Goal: Task Accomplishment & Management: Manage account settings

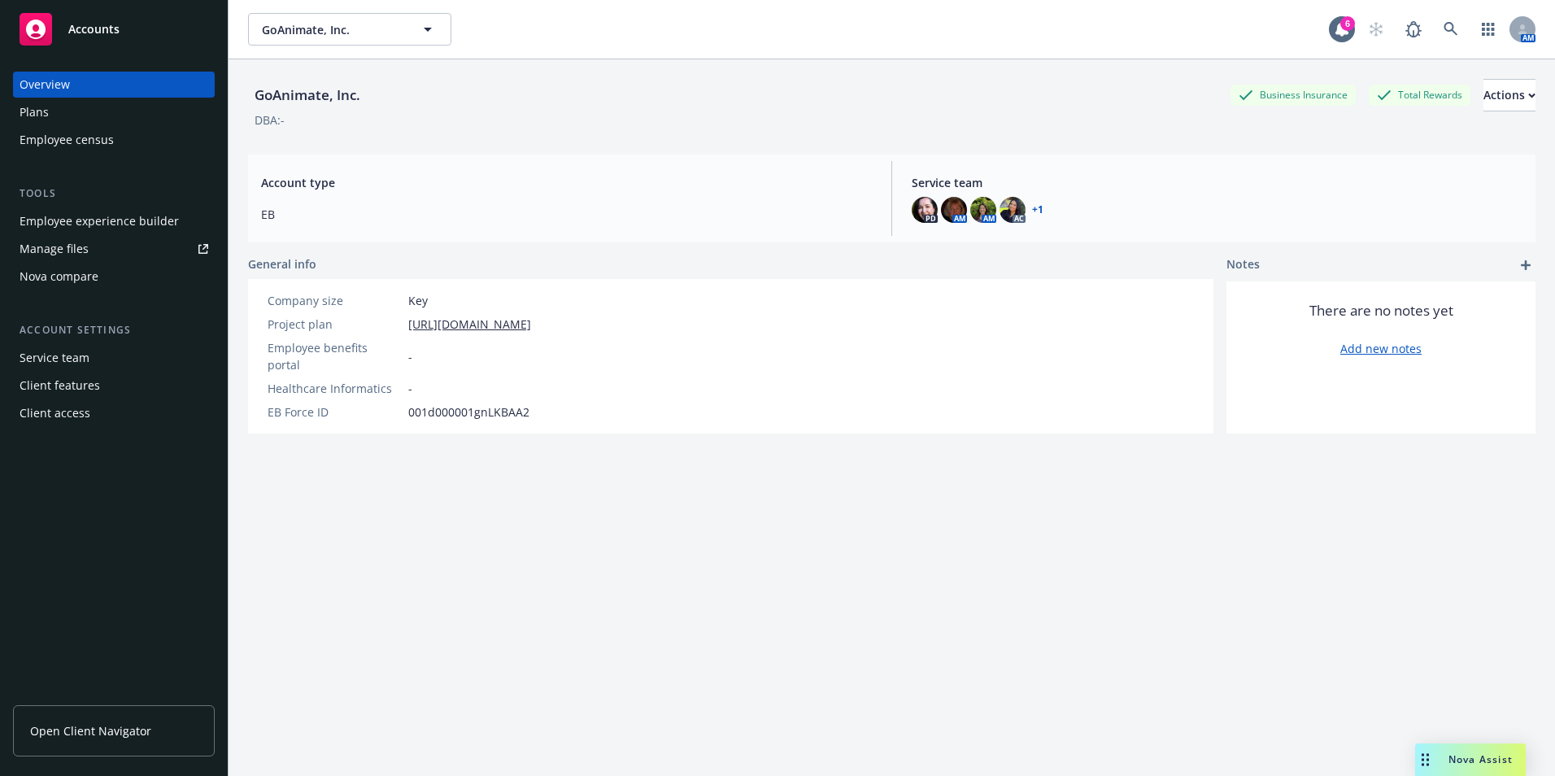
click at [94, 219] on div "Employee experience builder" at bounding box center [99, 221] width 159 height 26
click at [120, 716] on link "Open Client Navigator" at bounding box center [114, 730] width 202 height 51
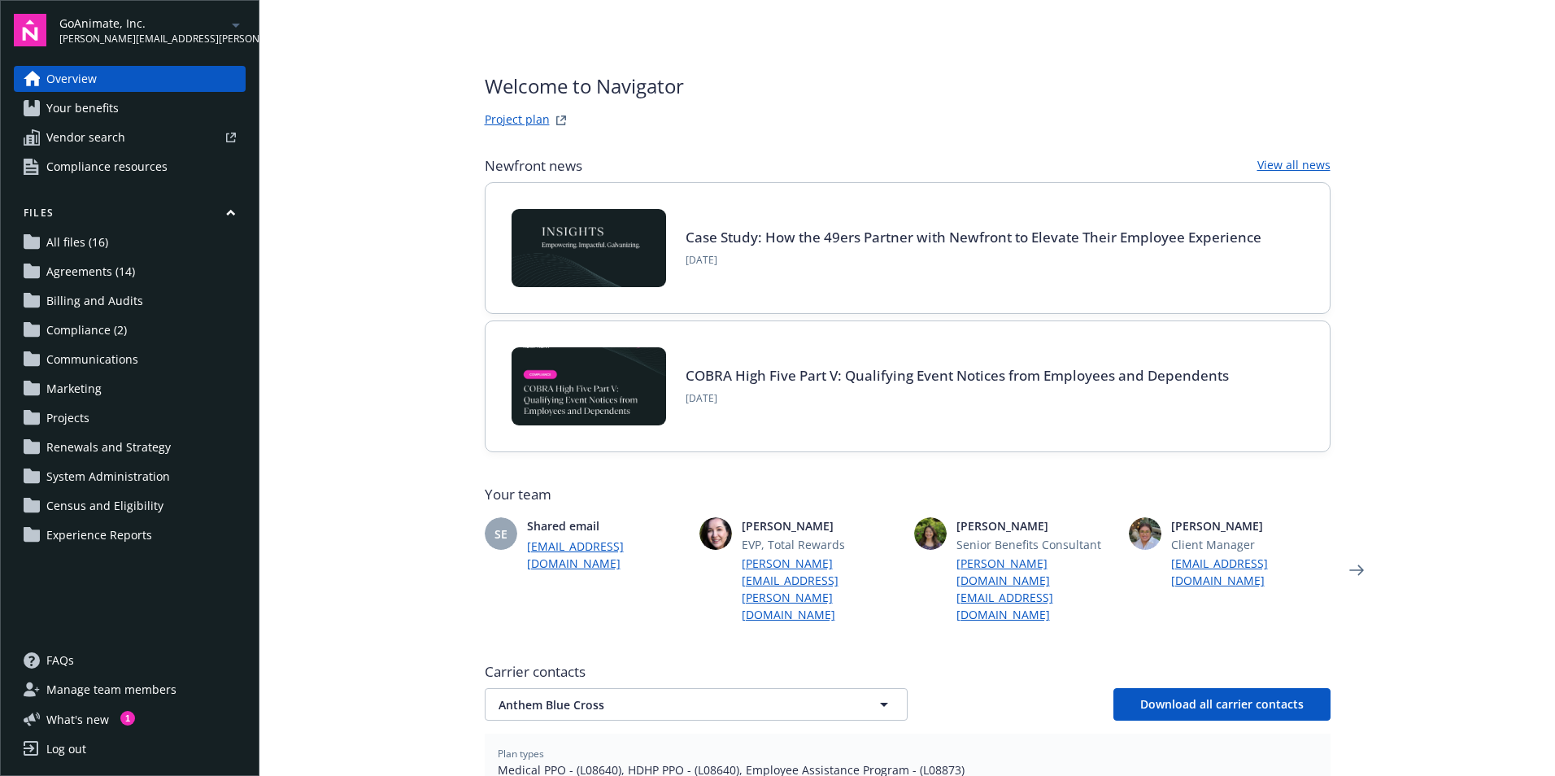
click at [115, 327] on span "Compliance (2)" at bounding box center [86, 330] width 81 height 26
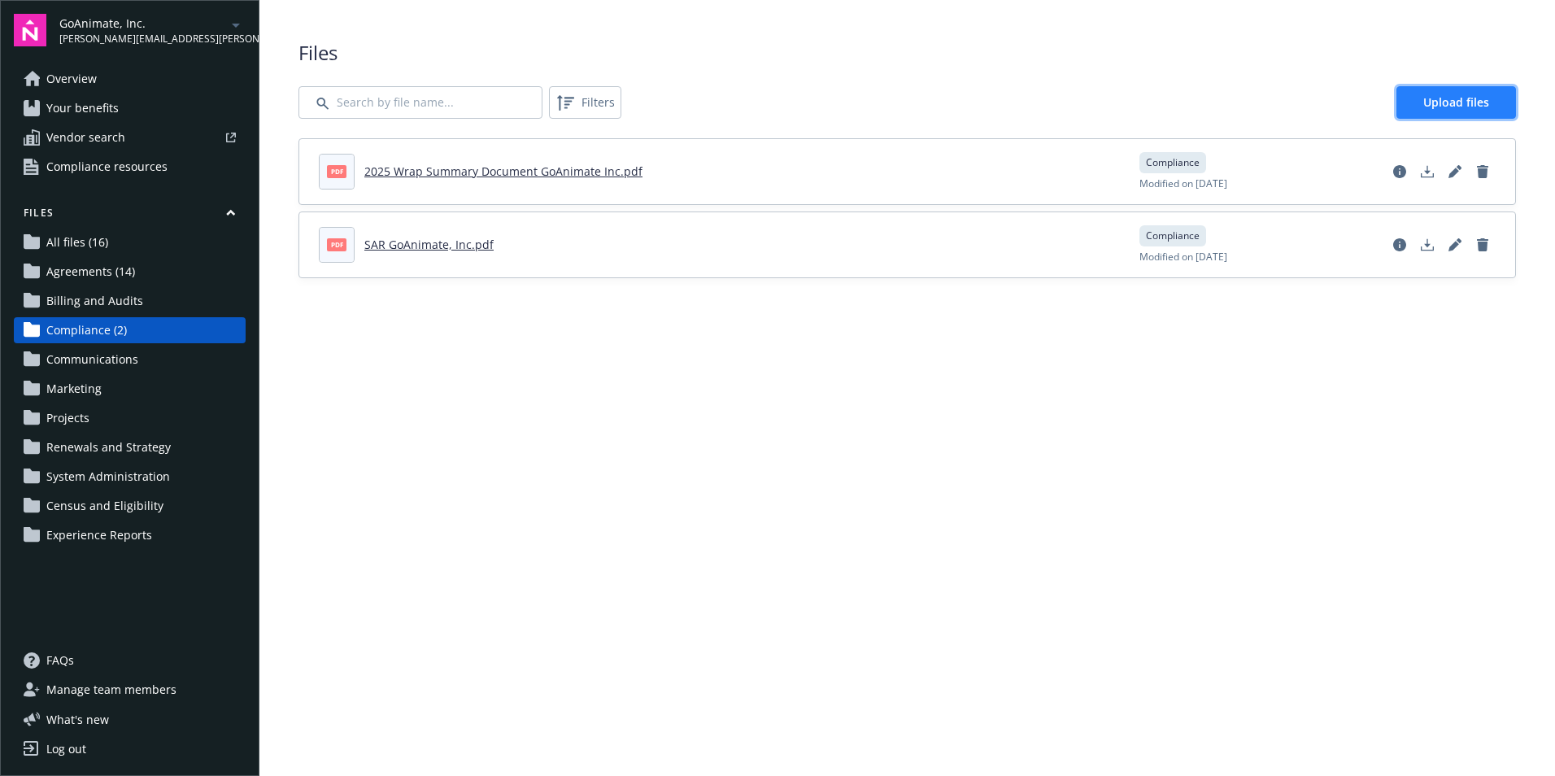
click at [1451, 91] on link "Upload files" at bounding box center [1456, 102] width 120 height 33
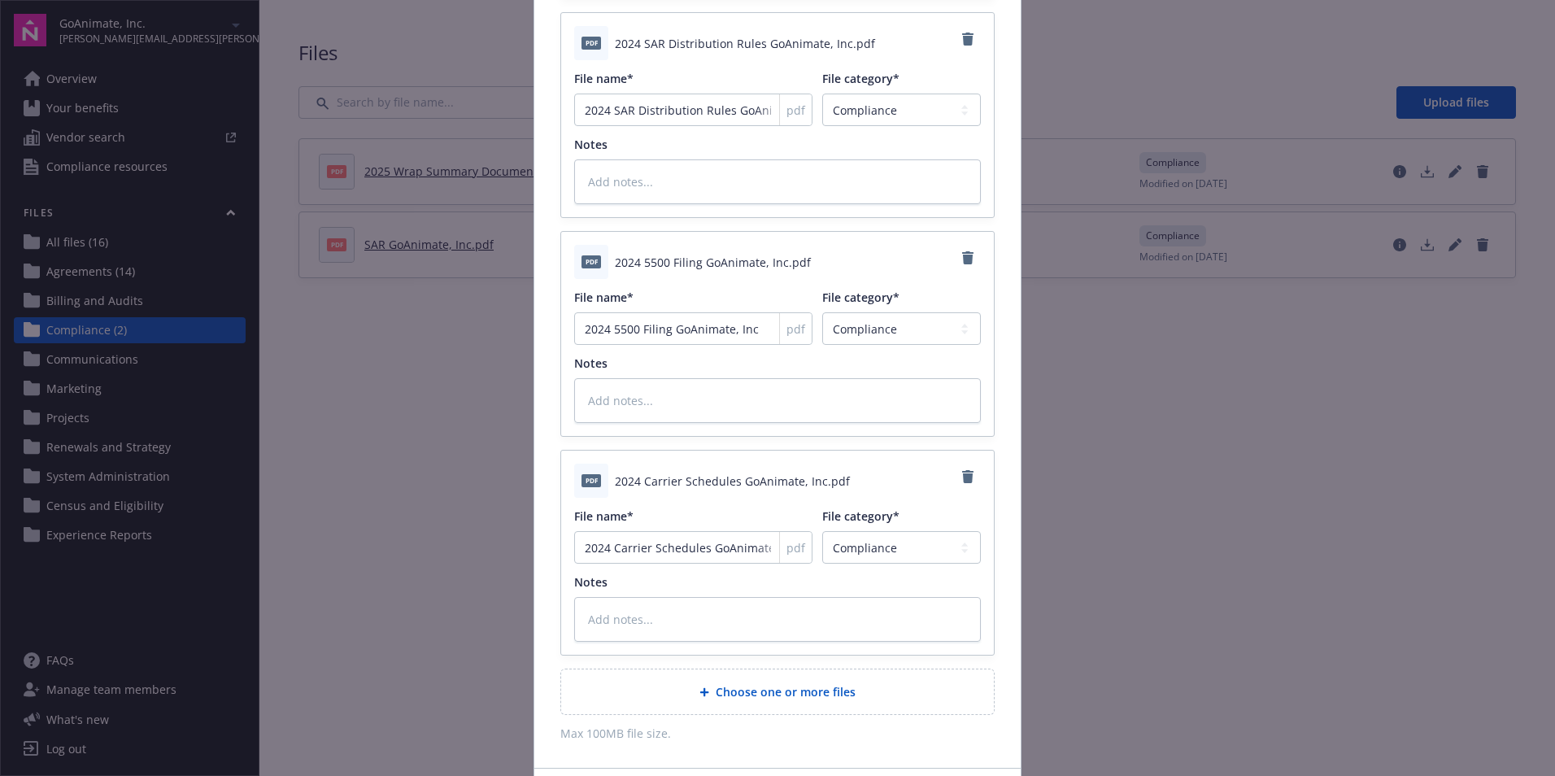
scroll to position [464, 0]
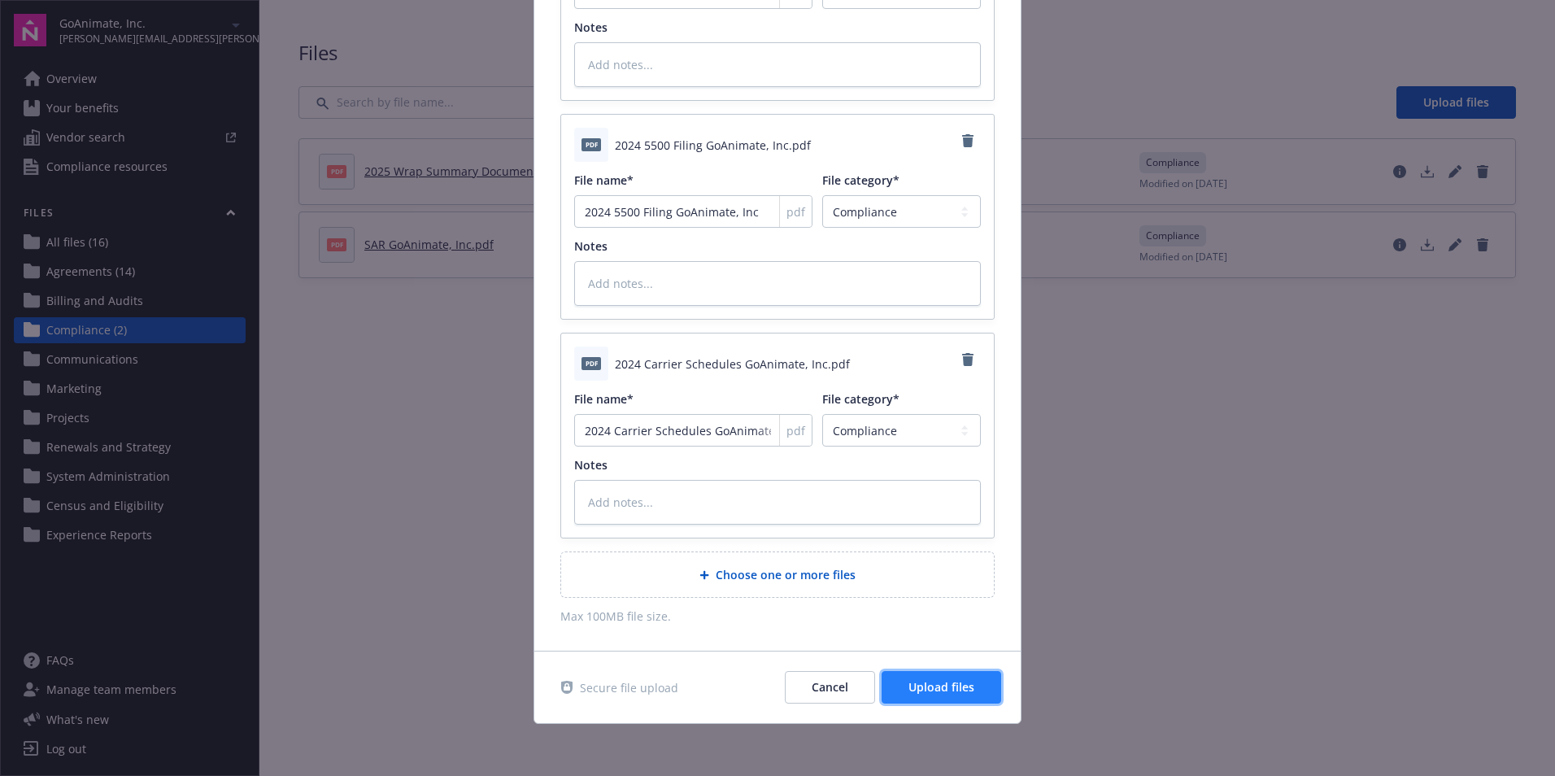
click at [921, 698] on button "Upload files" at bounding box center [942, 687] width 120 height 33
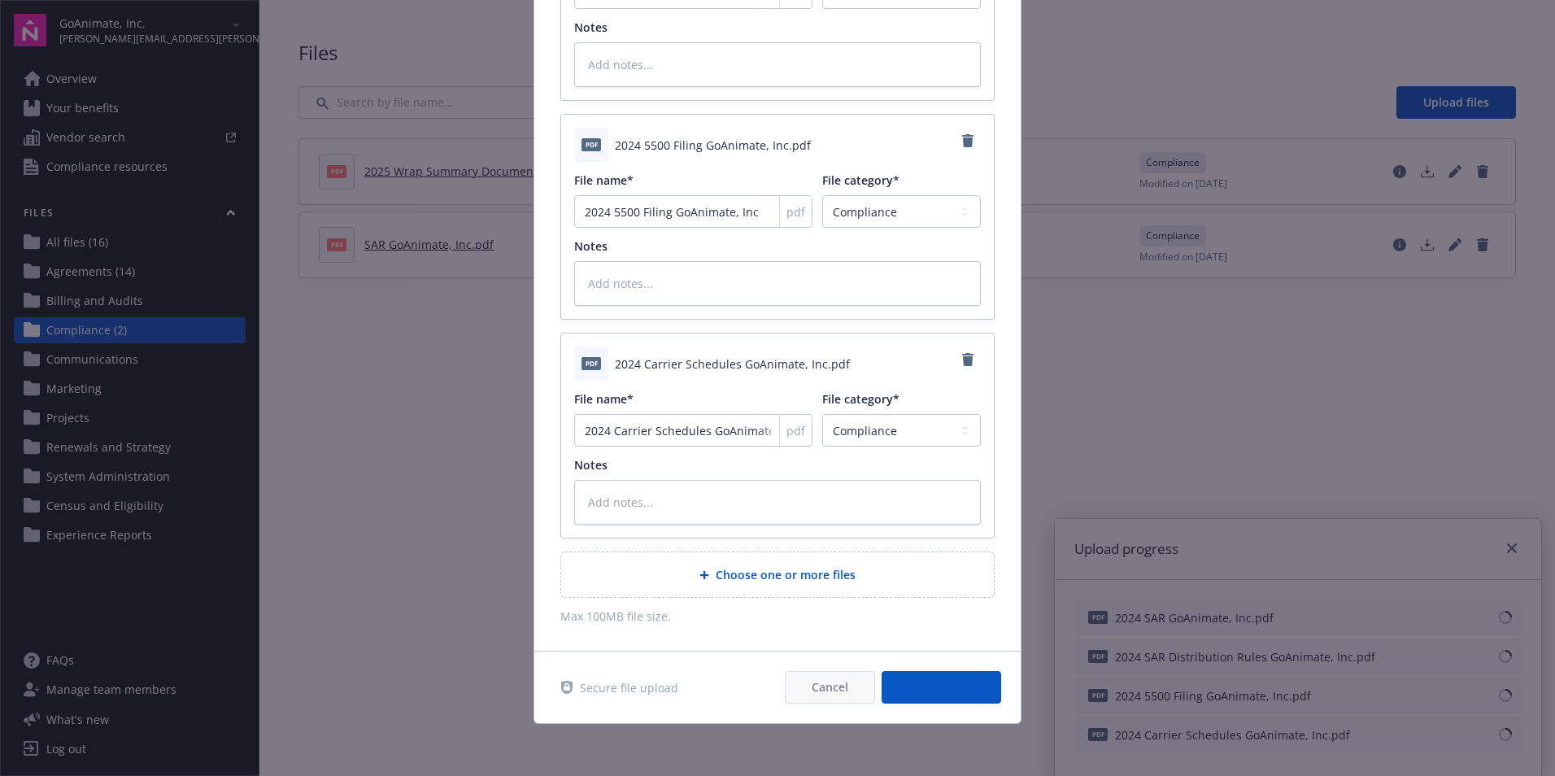
type textarea "x"
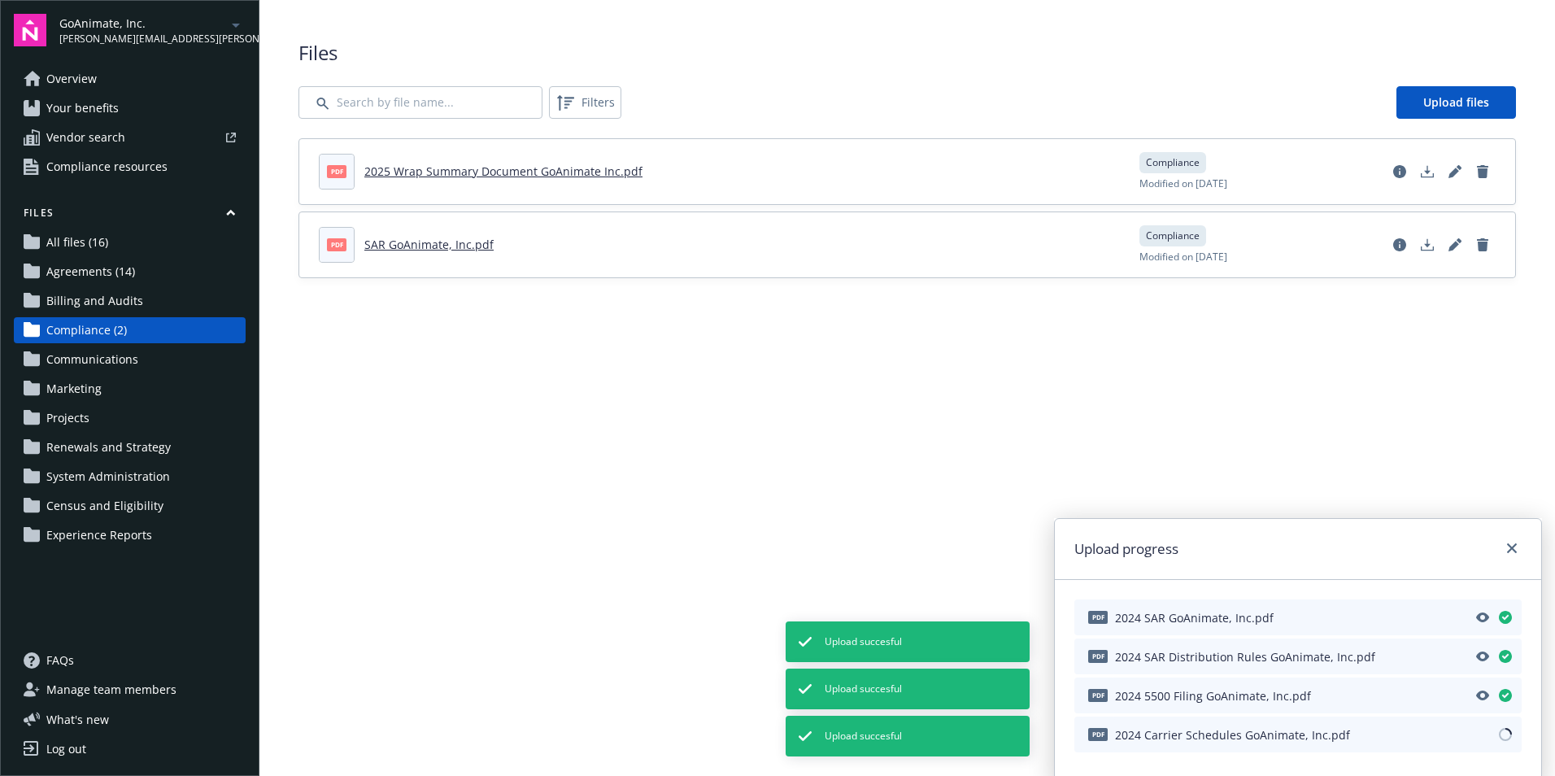
click at [681, 525] on main "Upload progress pdf 2024 SAR GoAnimate, Inc.pdf pdf 2024 SAR Distribution Rules…" at bounding box center [906, 388] width 1295 height 776
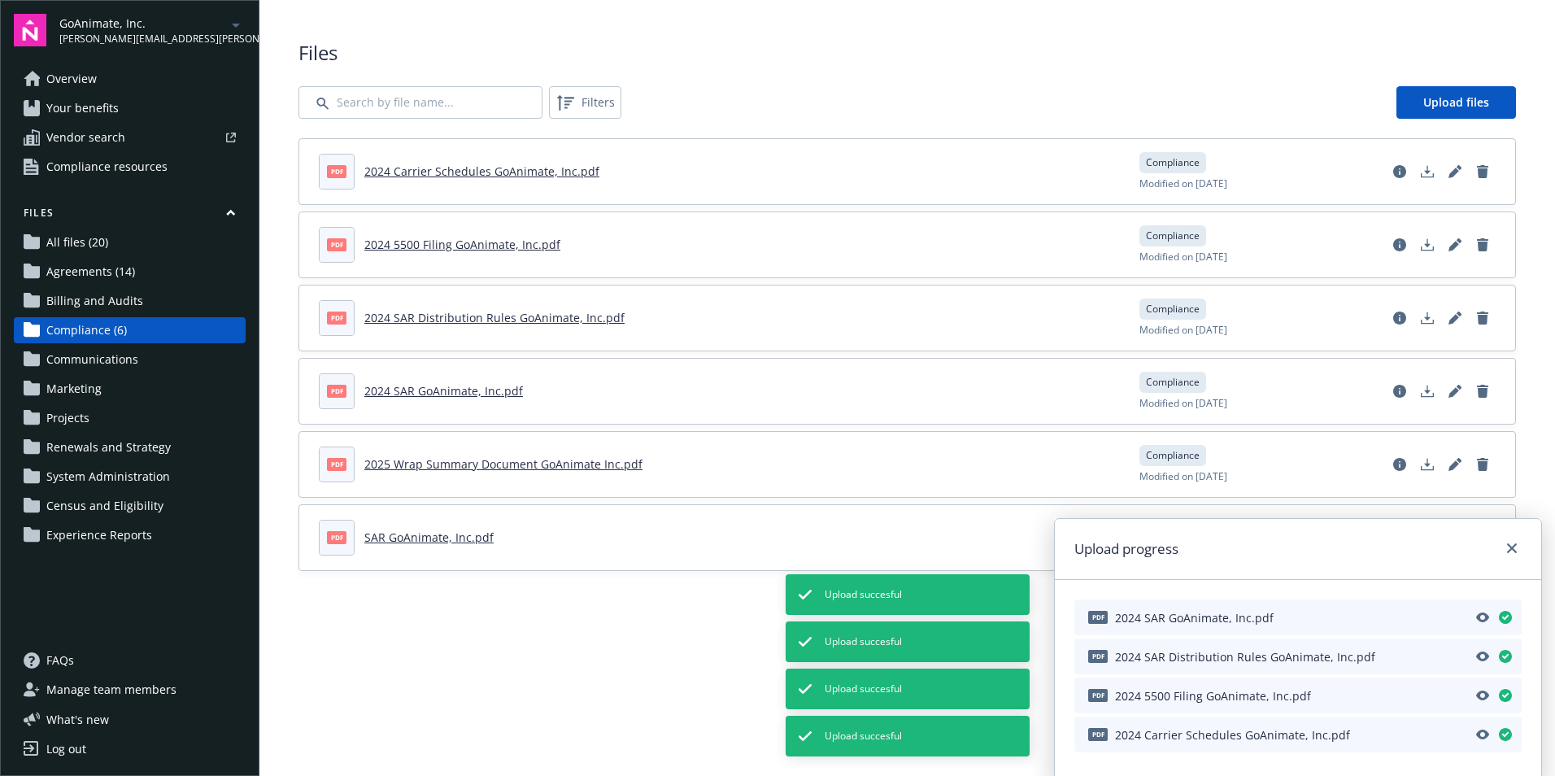
click at [577, 642] on main "Upload progress pdf 2024 SAR GoAnimate, Inc.pdf pdf 2024 SAR Distribution Rules…" at bounding box center [906, 388] width 1295 height 776
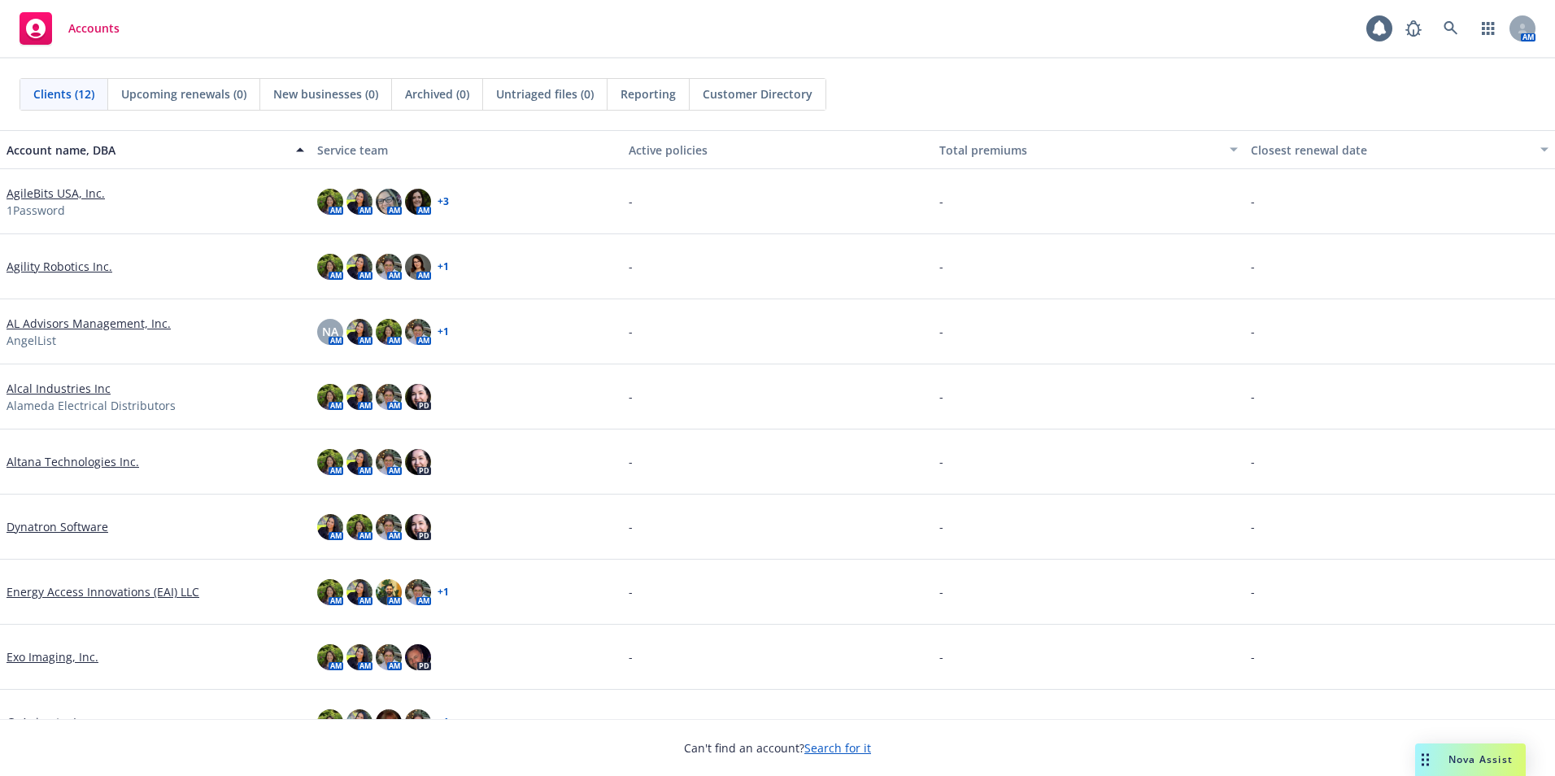
click at [45, 187] on link "AgileBits USA, Inc." at bounding box center [56, 193] width 98 height 17
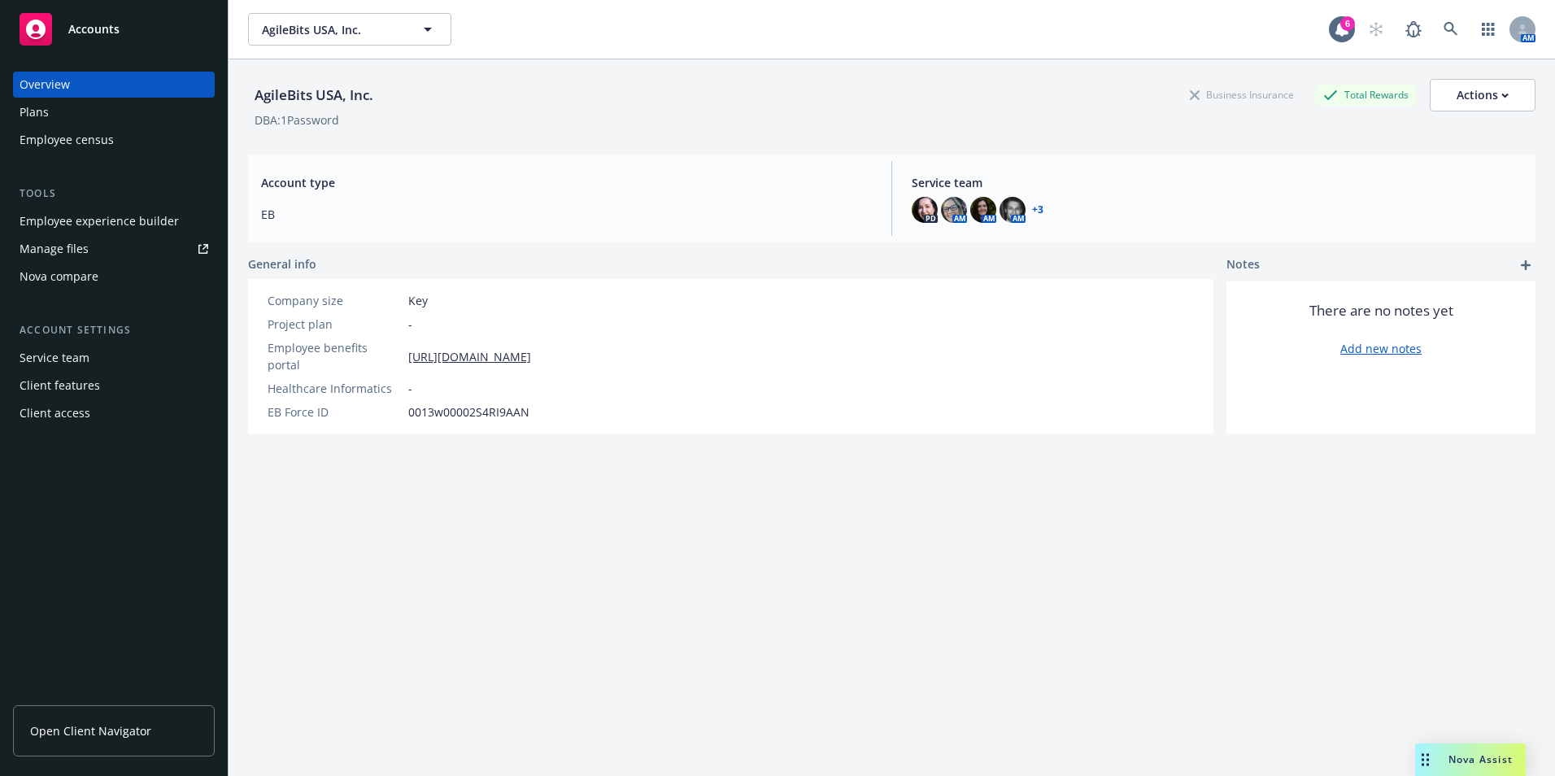
click at [126, 218] on div "Employee experience builder" at bounding box center [99, 221] width 159 height 26
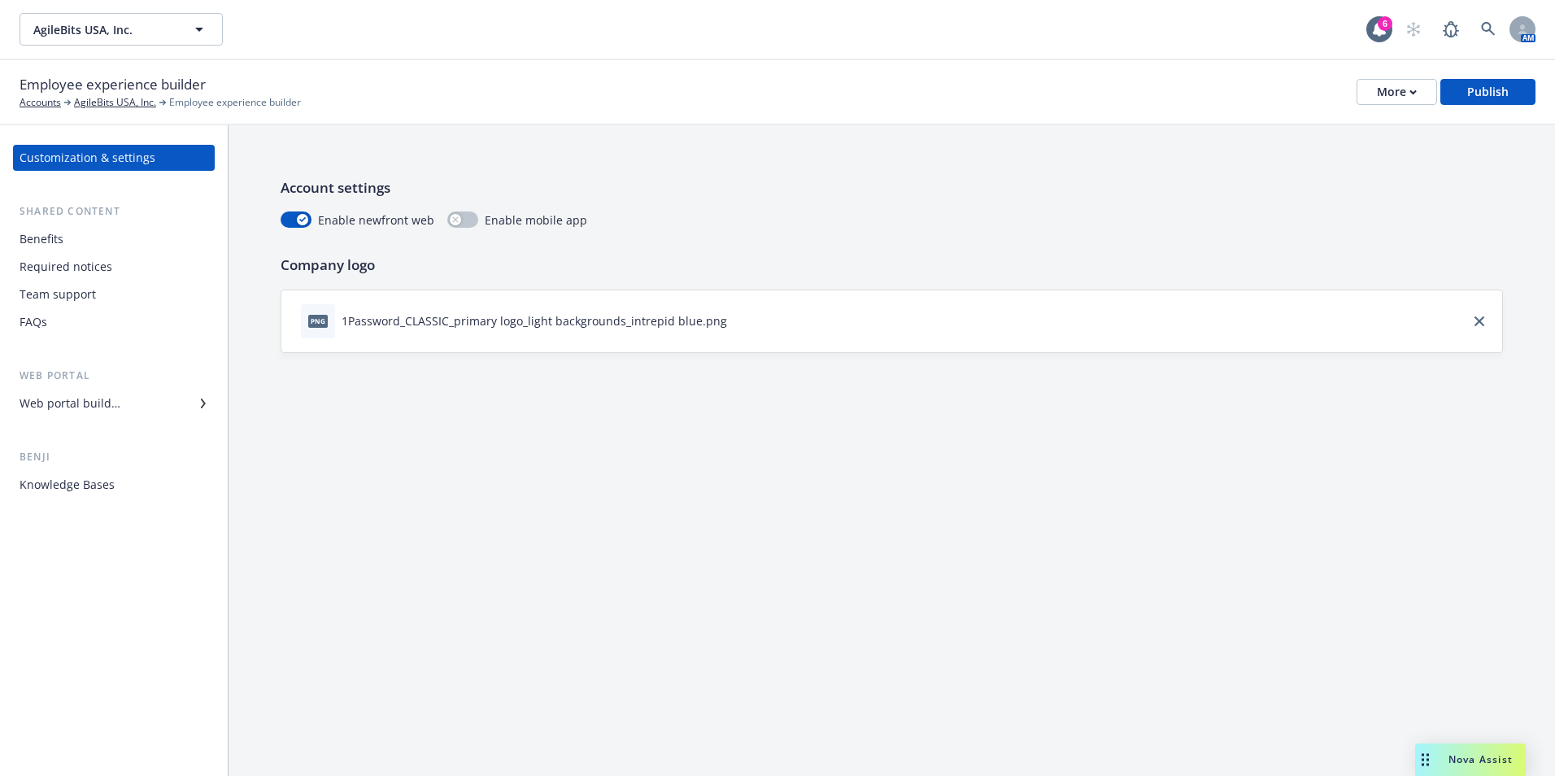
click at [103, 296] on div "Team support" at bounding box center [114, 294] width 189 height 26
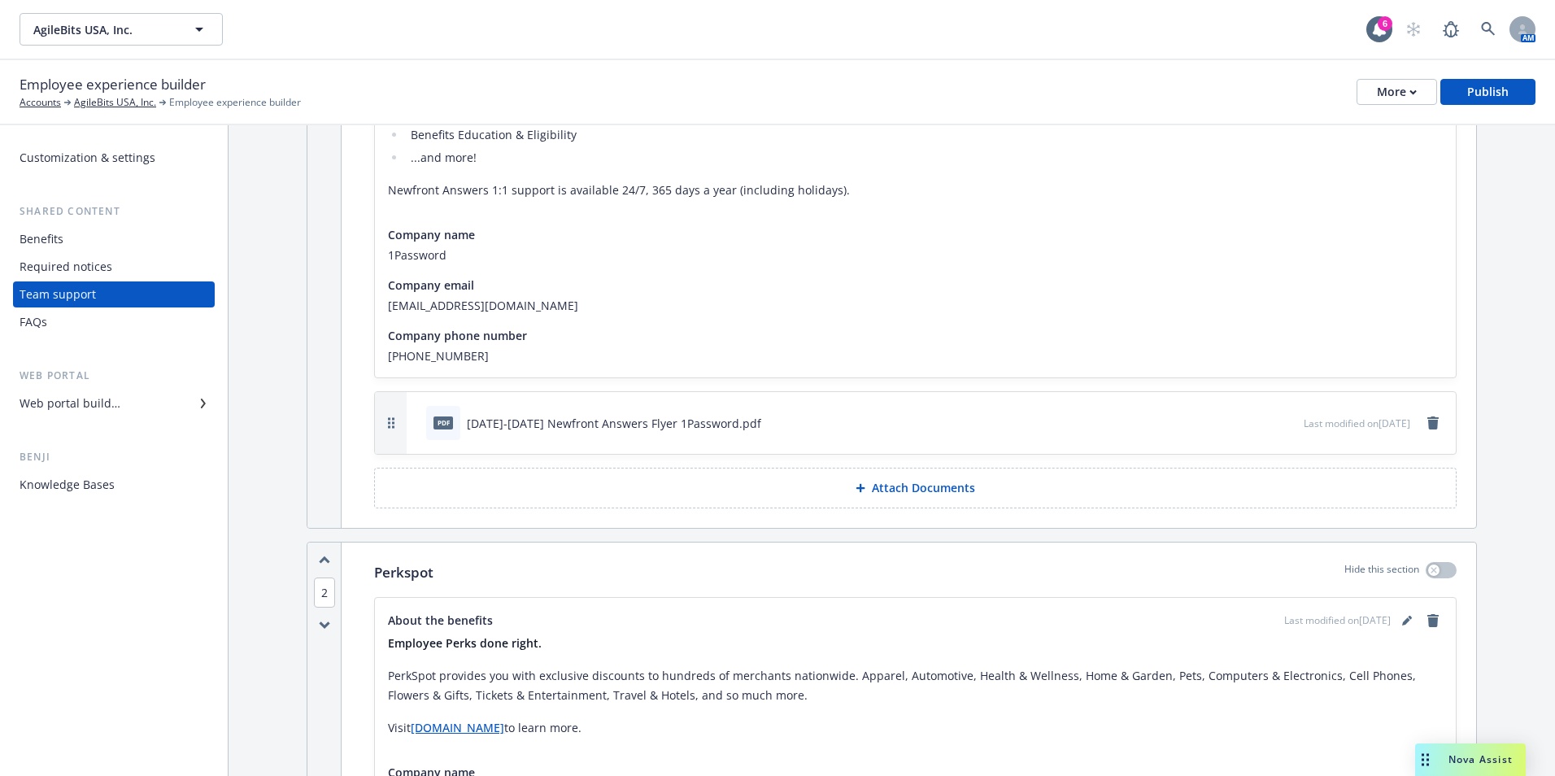
scroll to position [163, 0]
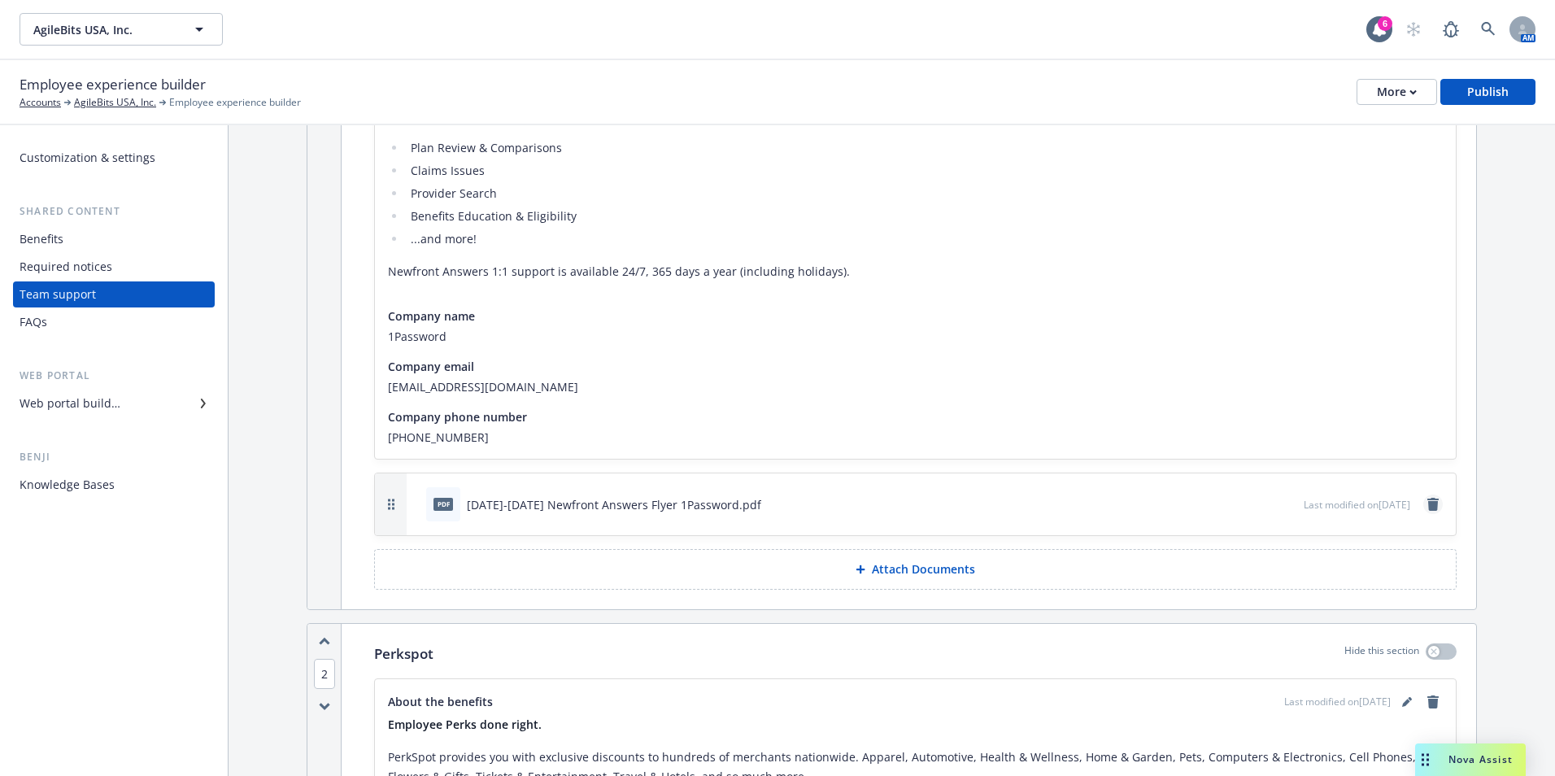
click at [1426, 503] on icon "remove" at bounding box center [1432, 504] width 13 height 13
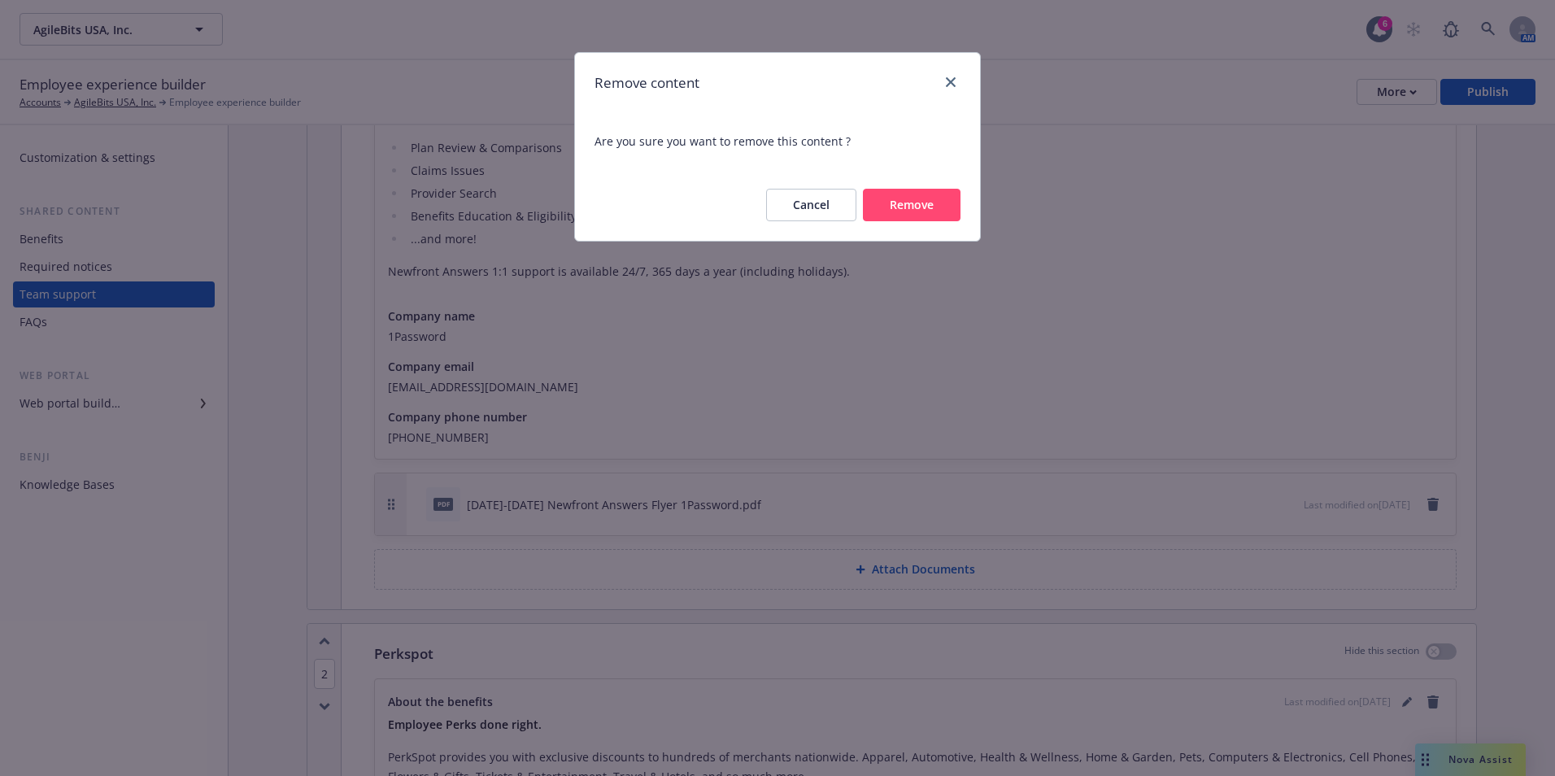
click at [935, 194] on button "Remove" at bounding box center [912, 205] width 98 height 33
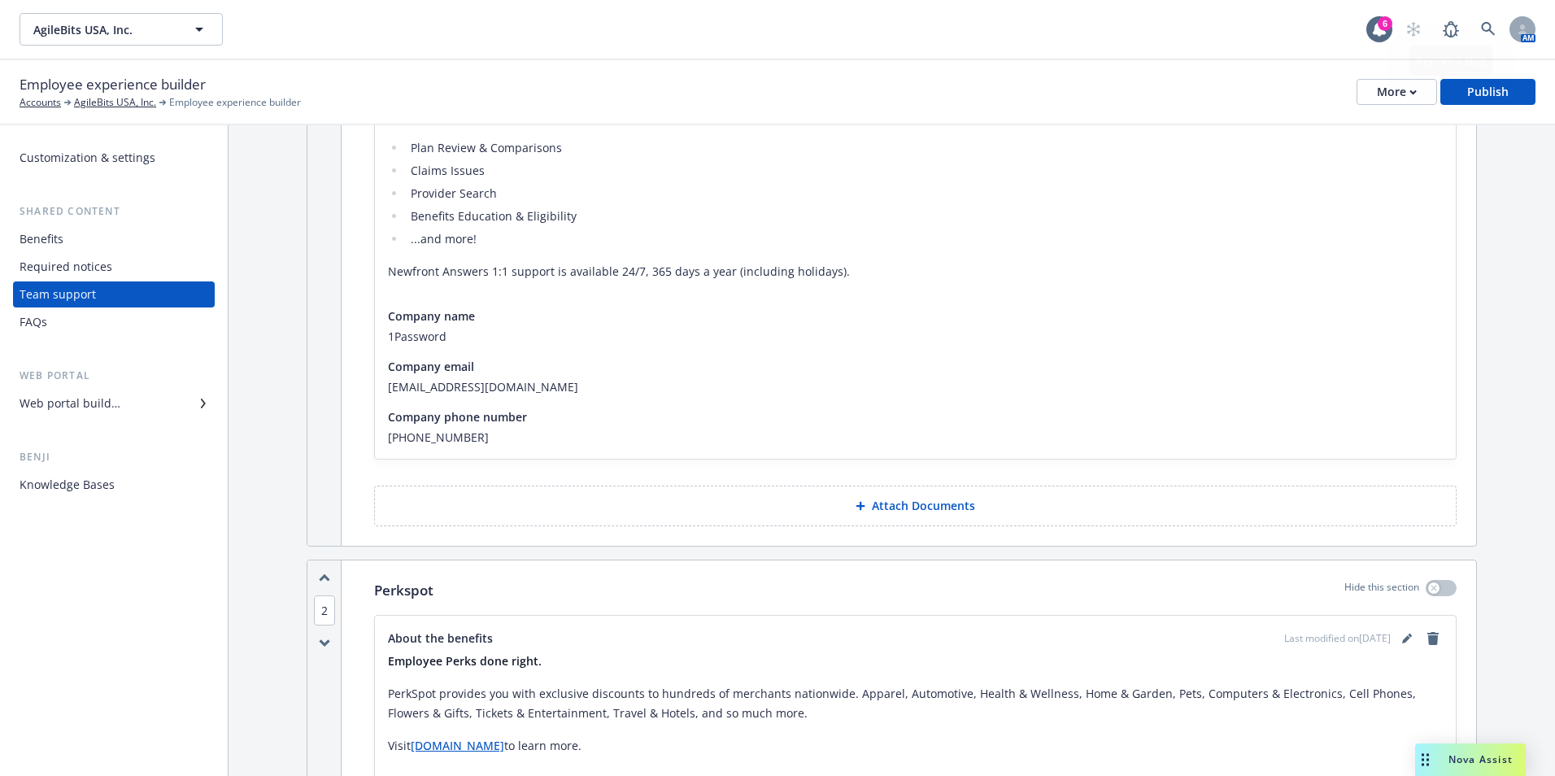
click at [990, 493] on button "Attach Documents" at bounding box center [915, 505] width 1082 height 41
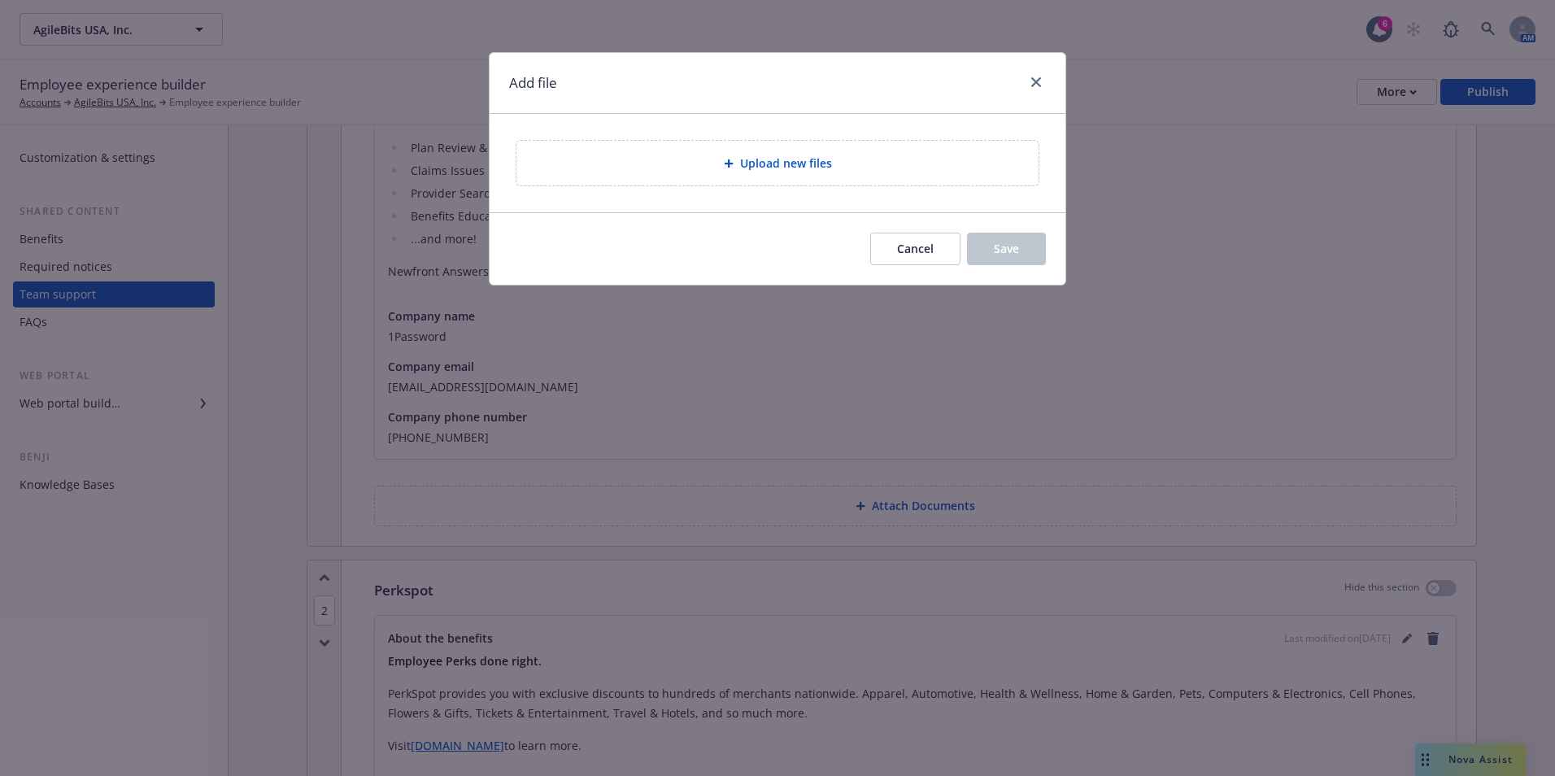
click at [869, 179] on div "Upload new files" at bounding box center [777, 163] width 522 height 45
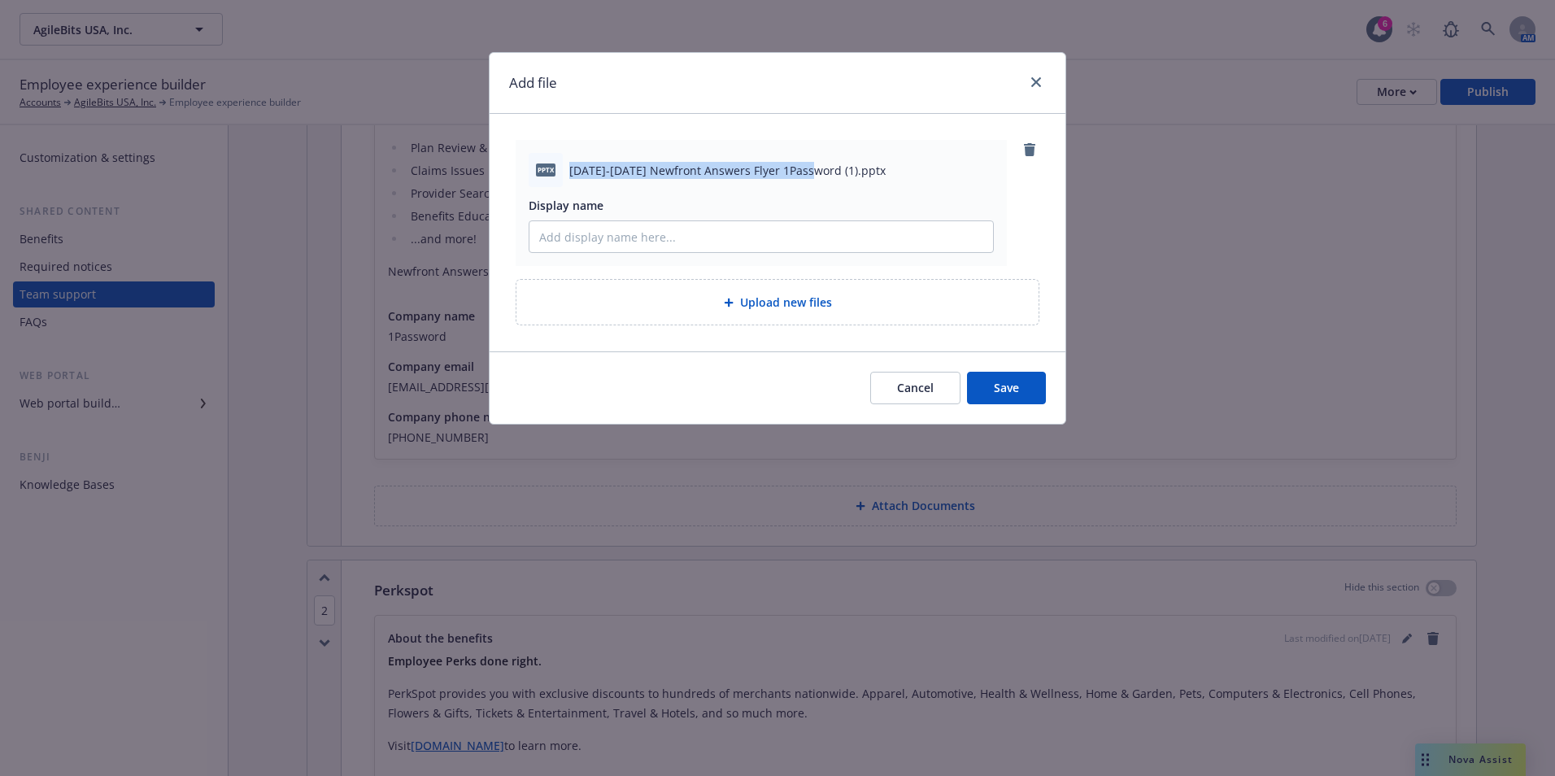
drag, startPoint x: 814, startPoint y: 170, endPoint x: 572, endPoint y: 173, distance: 242.4
click at [572, 173] on span "2025-2026 Newfront Answers Flyer 1Password (1).pptx" at bounding box center [727, 170] width 316 height 17
drag, startPoint x: 572, startPoint y: 173, endPoint x: 598, endPoint y: 166, distance: 27.0
copy span "2025-2026 Newfront Answers Flyer 1Password"
click at [747, 169] on span "2025-2026 Newfront Answers Flyer 1Password (1).pptx" at bounding box center [727, 170] width 316 height 17
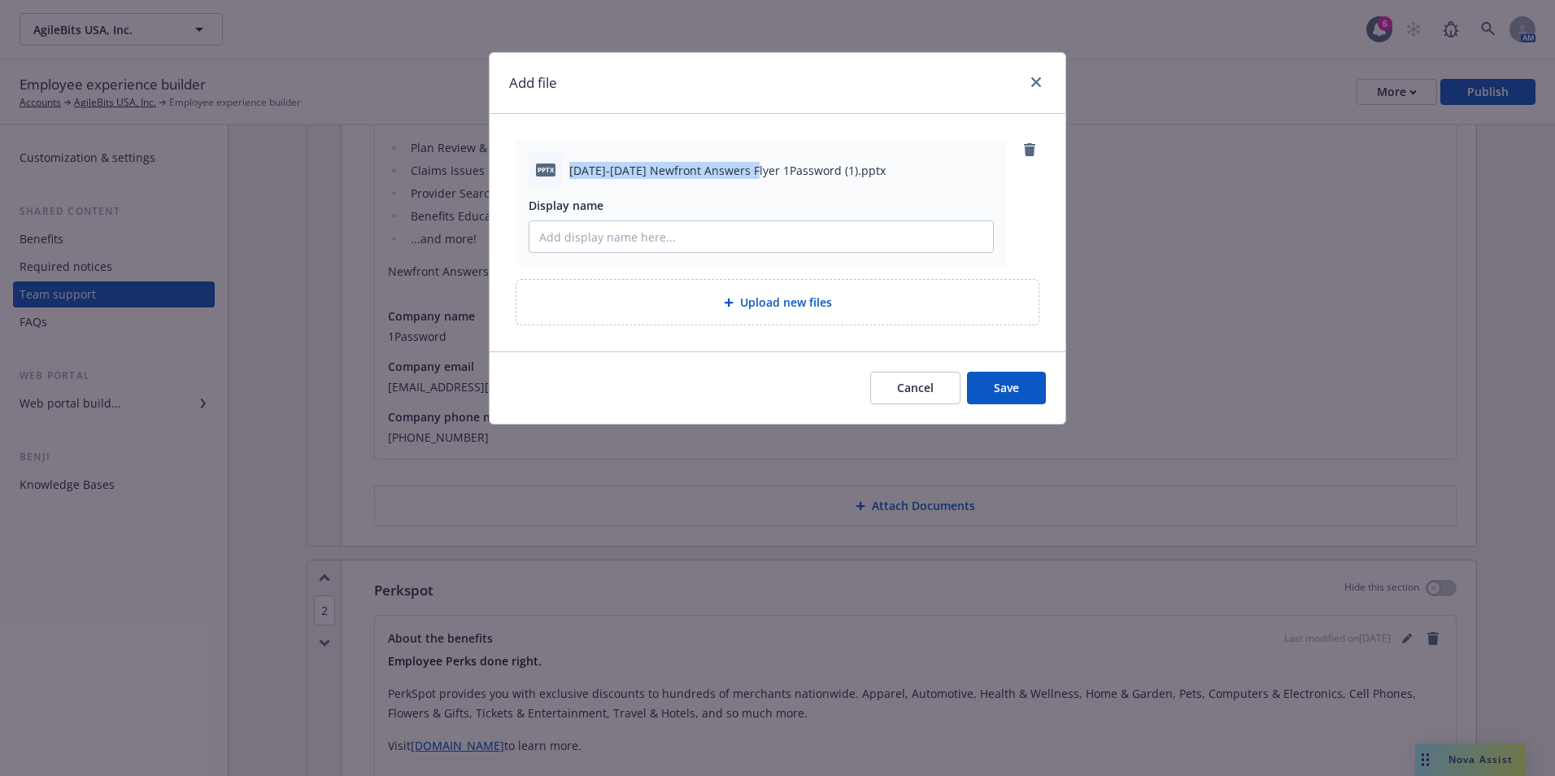
drag, startPoint x: 754, startPoint y: 169, endPoint x: 560, endPoint y: 171, distance: 193.6
click at [560, 171] on div "pptx 2025-2026 Newfront Answers Flyer 1Password (1).pptx" at bounding box center [761, 170] width 465 height 34
drag, startPoint x: 560, startPoint y: 171, endPoint x: 582, endPoint y: 171, distance: 22.0
copy div "2025-2026 Newfront Answers Flyer"
click at [632, 241] on input "Display name" at bounding box center [761, 236] width 464 height 31
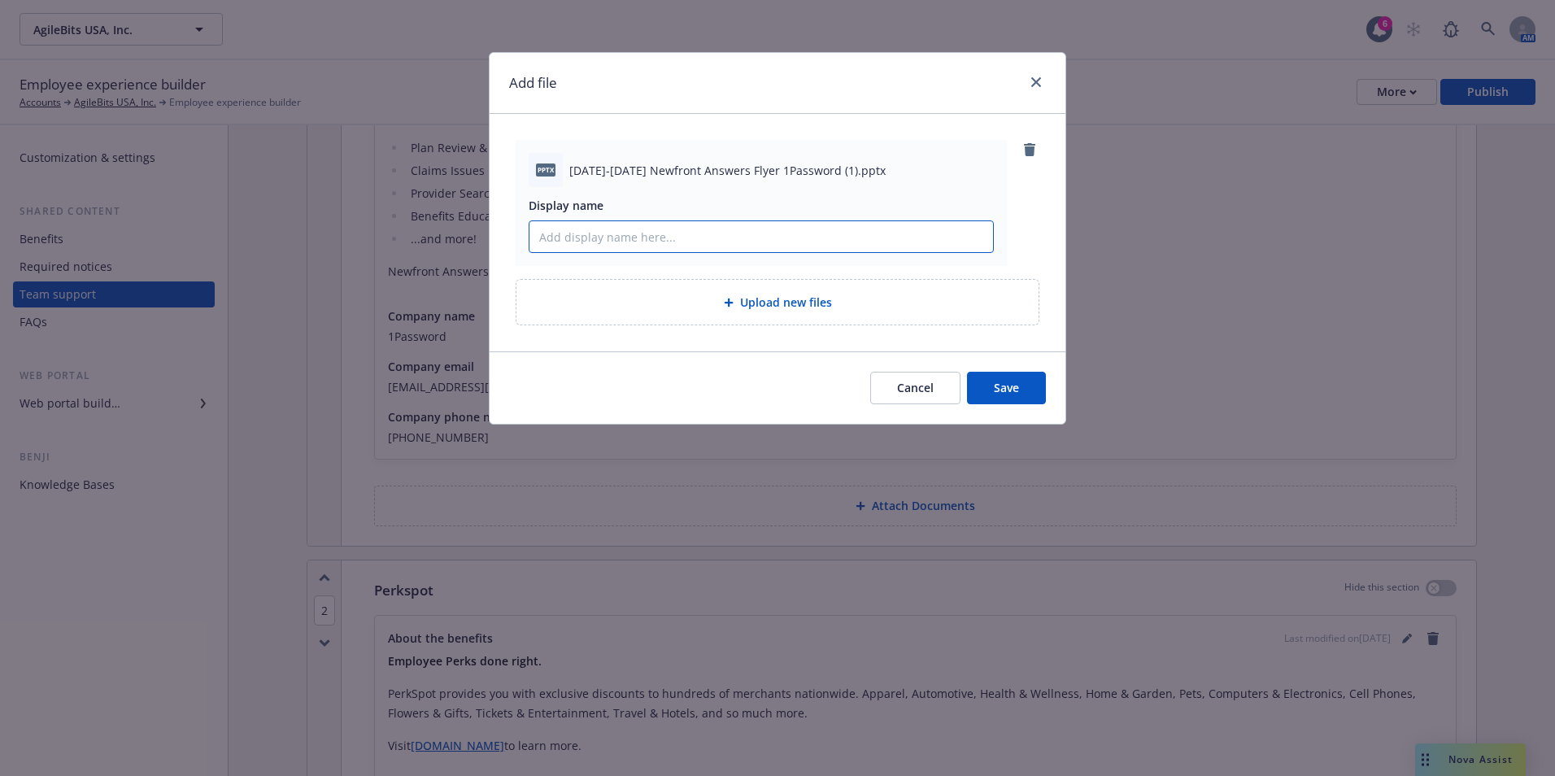
paste input "[DATE]-[DATE] Newfront Answers Flyer"
type input "[DATE]-[DATE] Newfront Answers Flyer"
click at [986, 393] on button "Save" at bounding box center [1006, 388] width 79 height 33
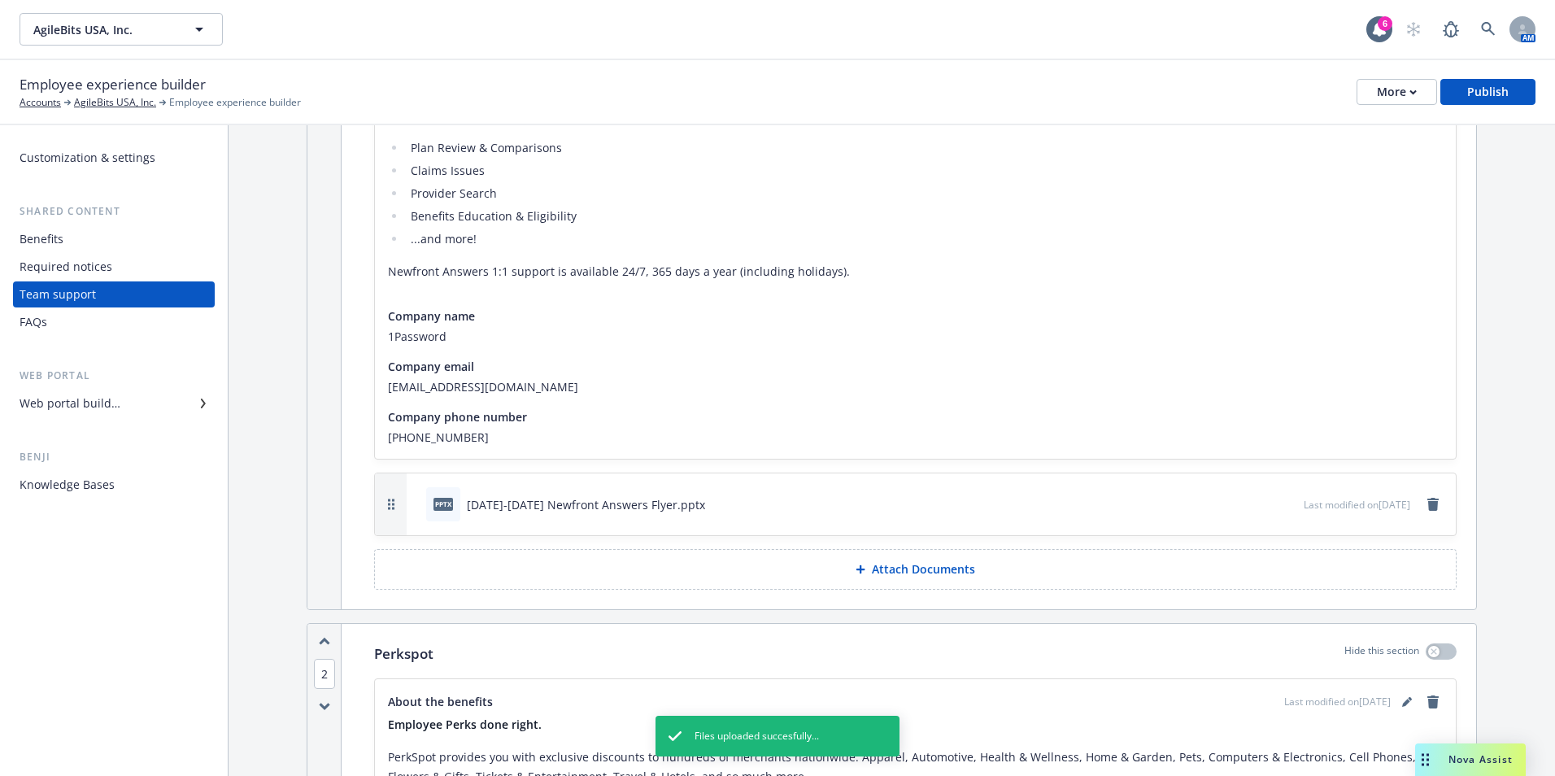
click at [1281, 507] on icon "preview file" at bounding box center [1288, 503] width 15 height 11
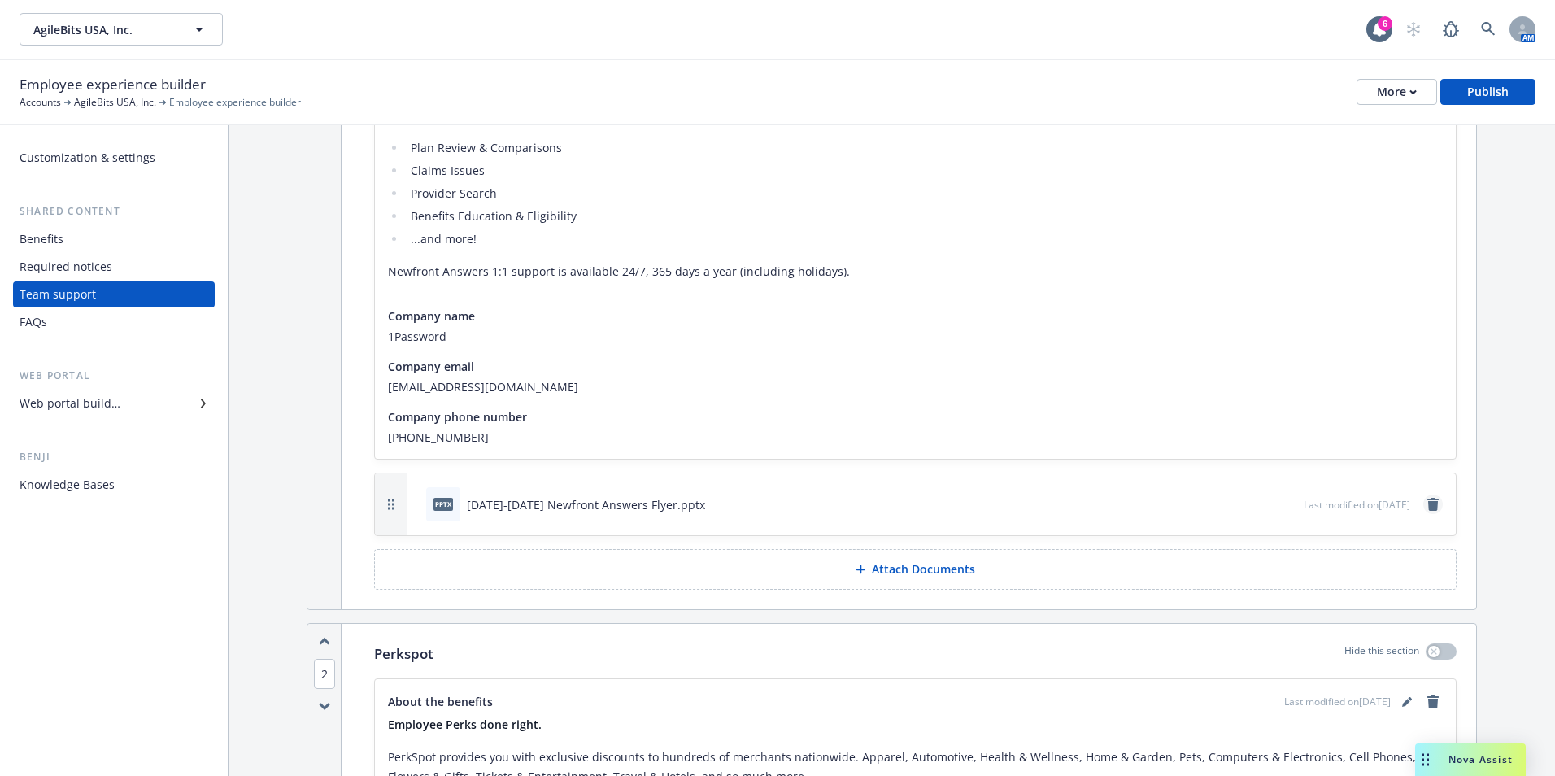
click at [1427, 504] on icon "remove" at bounding box center [1432, 504] width 11 height 13
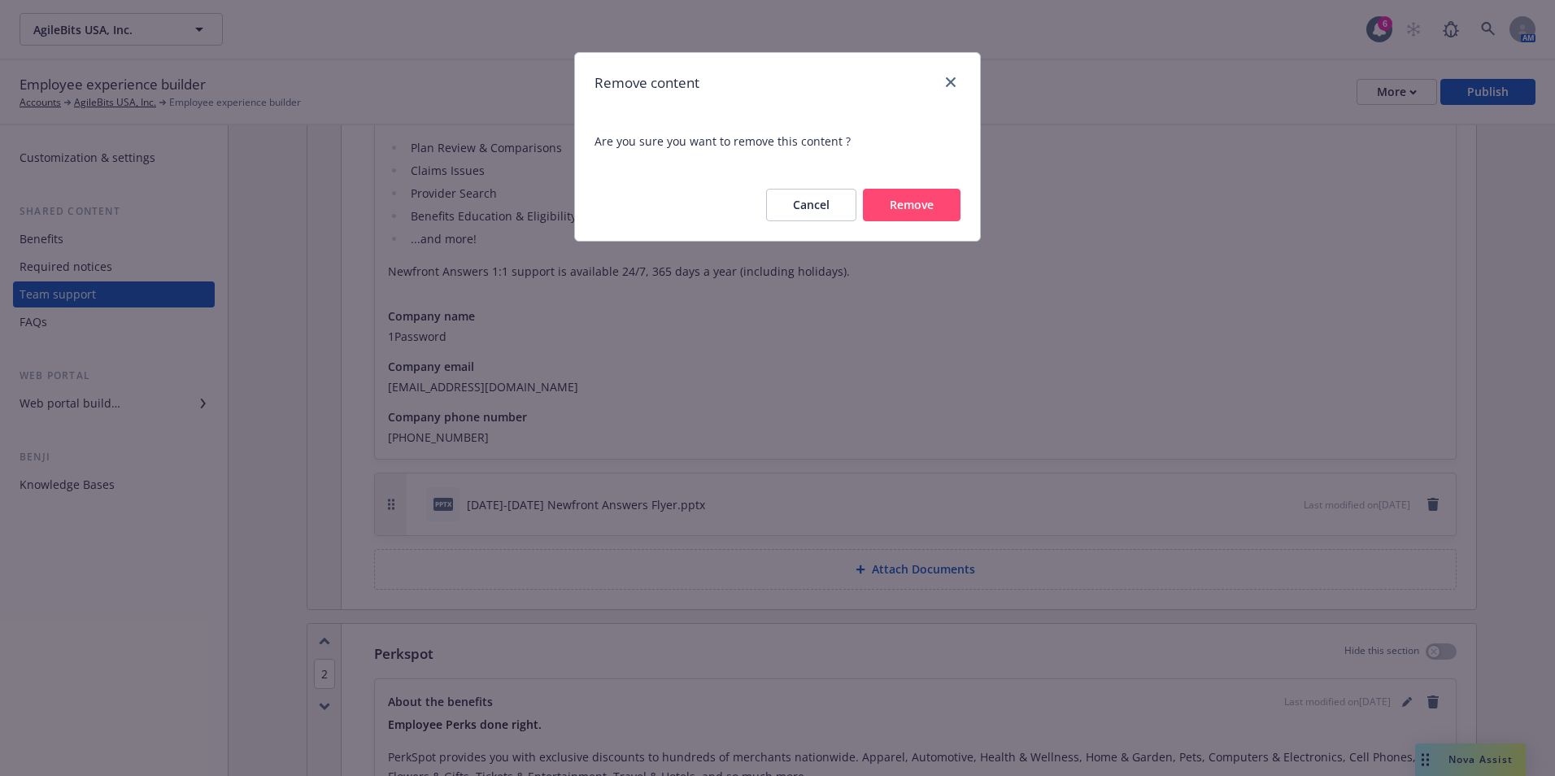
click at [929, 216] on button "Remove" at bounding box center [912, 205] width 98 height 33
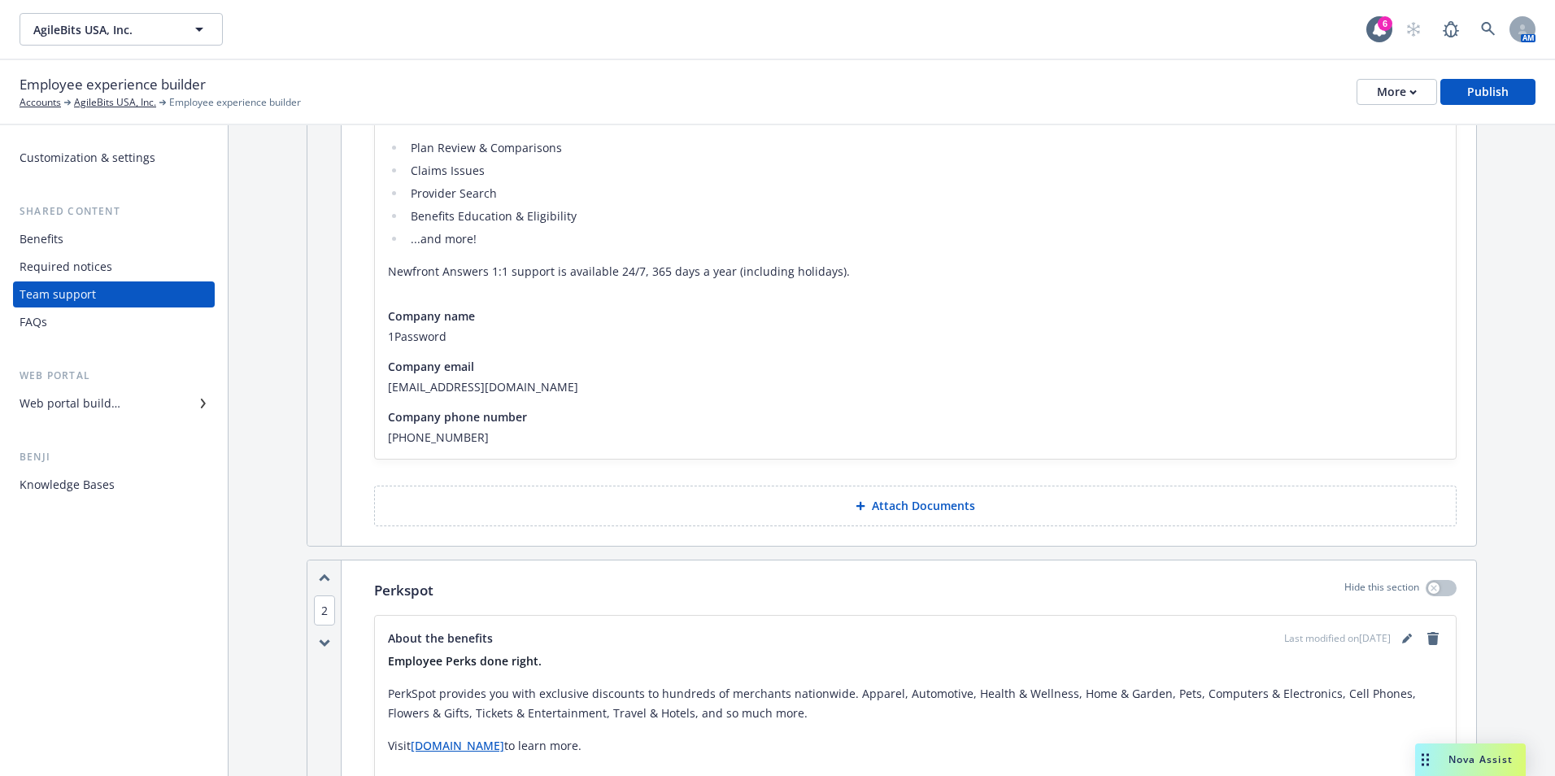
drag, startPoint x: 1465, startPoint y: 8, endPoint x: 969, endPoint y: 531, distance: 720.2
click at [969, 533] on div "Newfront Answers Hide this section About the benefits Last modified on 09/24/20…" at bounding box center [915, 280] width 1121 height 530
click at [837, 515] on button "Attach Documents" at bounding box center [915, 505] width 1082 height 41
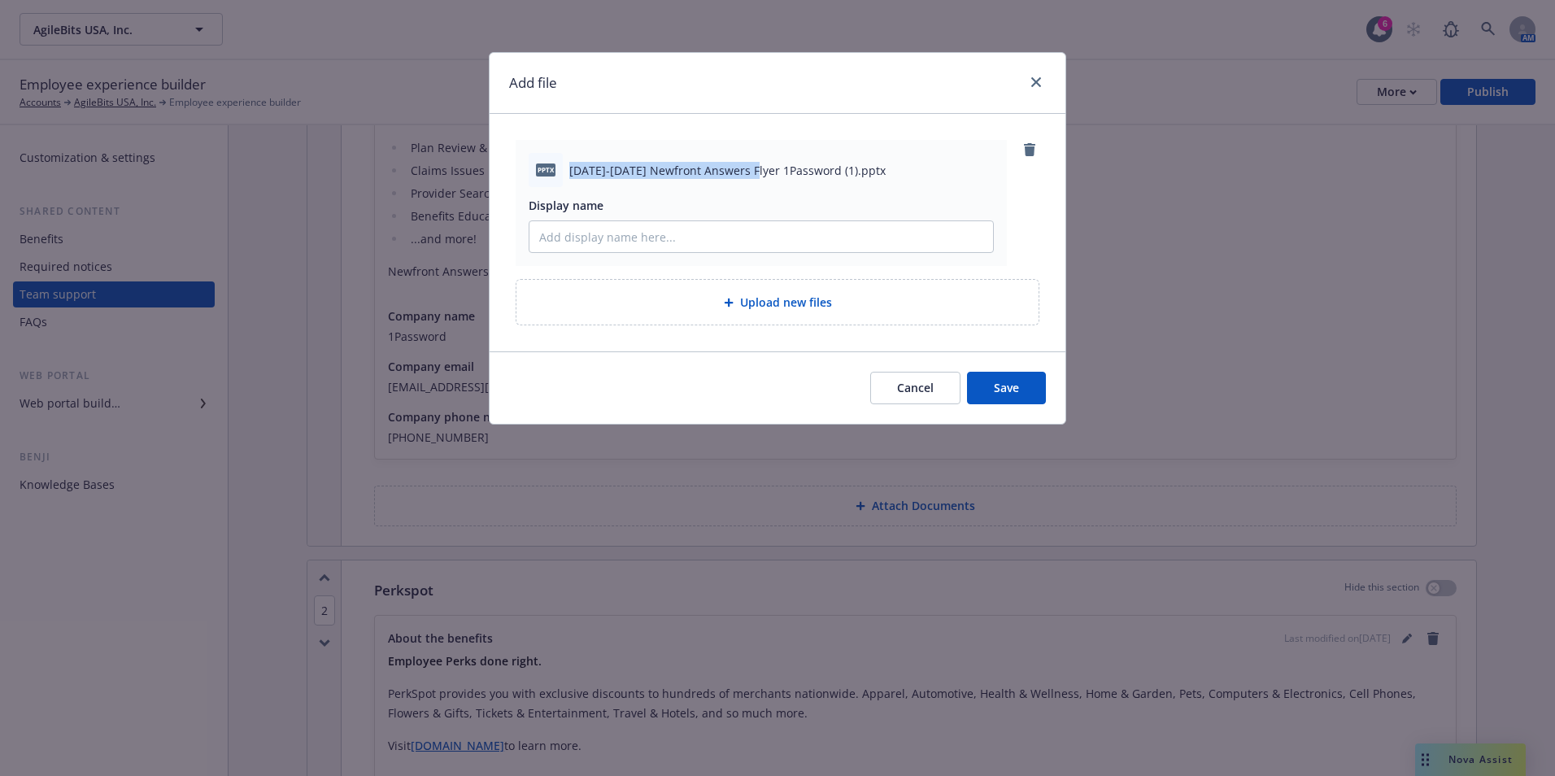
drag, startPoint x: 754, startPoint y: 173, endPoint x: 556, endPoint y: 170, distance: 197.6
click at [556, 170] on div "pptx 2025-2026 Newfront Answers Flyer 1Password (1).pptx" at bounding box center [761, 170] width 465 height 34
drag, startPoint x: 556, startPoint y: 170, endPoint x: 577, endPoint y: 168, distance: 21.2
copy div "[DATE]-[DATE] Newfront Answers Flyer"
click at [647, 247] on input "Display name" at bounding box center [761, 236] width 464 height 31
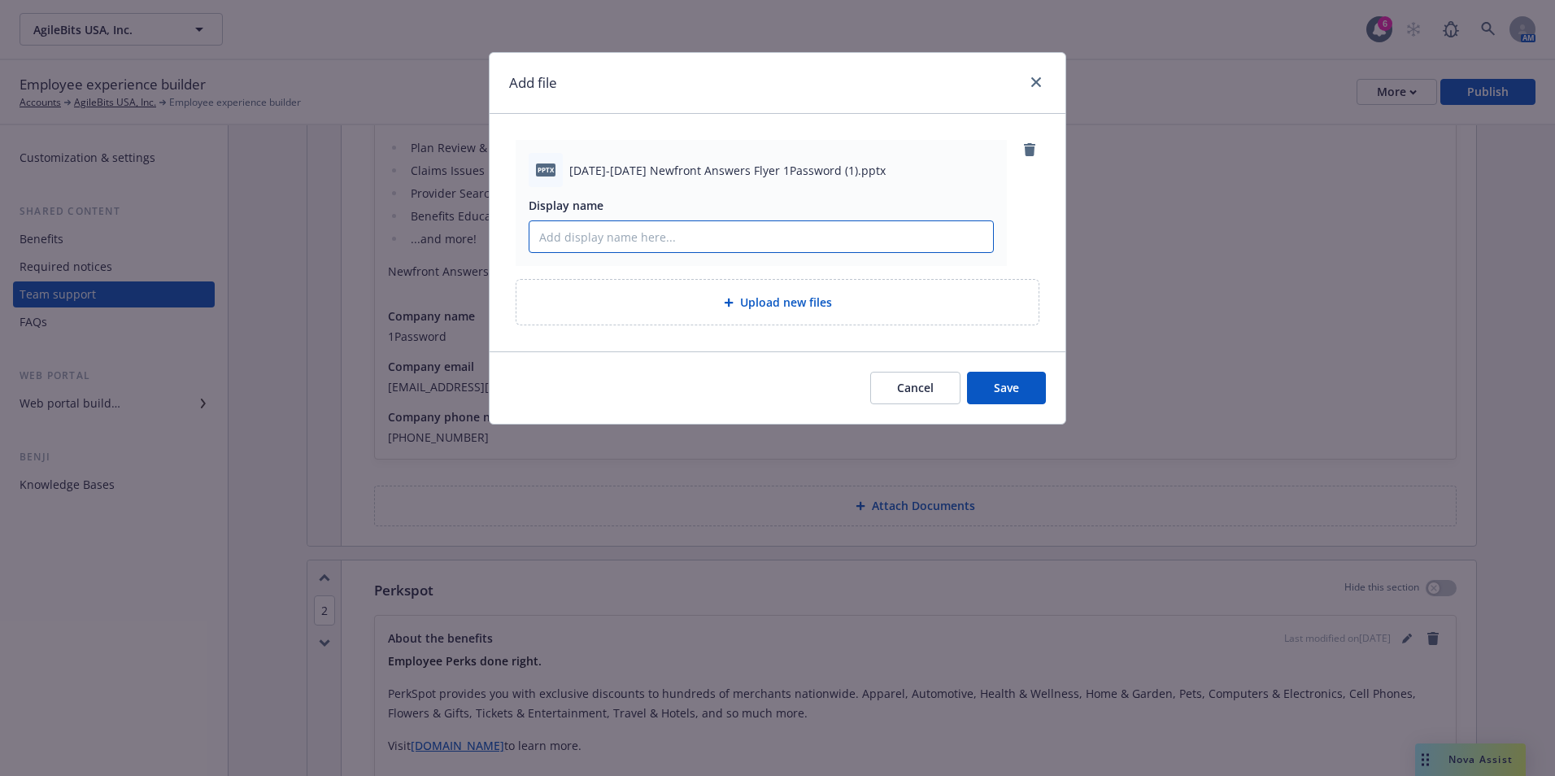
paste input "[DATE]-[DATE] Newfront Answers Flyer"
type input "[DATE]-[DATE] Newfront Answers Flyer"
click at [978, 380] on button "Save" at bounding box center [1006, 388] width 79 height 33
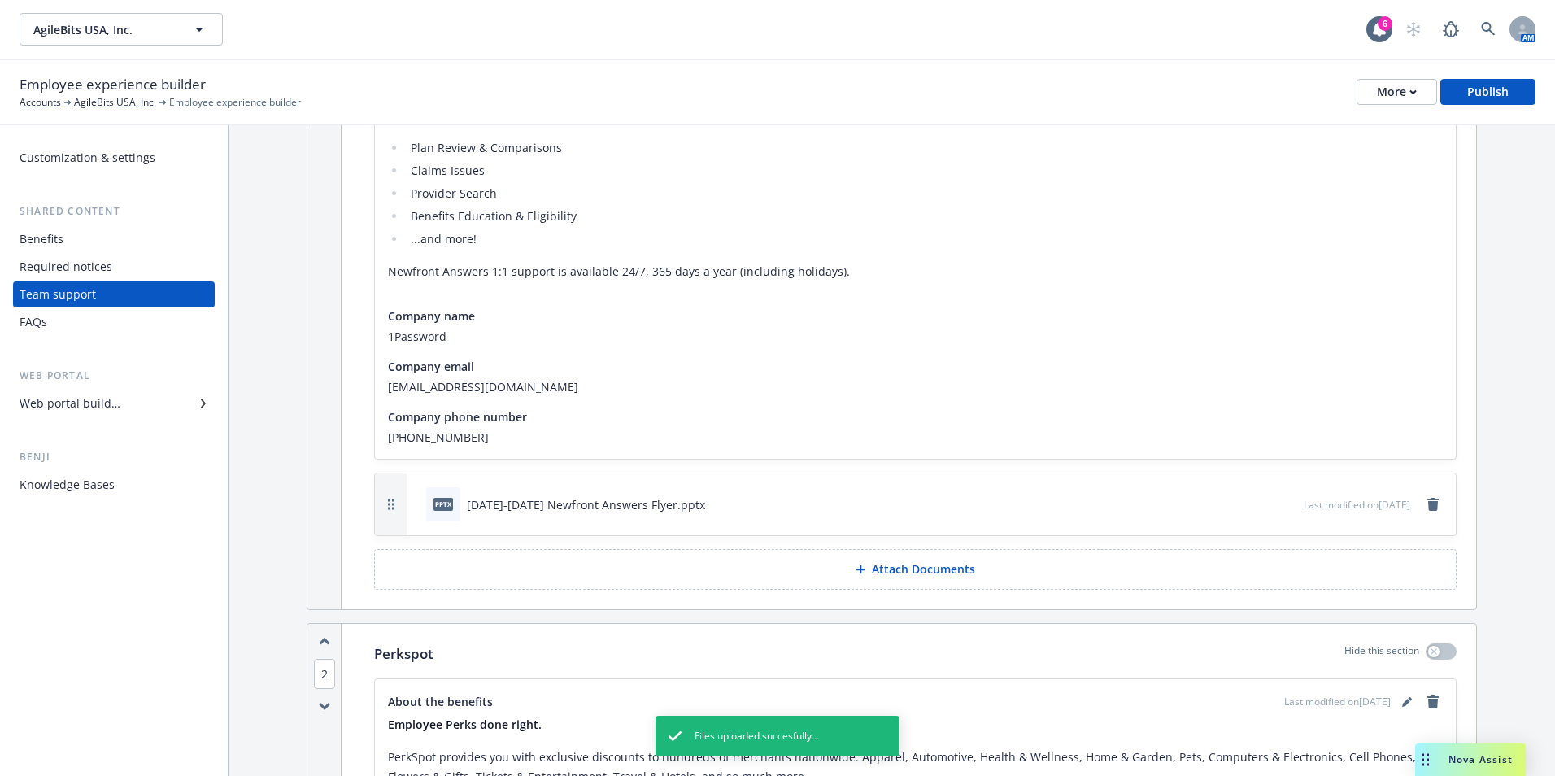
click at [1260, 503] on div "pptx 2025-2026 Newfront Answers Flyer.pptx" at bounding box center [862, 504] width 884 height 36
click at [1281, 503] on icon "preview file" at bounding box center [1288, 503] width 15 height 11
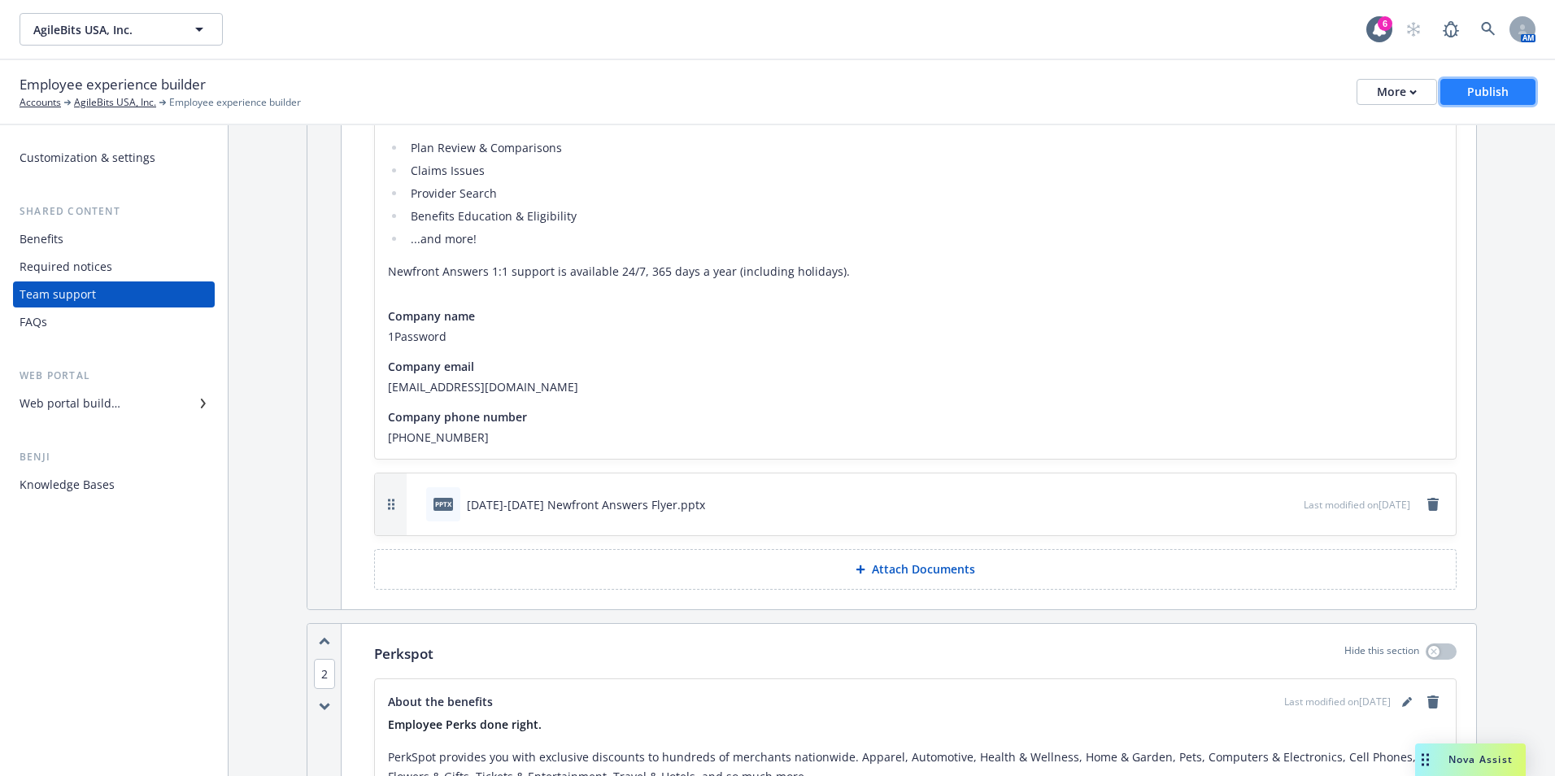
click at [1490, 95] on div "Publish" at bounding box center [1487, 92] width 41 height 24
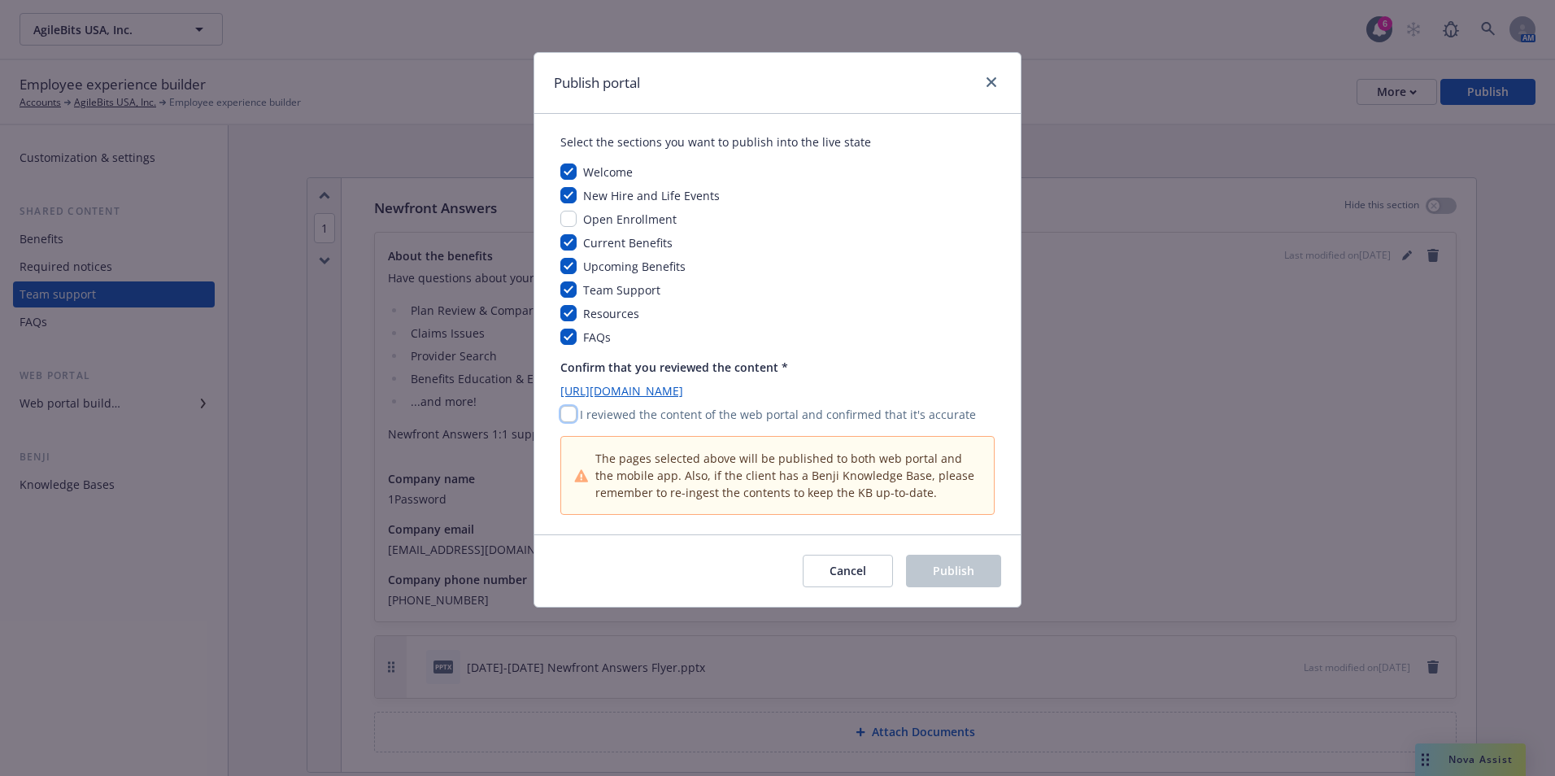
click at [574, 415] on input "checkbox" at bounding box center [568, 414] width 16 height 16
checkbox input "true"
click at [934, 562] on button "Publish" at bounding box center [953, 571] width 95 height 33
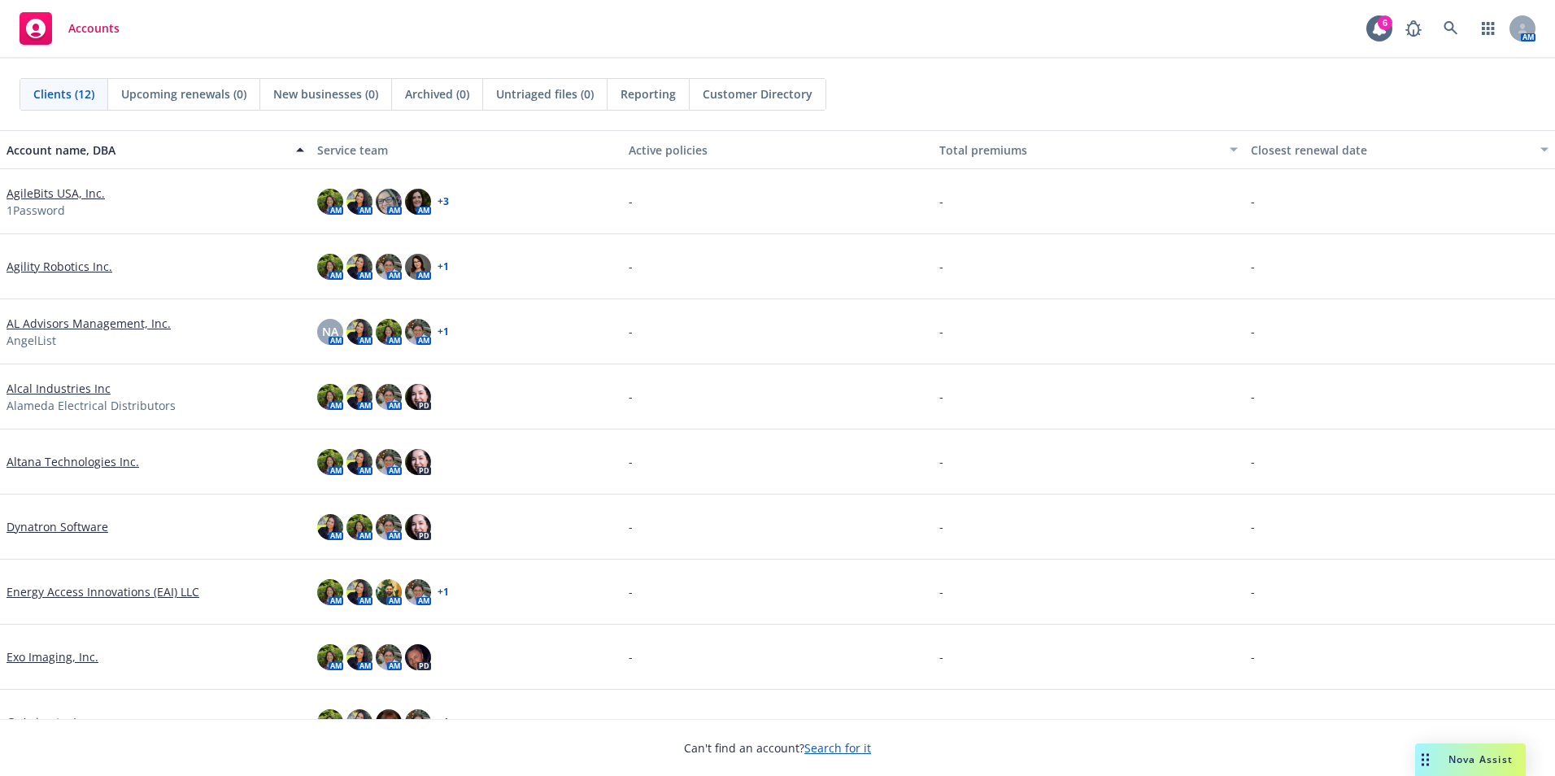
click at [62, 389] on link "Alcal Industries Inc" at bounding box center [59, 388] width 104 height 17
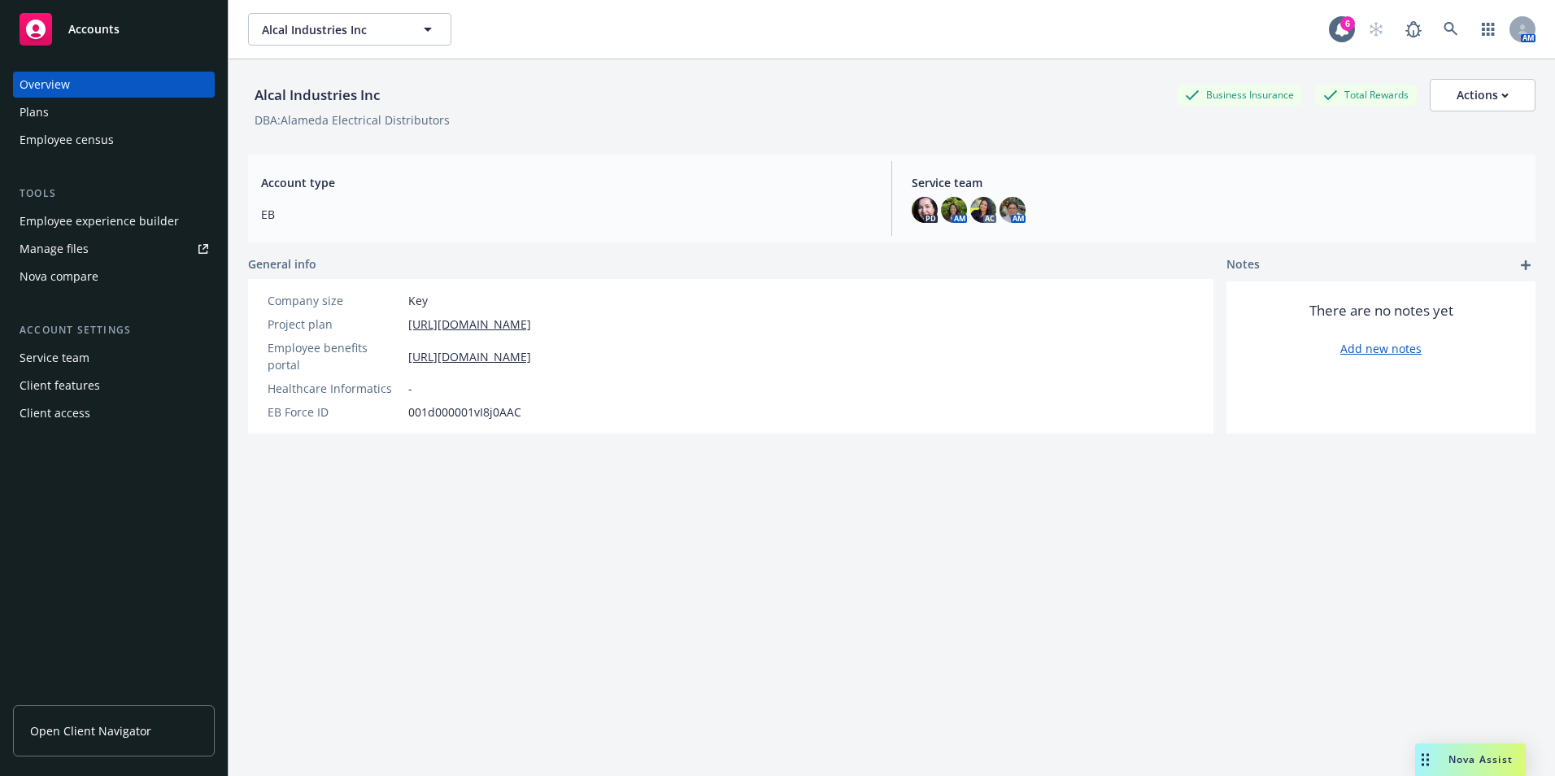
click at [89, 216] on div "Employee experience builder" at bounding box center [99, 221] width 159 height 26
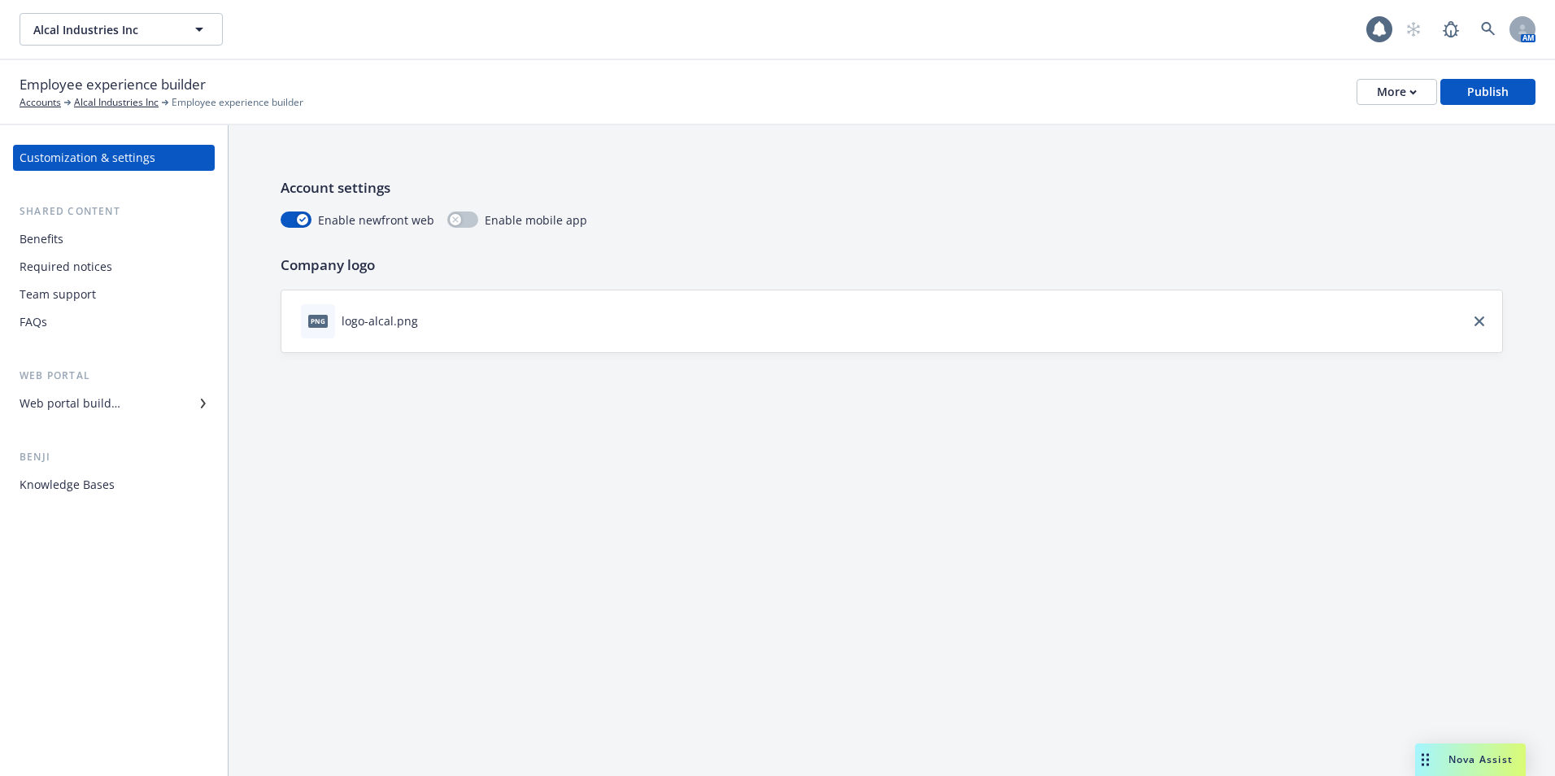
click at [69, 292] on div "Team support" at bounding box center [58, 294] width 76 height 26
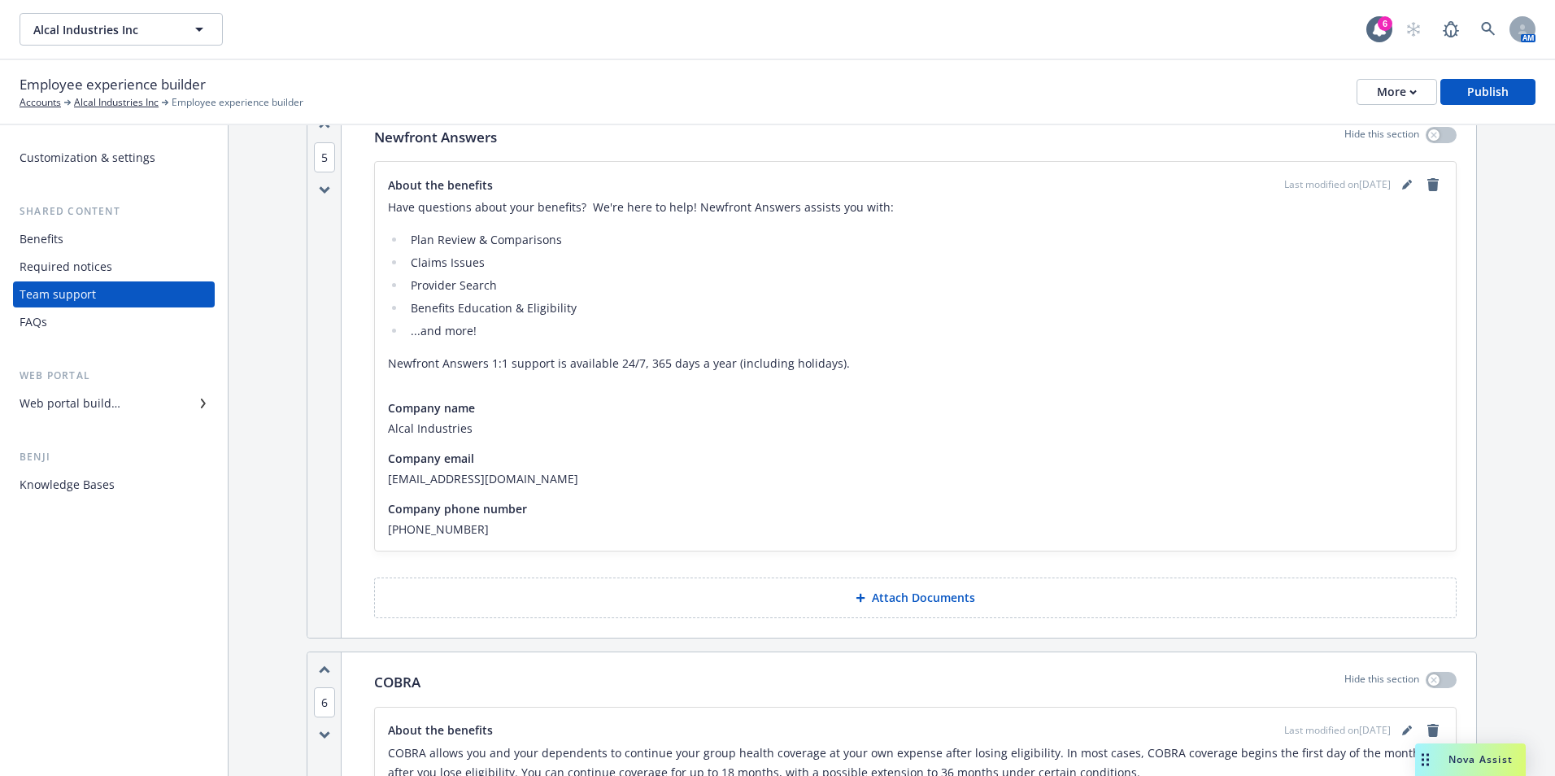
scroll to position [488, 0]
click at [939, 607] on p "Attach Documents" at bounding box center [923, 599] width 103 height 16
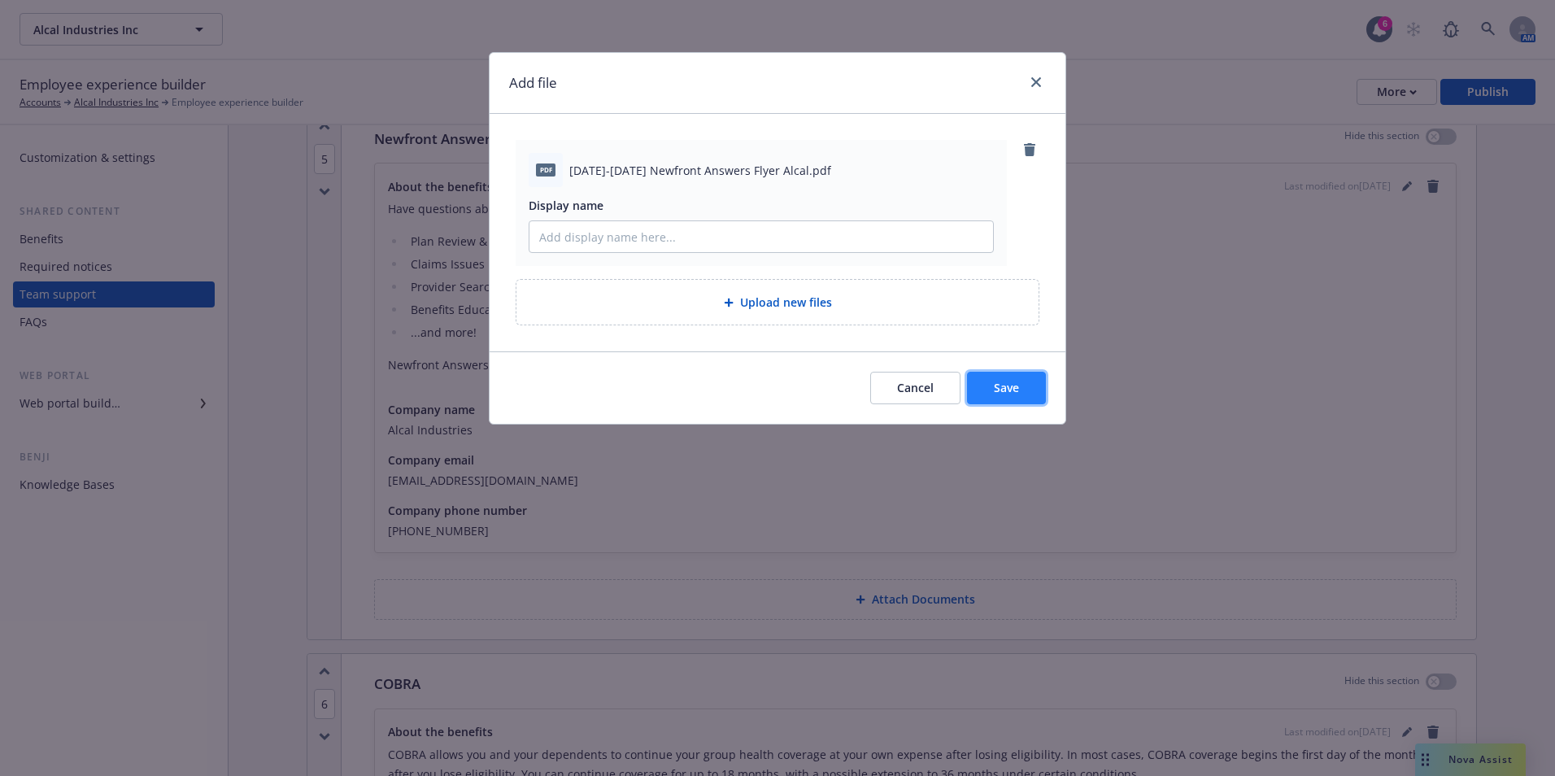
click at [1014, 401] on button "Save" at bounding box center [1006, 388] width 79 height 33
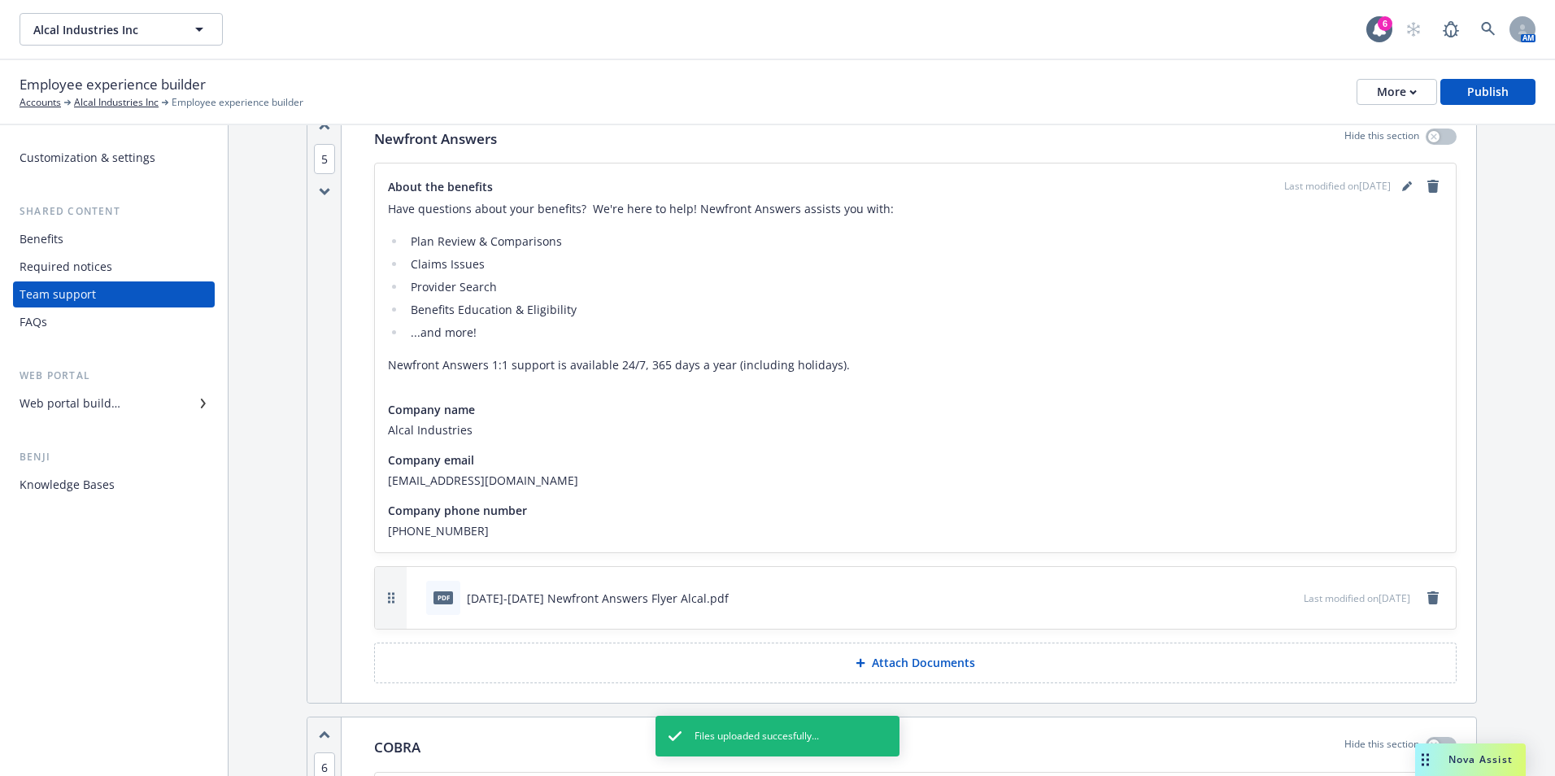
click at [1281, 598] on icon "preview file" at bounding box center [1288, 596] width 15 height 11
click at [1548, 94] on div "Employee experience builder Accounts Alcal Industries Inc Employee experience b…" at bounding box center [777, 92] width 1555 height 65
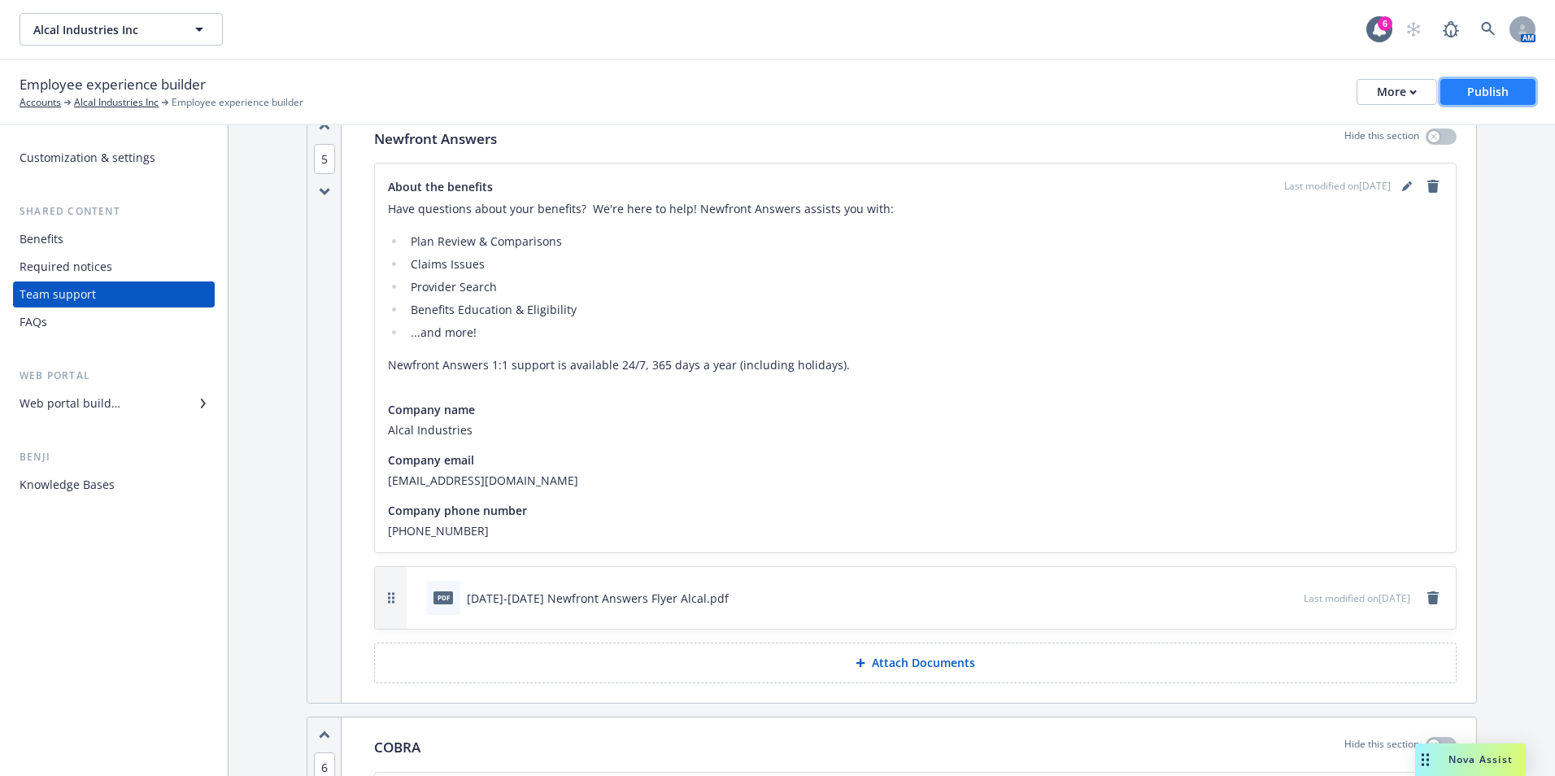
click at [1527, 94] on button "Publish" at bounding box center [1487, 92] width 95 height 26
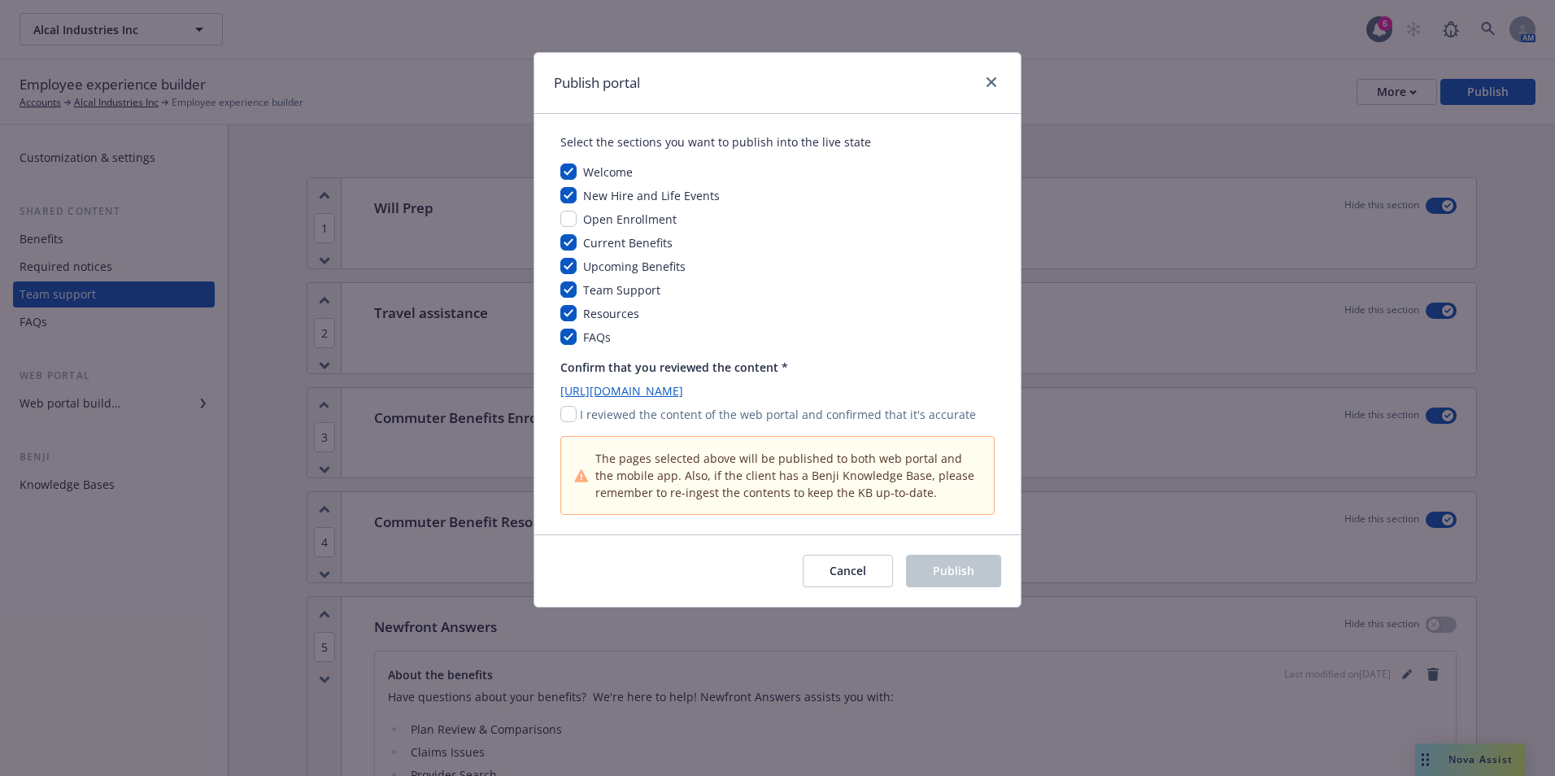
drag, startPoint x: 559, startPoint y: 416, endPoint x: 580, endPoint y: 416, distance: 21.2
click at [561, 416] on div "Select the sections you want to publish into the live state Welcome New Hire an…" at bounding box center [777, 324] width 486 height 420
click at [580, 416] on p "I reviewed the content of the web portal and confirmed that it's accurate" at bounding box center [778, 414] width 396 height 17
click at [577, 416] on div "I reviewed the content of the web portal and confirmed that it's accurate" at bounding box center [777, 414] width 434 height 17
click at [569, 414] on input "checkbox" at bounding box center [568, 414] width 16 height 16
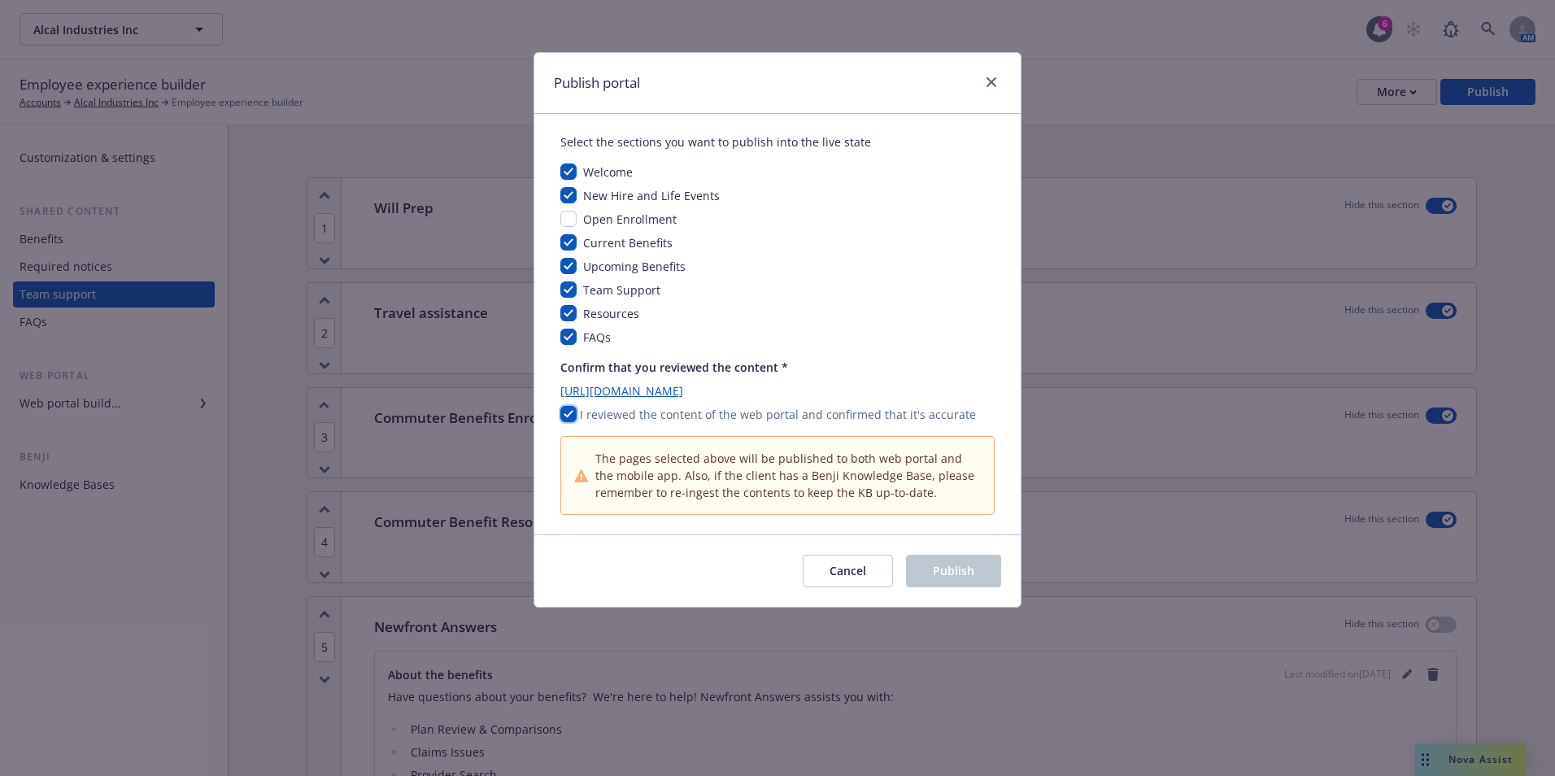
checkbox input "true"
drag, startPoint x: 932, startPoint y: 571, endPoint x: 861, endPoint y: 548, distance: 74.3
click at [933, 571] on button "Publish" at bounding box center [953, 571] width 95 height 33
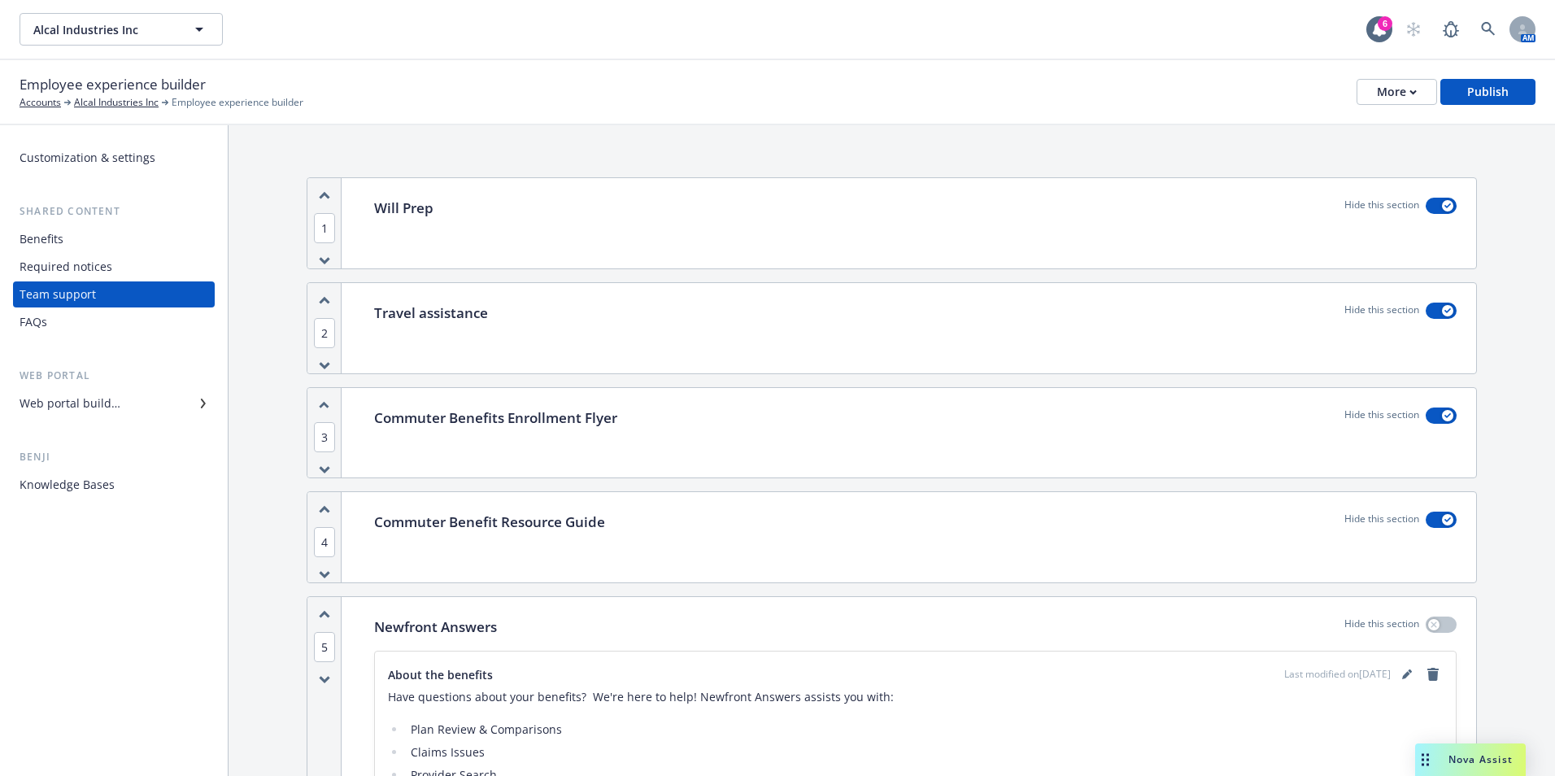
drag, startPoint x: 158, startPoint y: 55, endPoint x: 176, endPoint y: 35, distance: 27.1
click at [161, 52] on div "Alcal Industries Inc Alcal Industries Inc 6 AM" at bounding box center [777, 29] width 1555 height 59
click at [176, 35] on button "Alcal Industries Inc" at bounding box center [121, 29] width 203 height 33
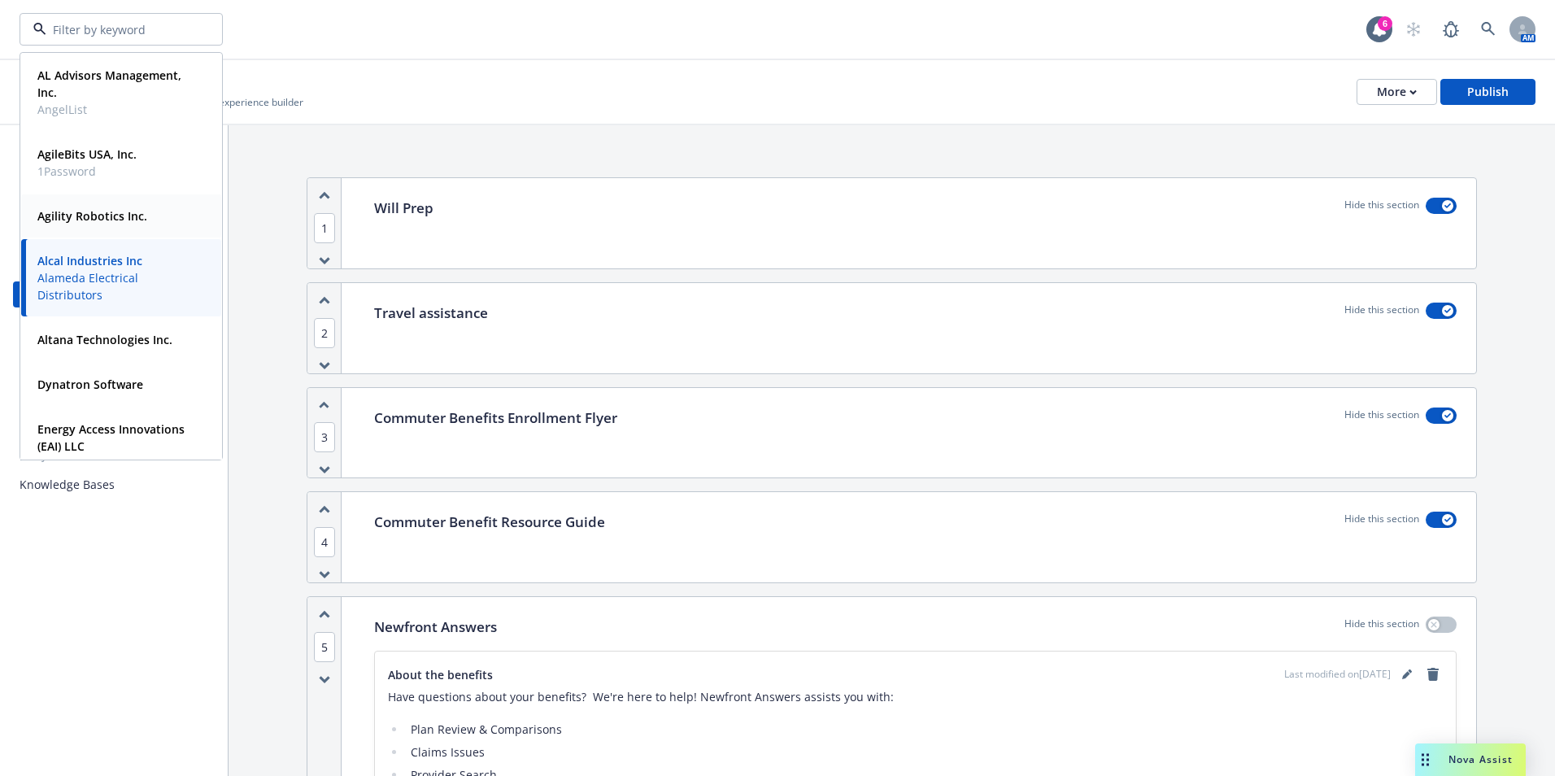
scroll to position [233, 0]
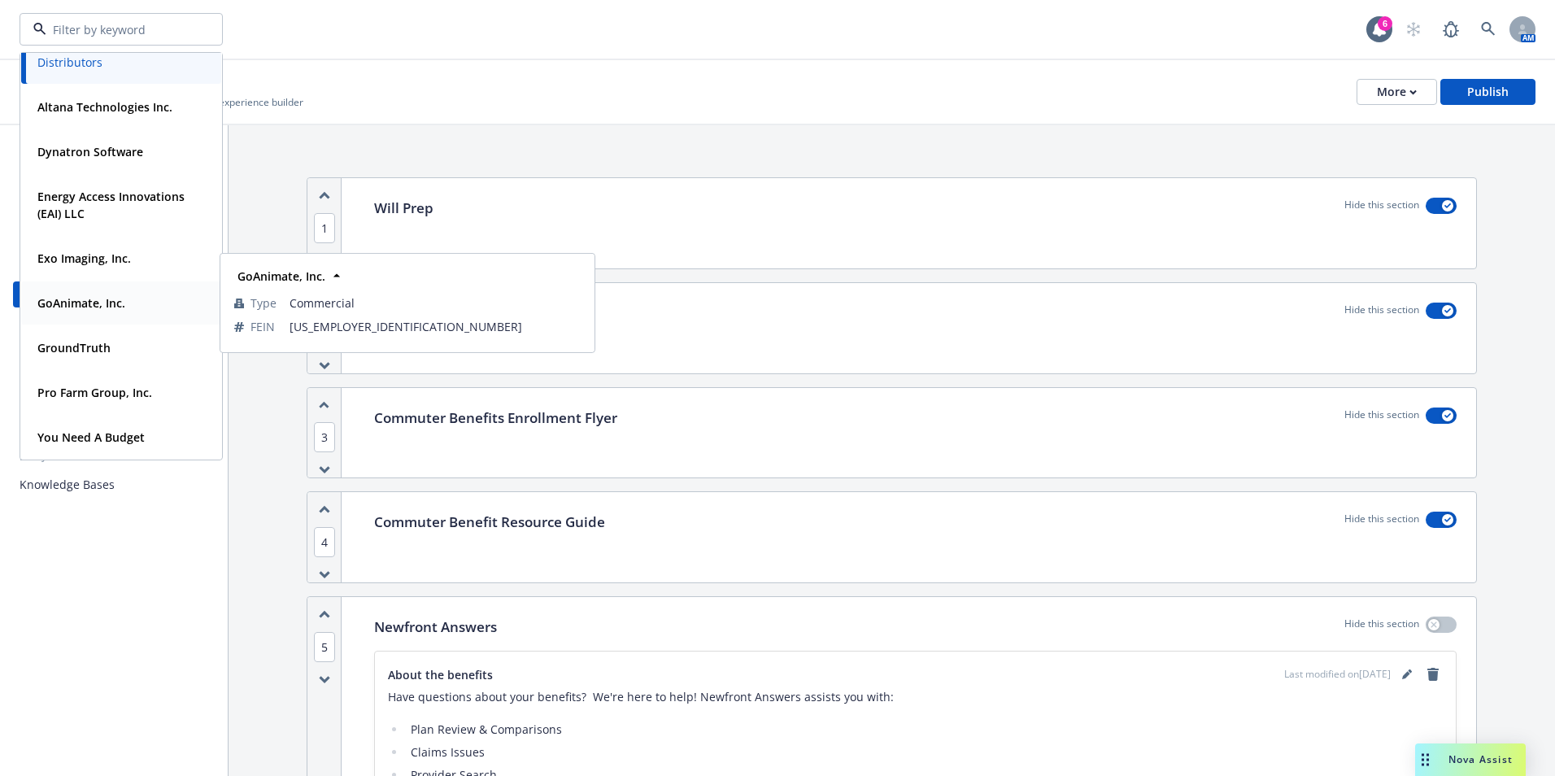
click at [113, 312] on div "GoAnimate, Inc." at bounding box center [80, 303] width 98 height 24
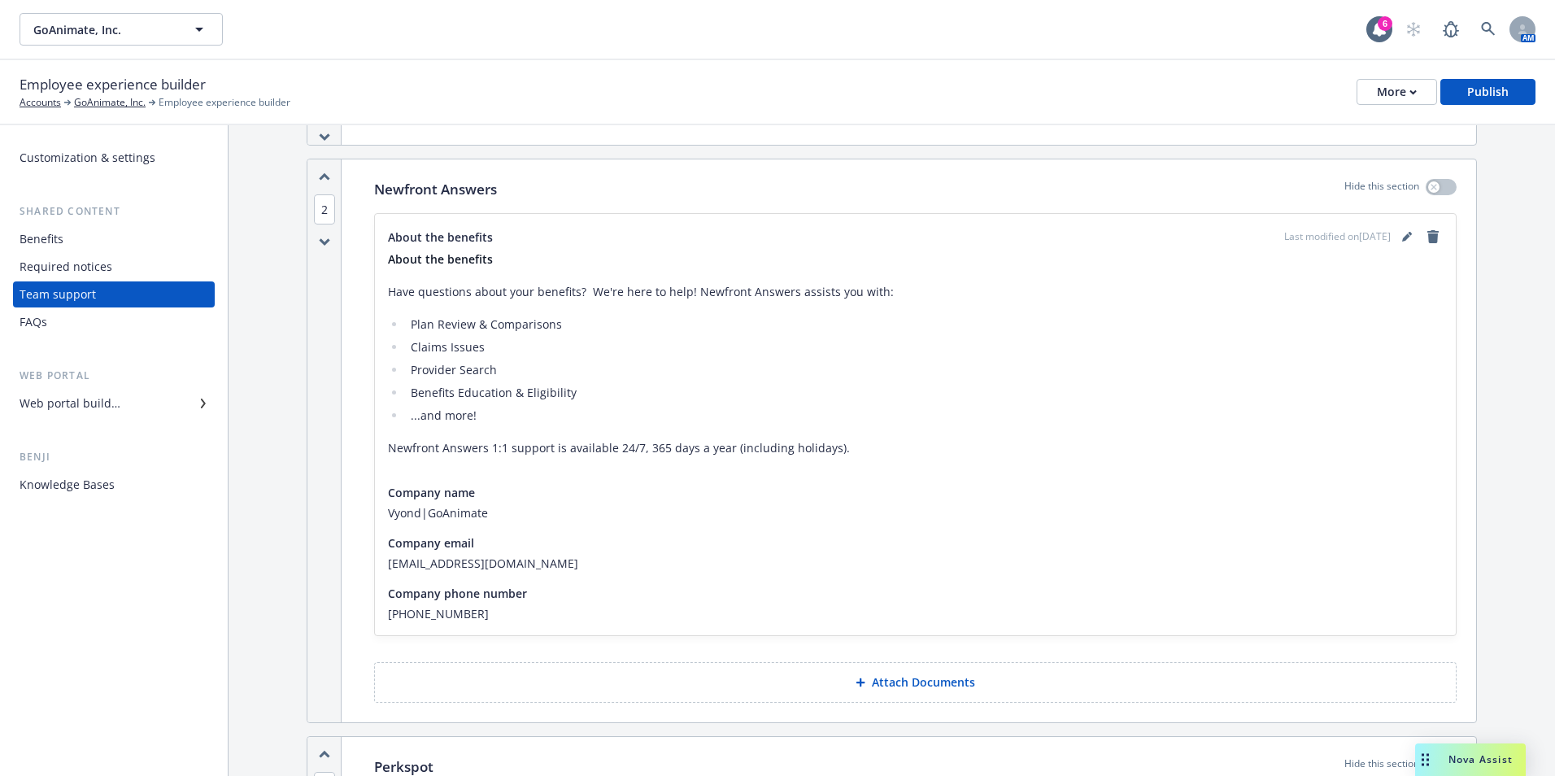
scroll to position [325, 0]
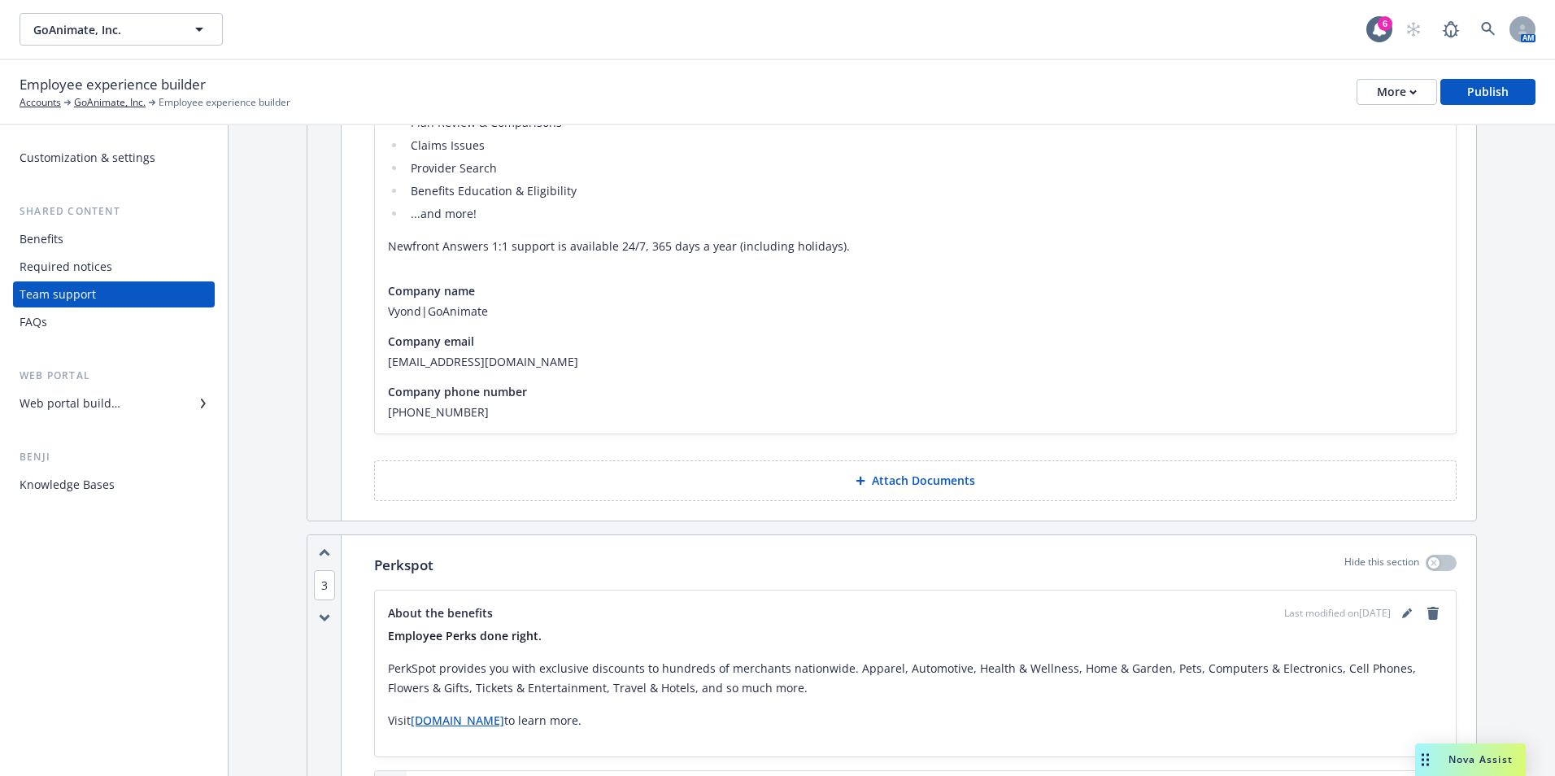
click at [961, 477] on p "Attach Documents" at bounding box center [923, 480] width 103 height 16
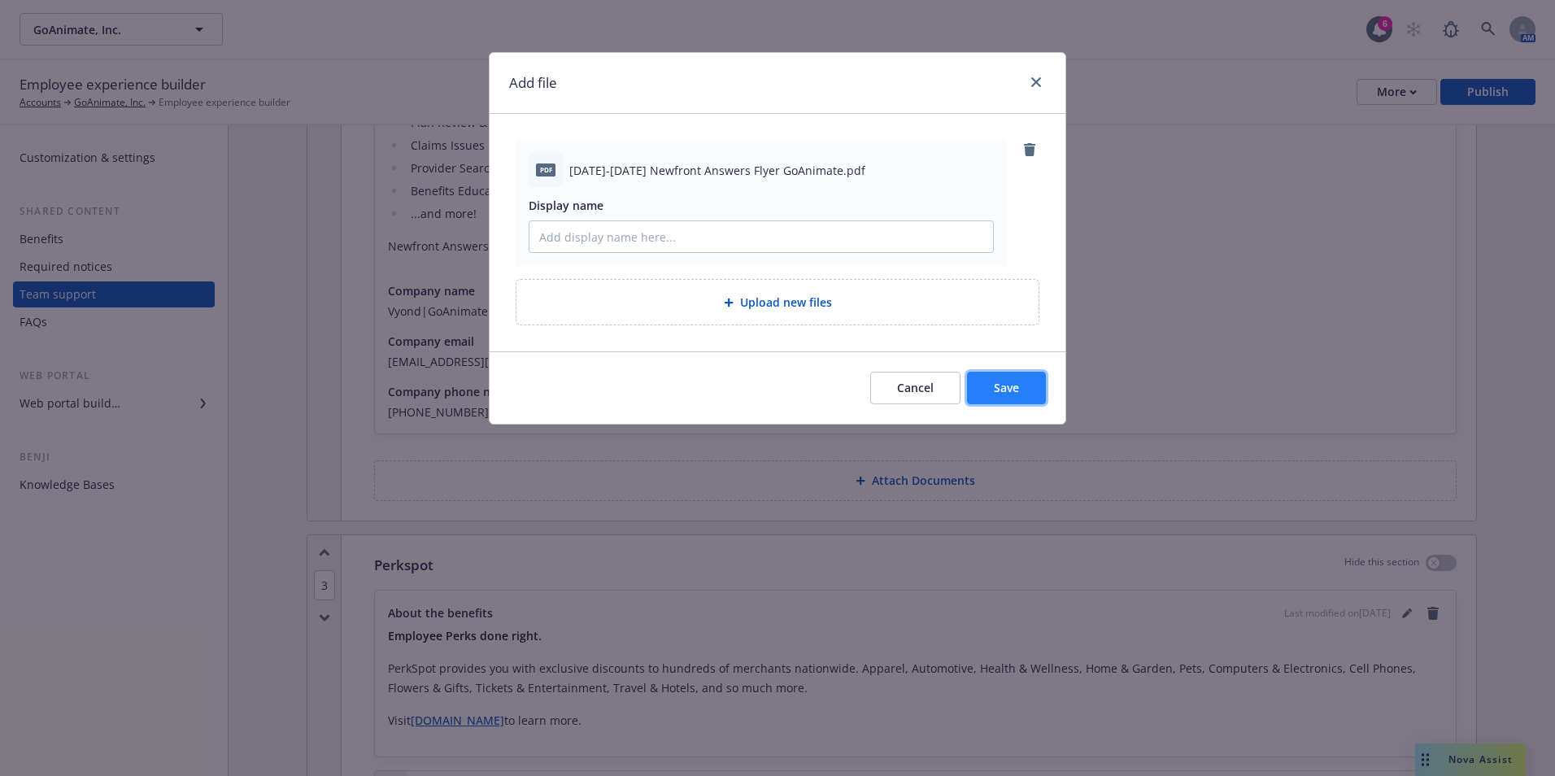
click at [995, 378] on button "Save" at bounding box center [1006, 388] width 79 height 33
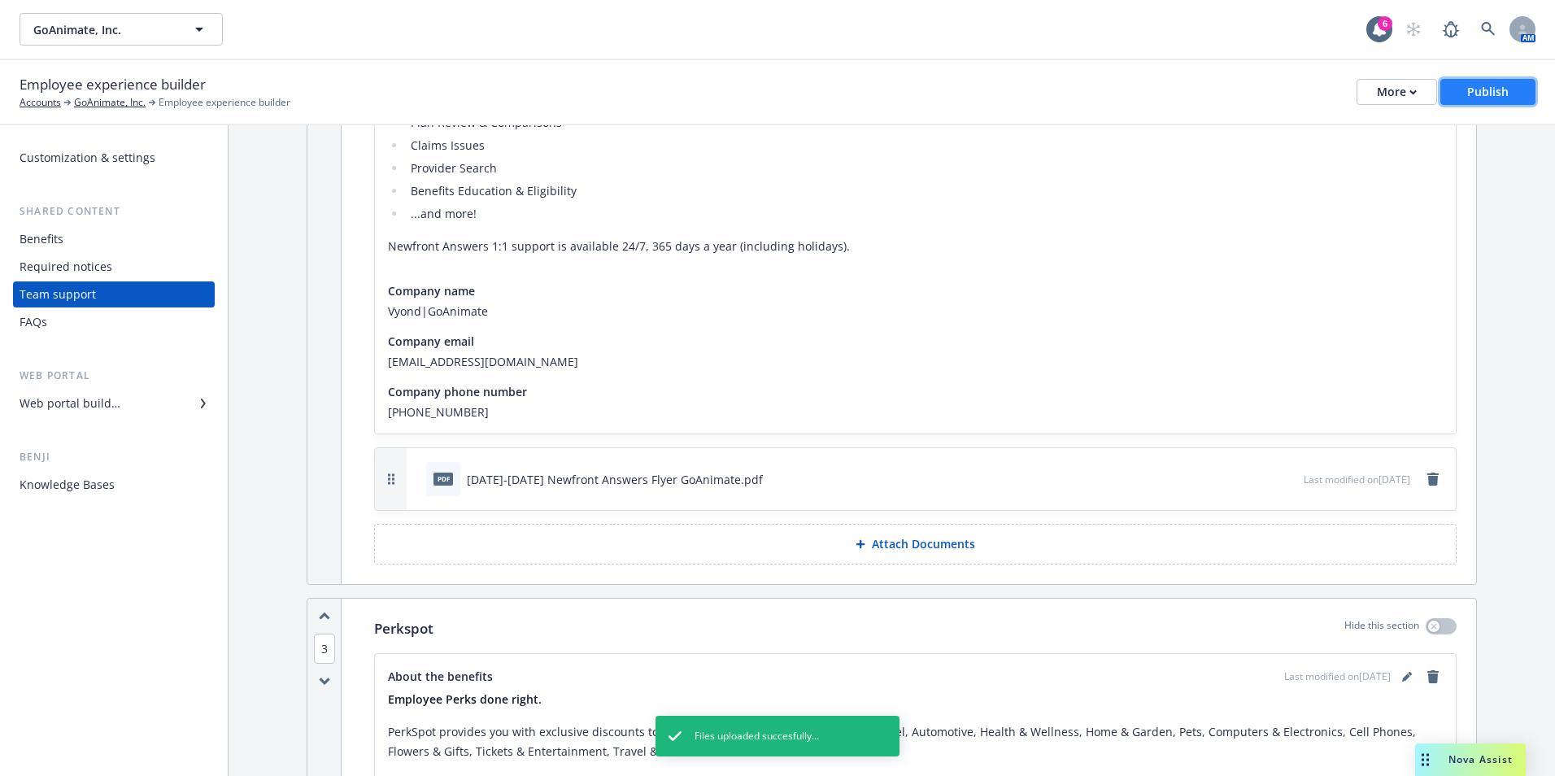
click at [1487, 95] on div "Publish" at bounding box center [1487, 92] width 41 height 24
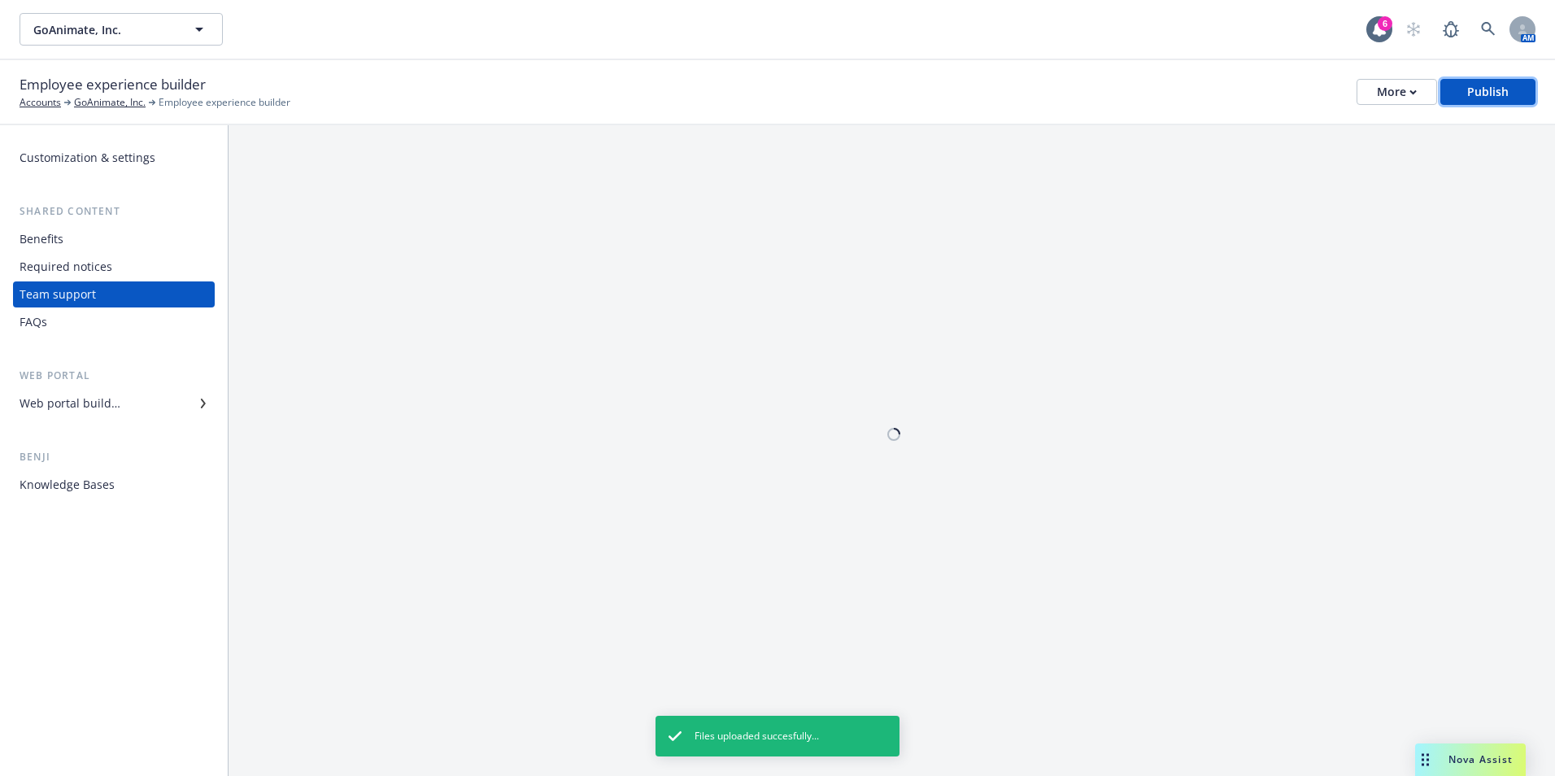
scroll to position [0, 0]
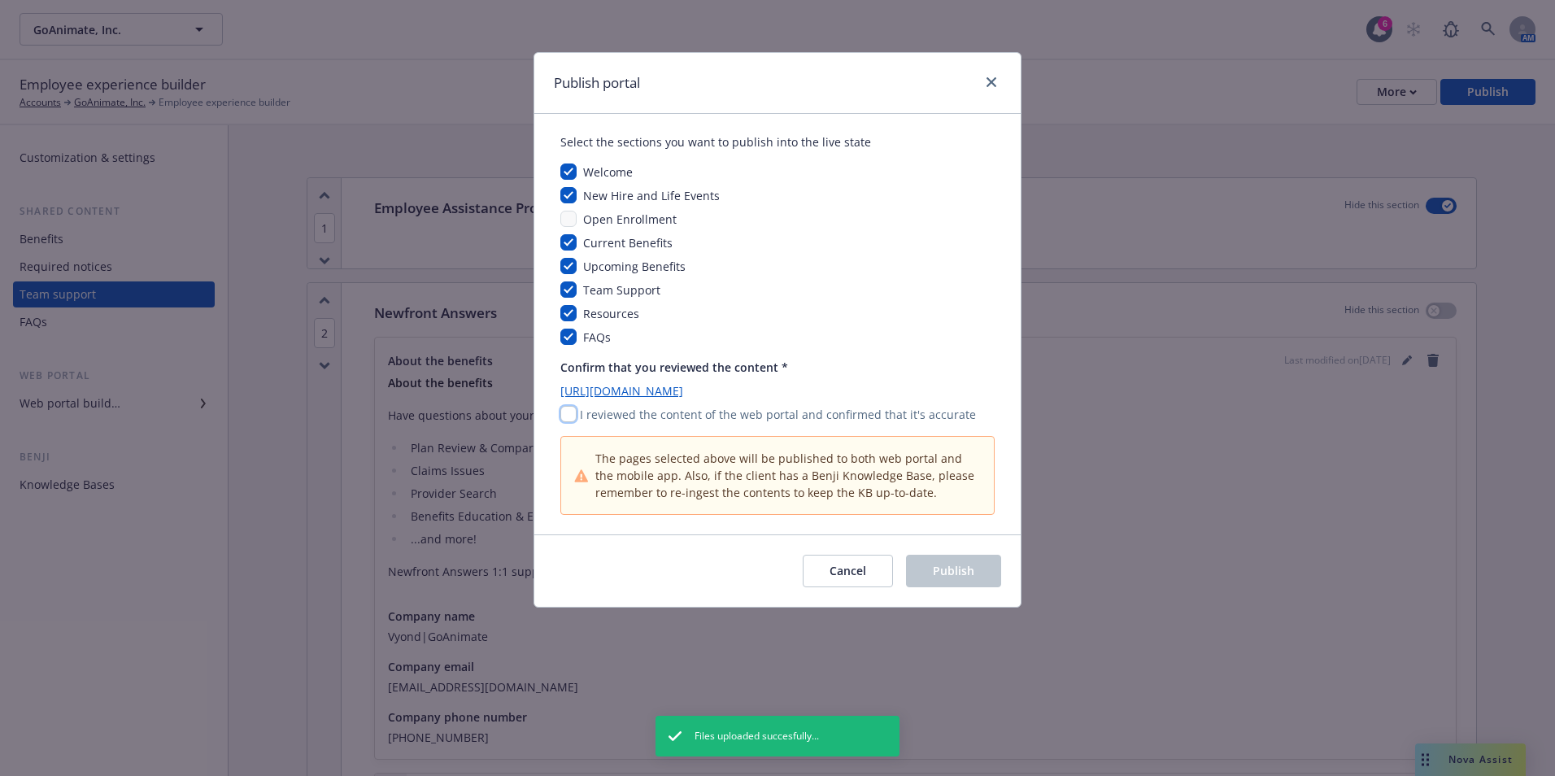
drag, startPoint x: 573, startPoint y: 417, endPoint x: 582, endPoint y: 417, distance: 8.9
click at [574, 417] on input "checkbox" at bounding box center [568, 414] width 16 height 16
checkbox input "true"
click at [942, 560] on button "Publish" at bounding box center [953, 571] width 95 height 33
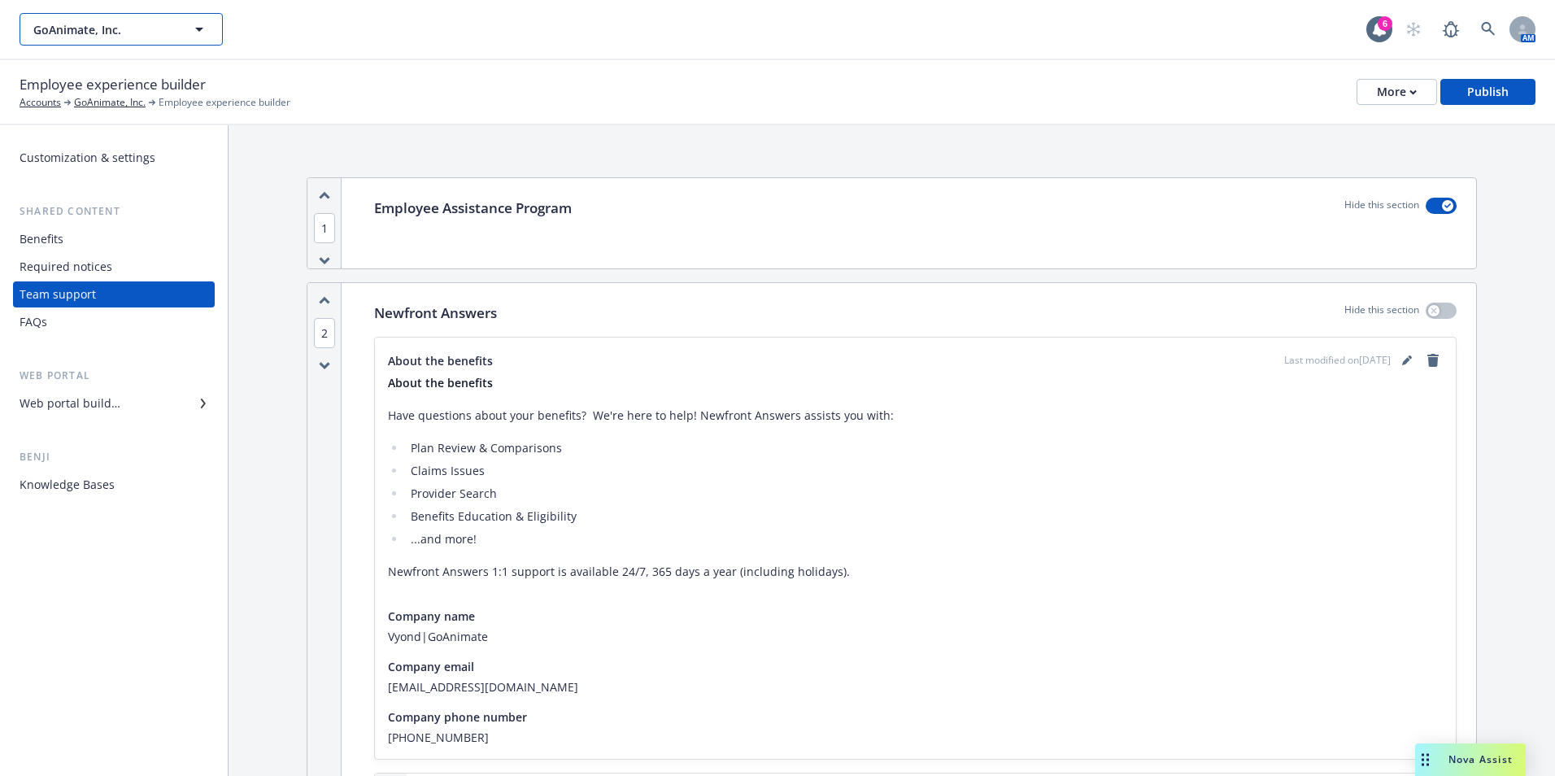
click at [202, 38] on icon "button" at bounding box center [199, 30] width 20 height 20
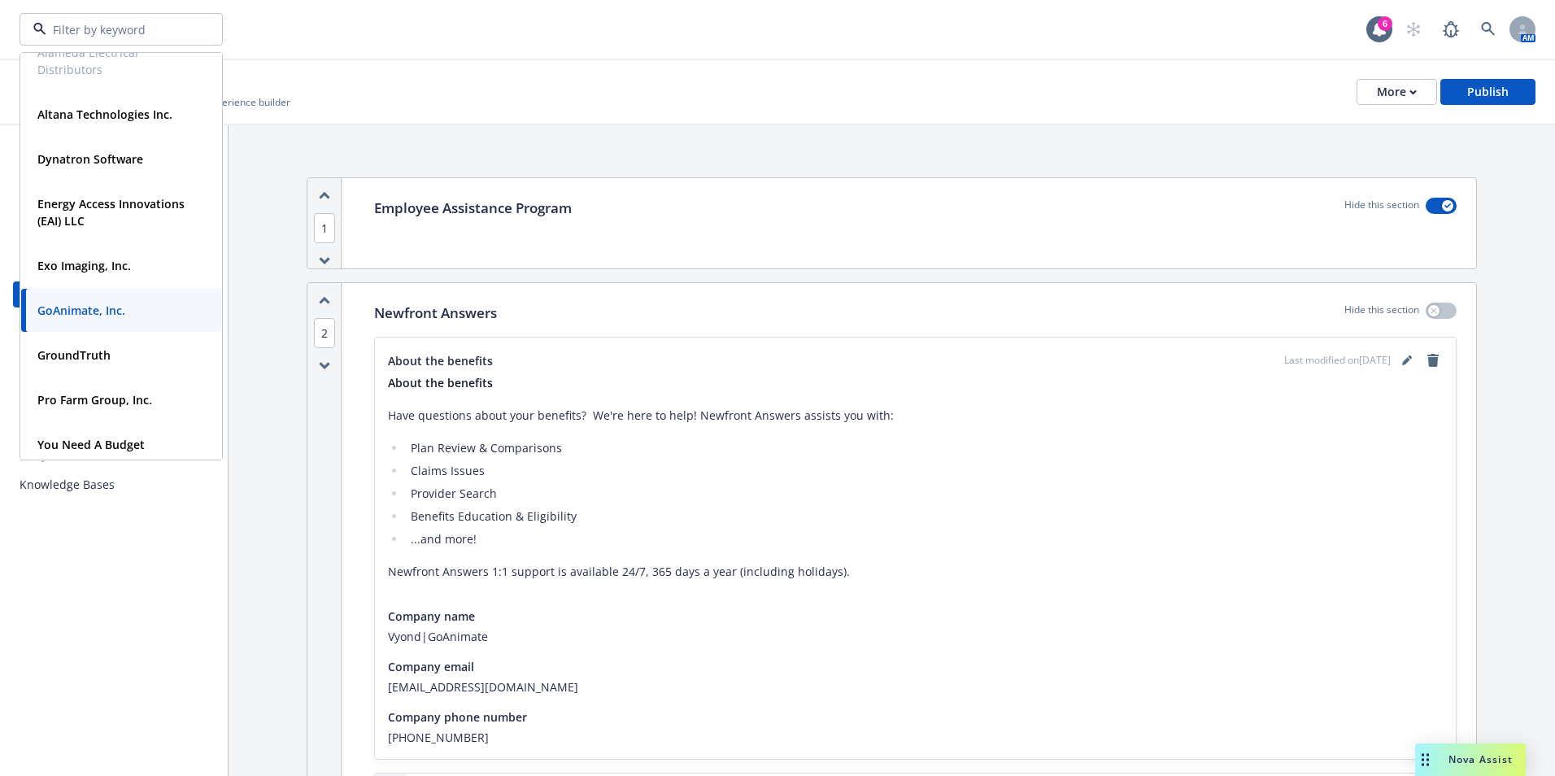
scroll to position [233, 0]
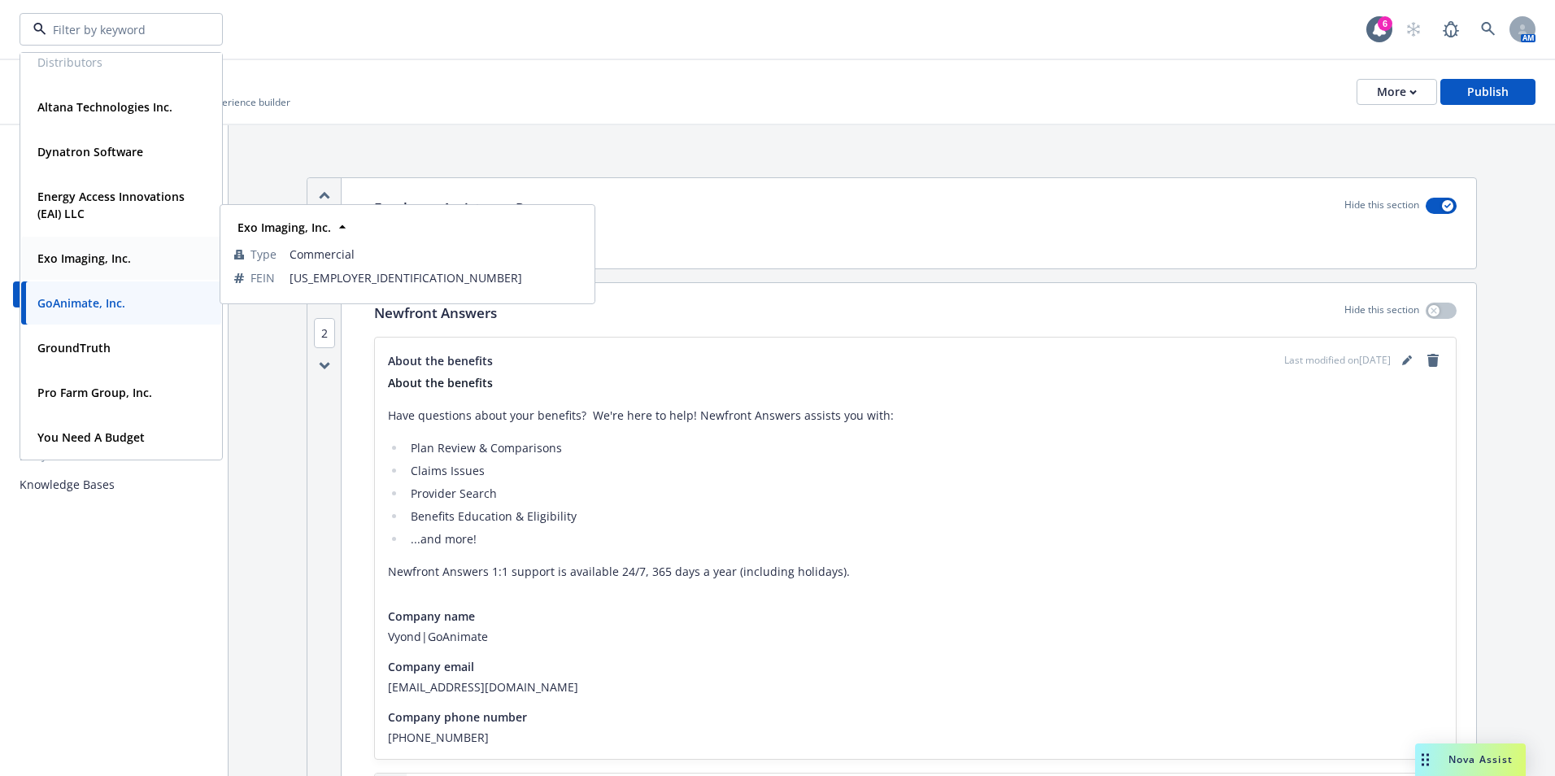
click at [122, 256] on strong "Exo Imaging, Inc." at bounding box center [84, 257] width 94 height 15
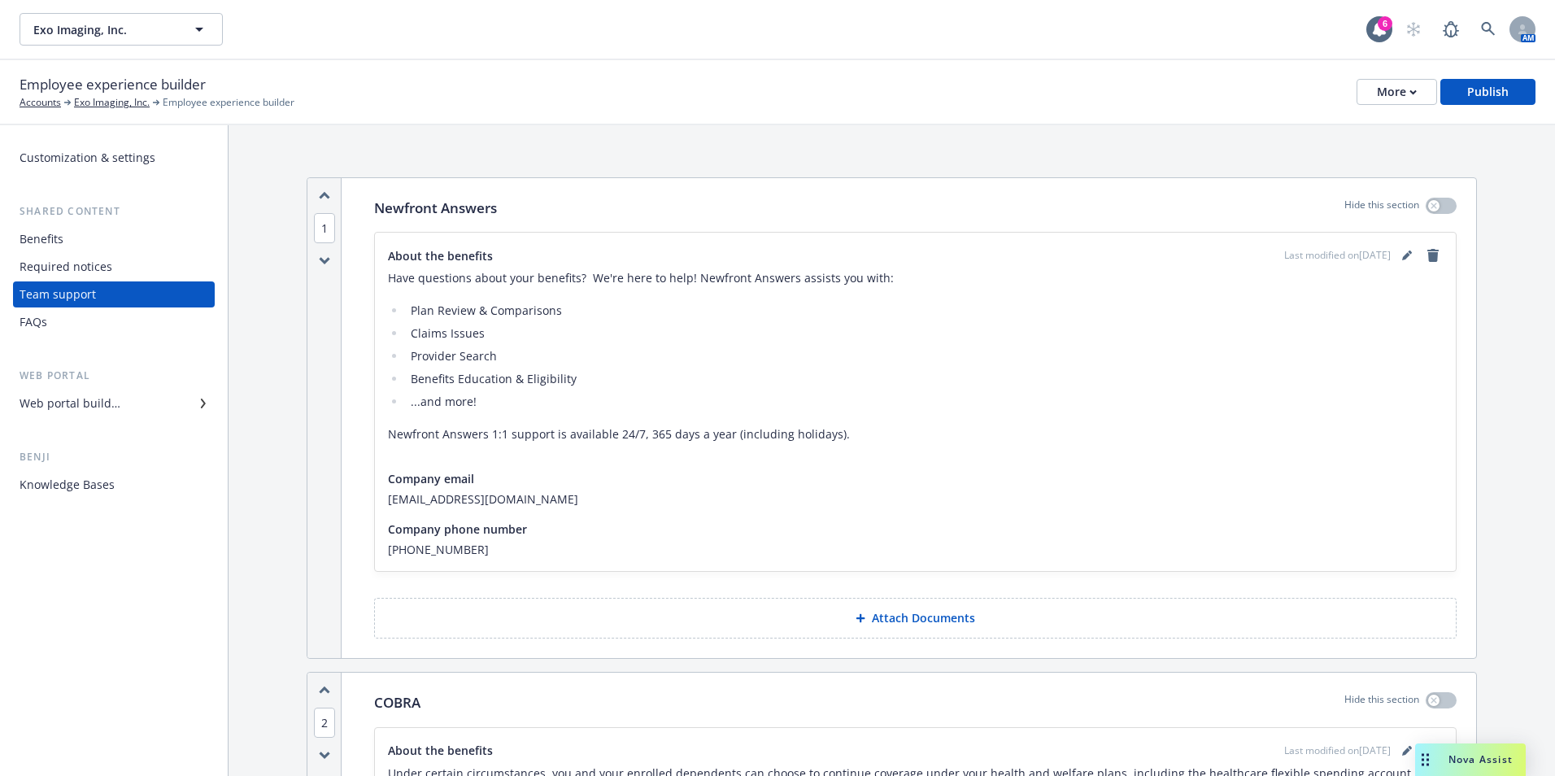
click at [1386, 246] on div "Last modified on [DATE]" at bounding box center [1363, 256] width 159 height 20
click at [1397, 249] on link "editPencil" at bounding box center [1407, 256] width 20 height 20
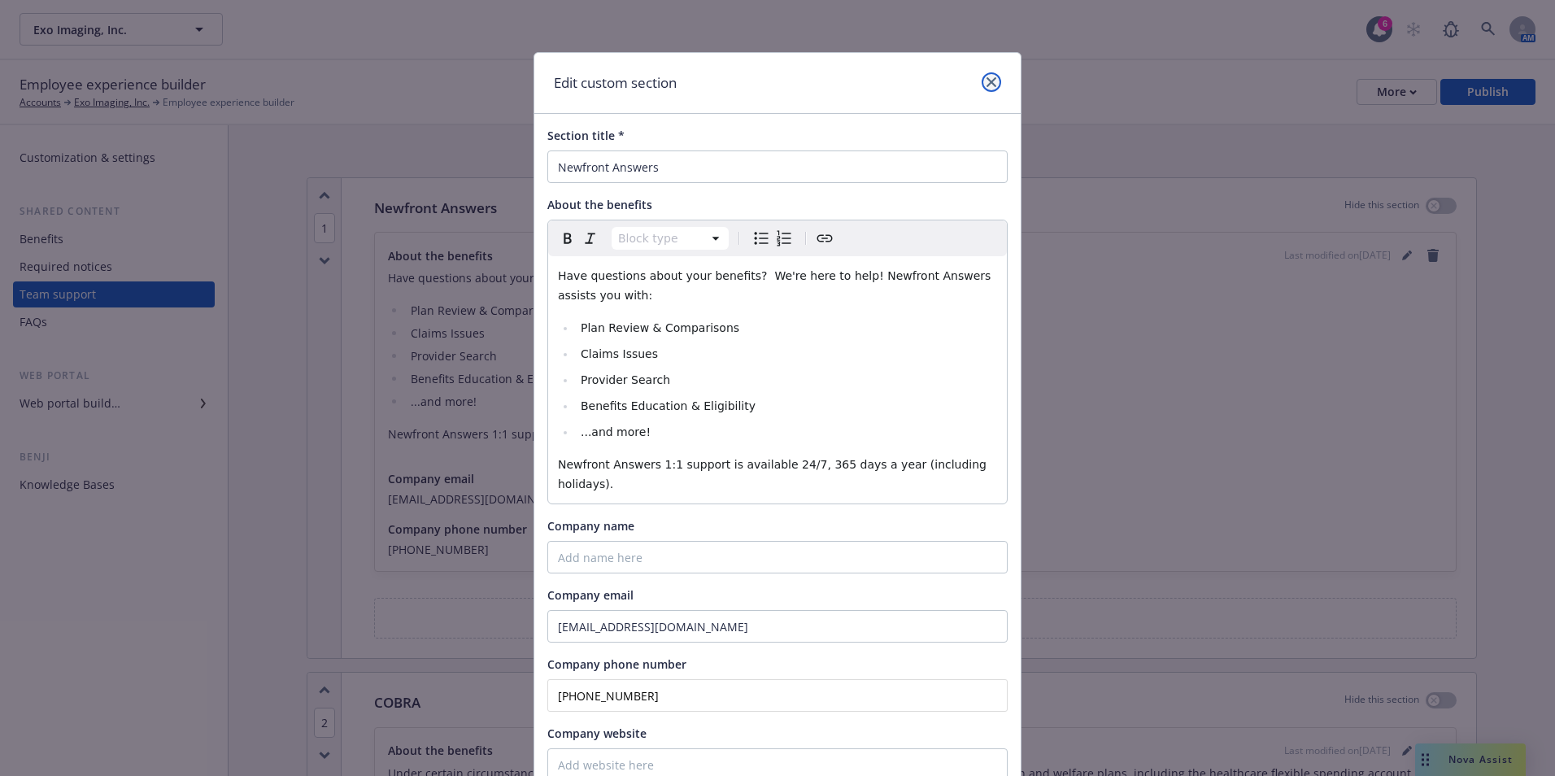
click at [986, 86] on icon "close" at bounding box center [991, 82] width 10 height 10
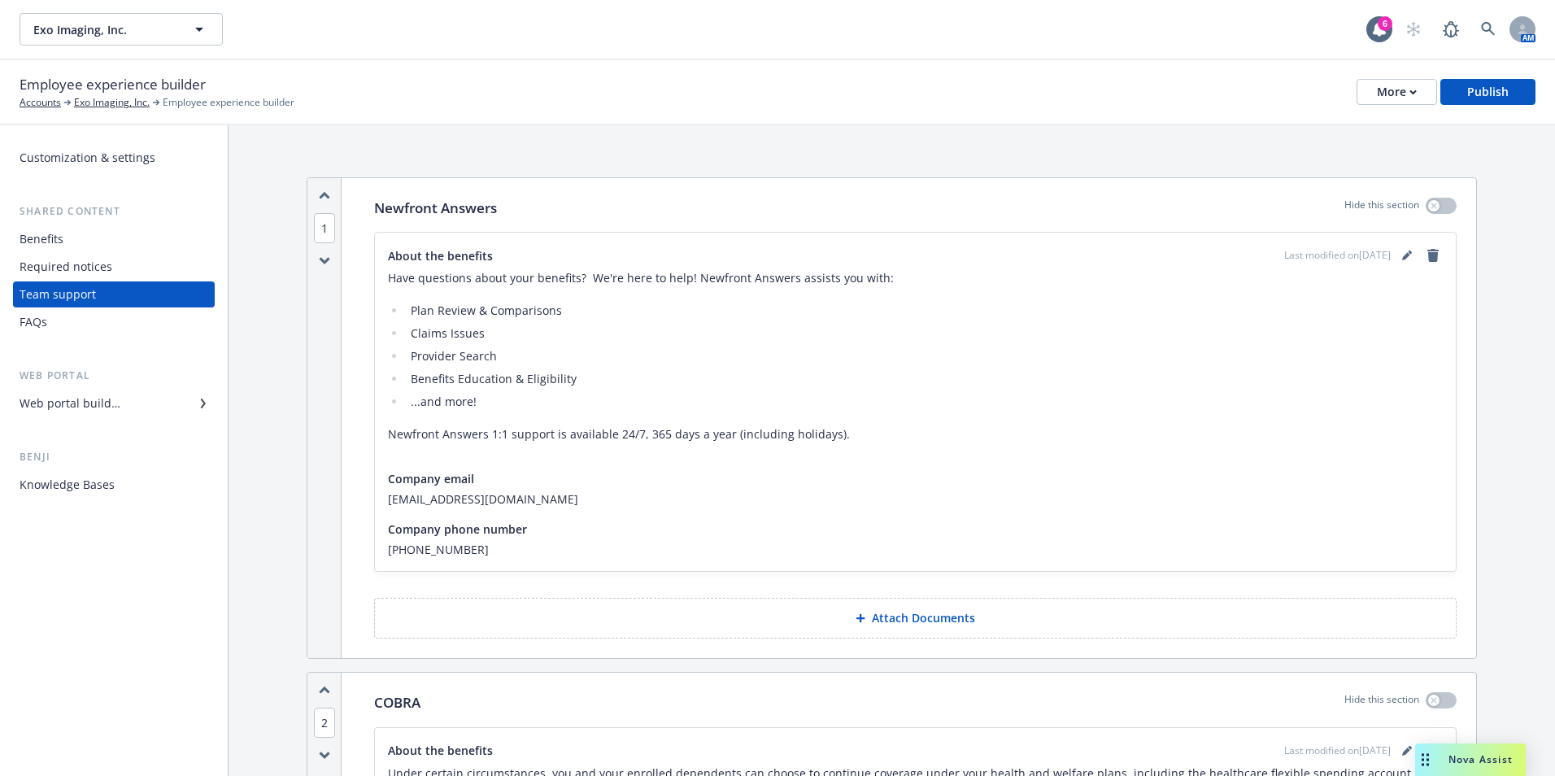
click at [885, 629] on button "Attach Documents" at bounding box center [915, 618] width 1082 height 41
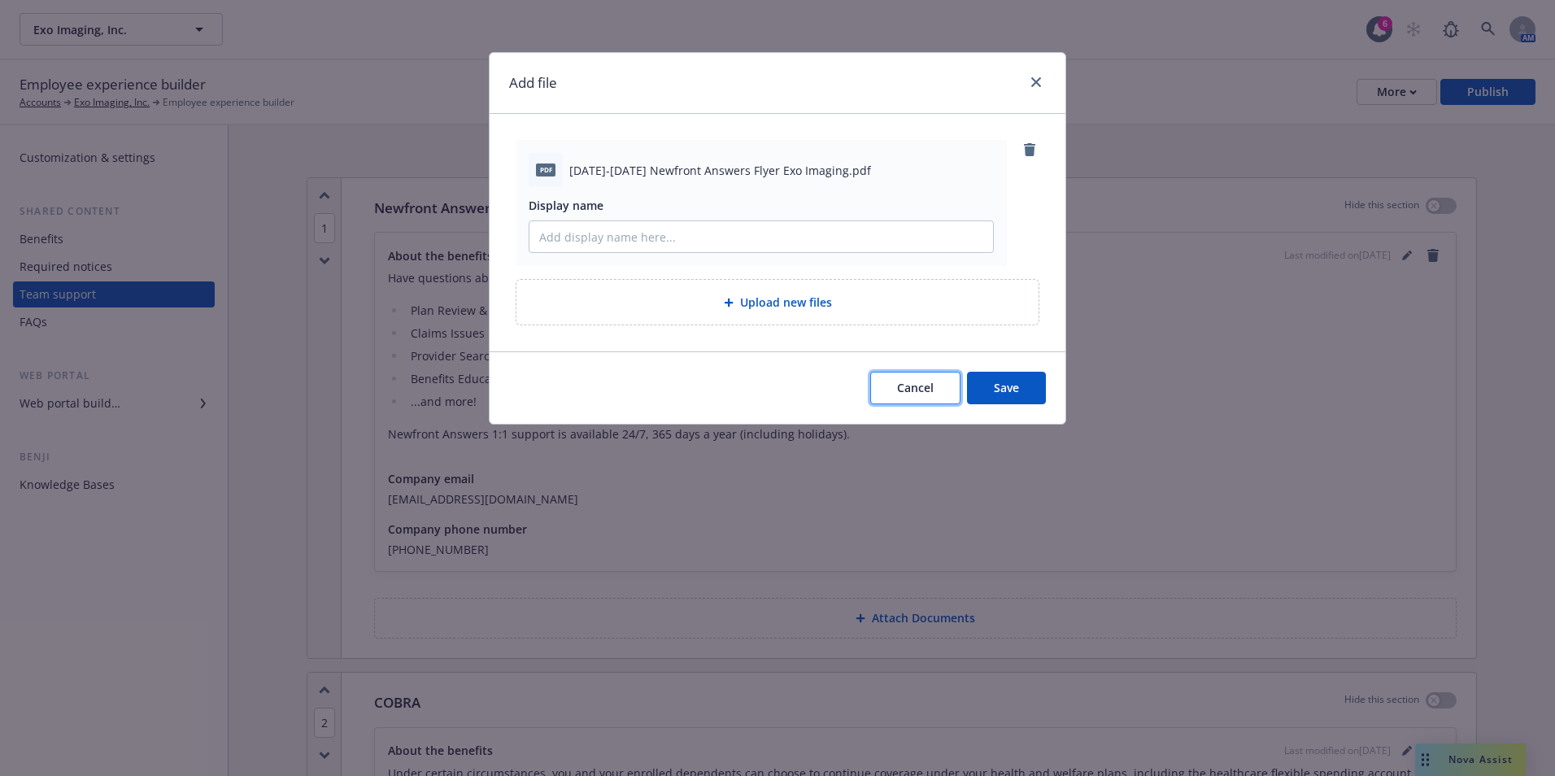
click at [960, 390] on button "Cancel" at bounding box center [915, 388] width 90 height 33
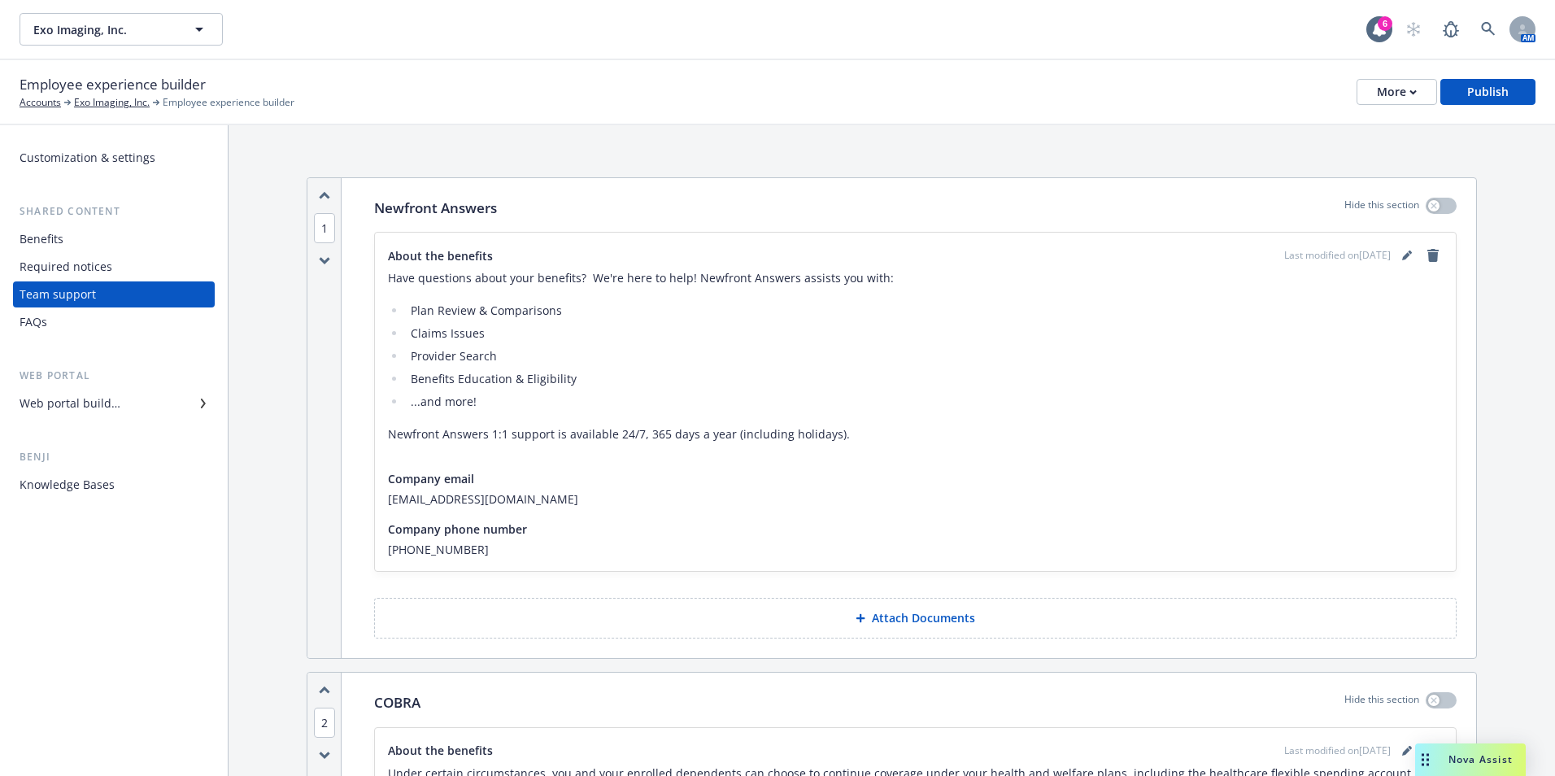
click at [906, 621] on p "Attach Documents" at bounding box center [923, 618] width 103 height 16
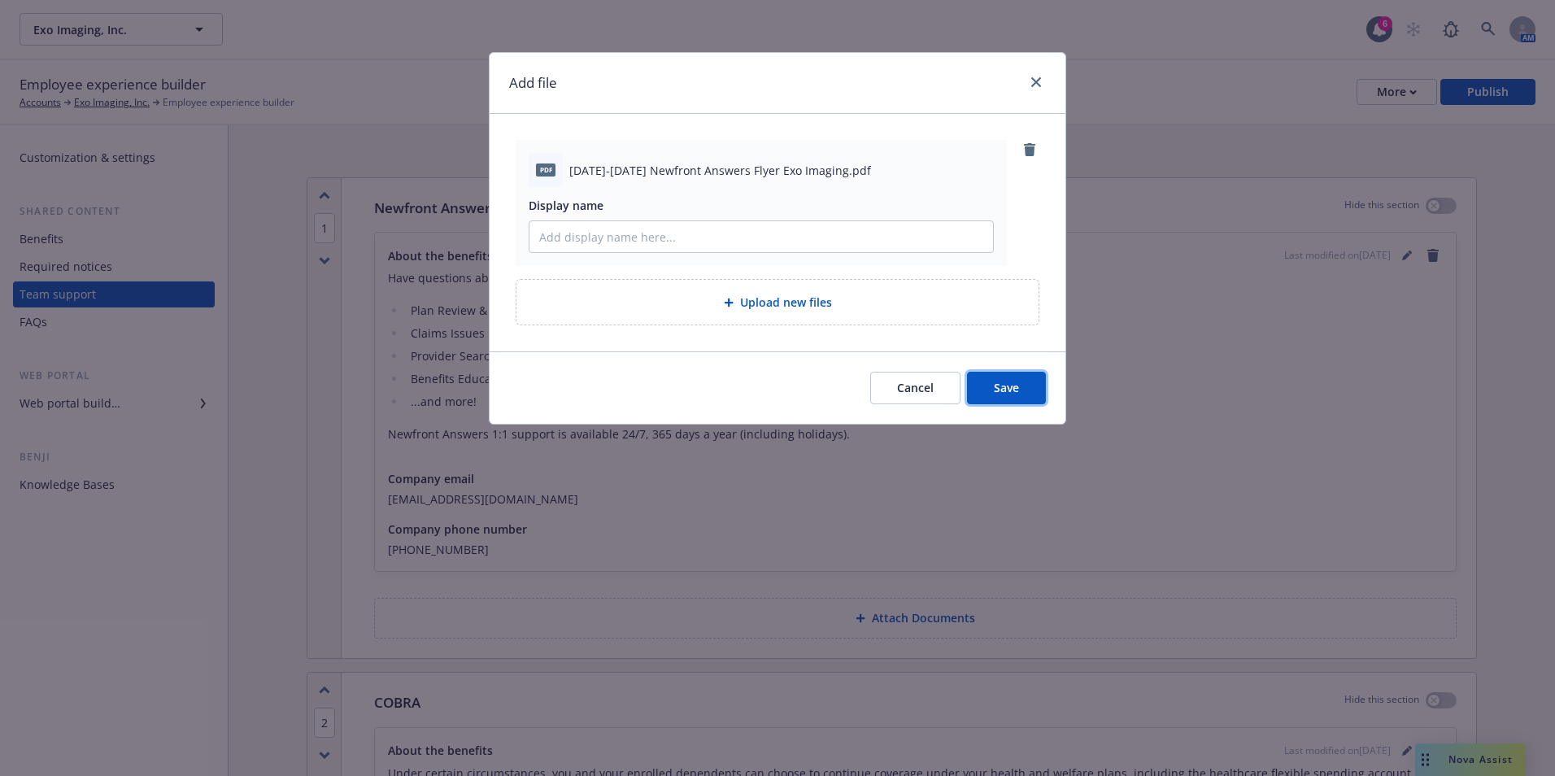
click at [982, 377] on button "Save" at bounding box center [1006, 388] width 79 height 33
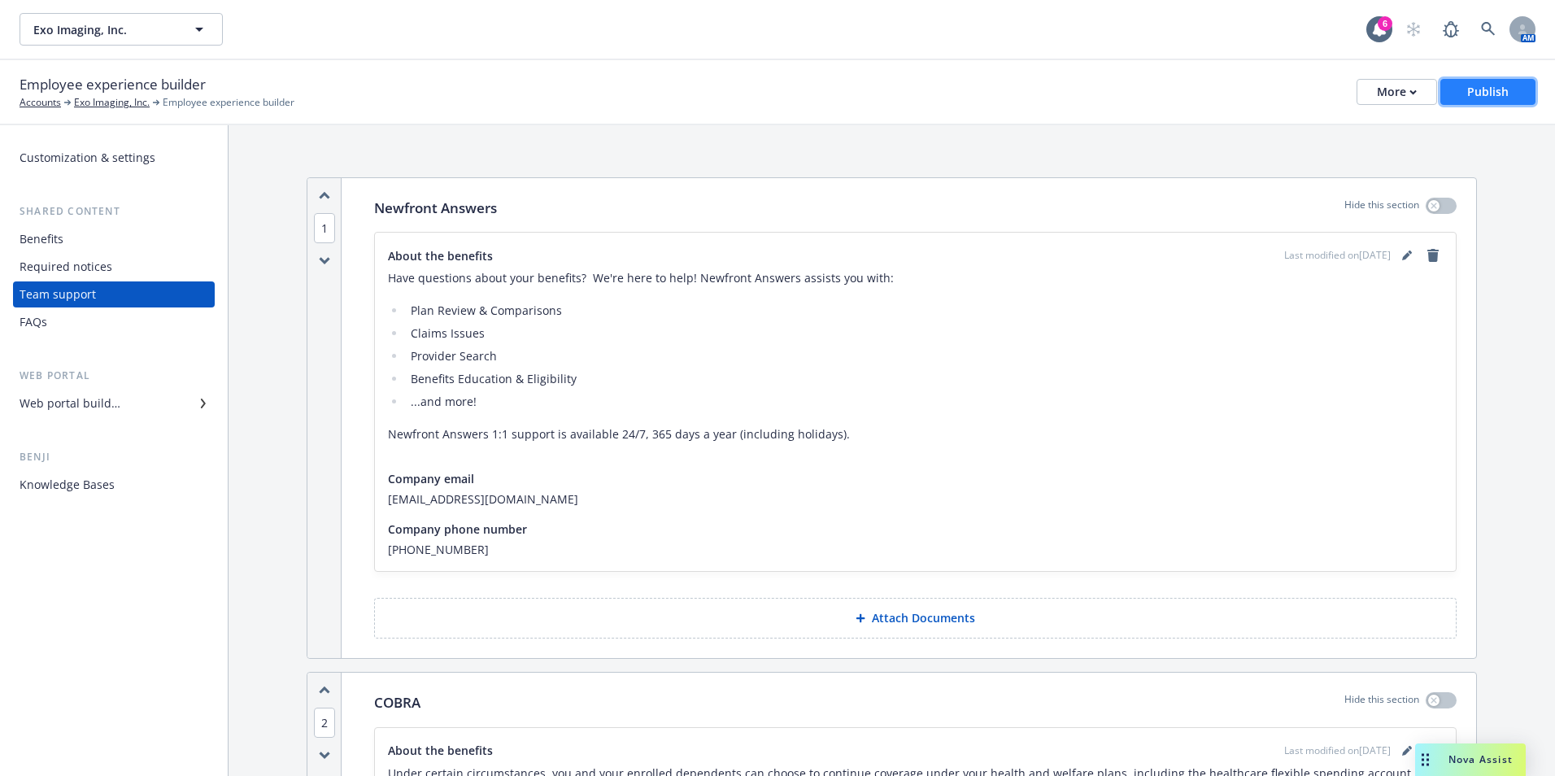
click at [1478, 96] on div "Publish" at bounding box center [1487, 92] width 41 height 24
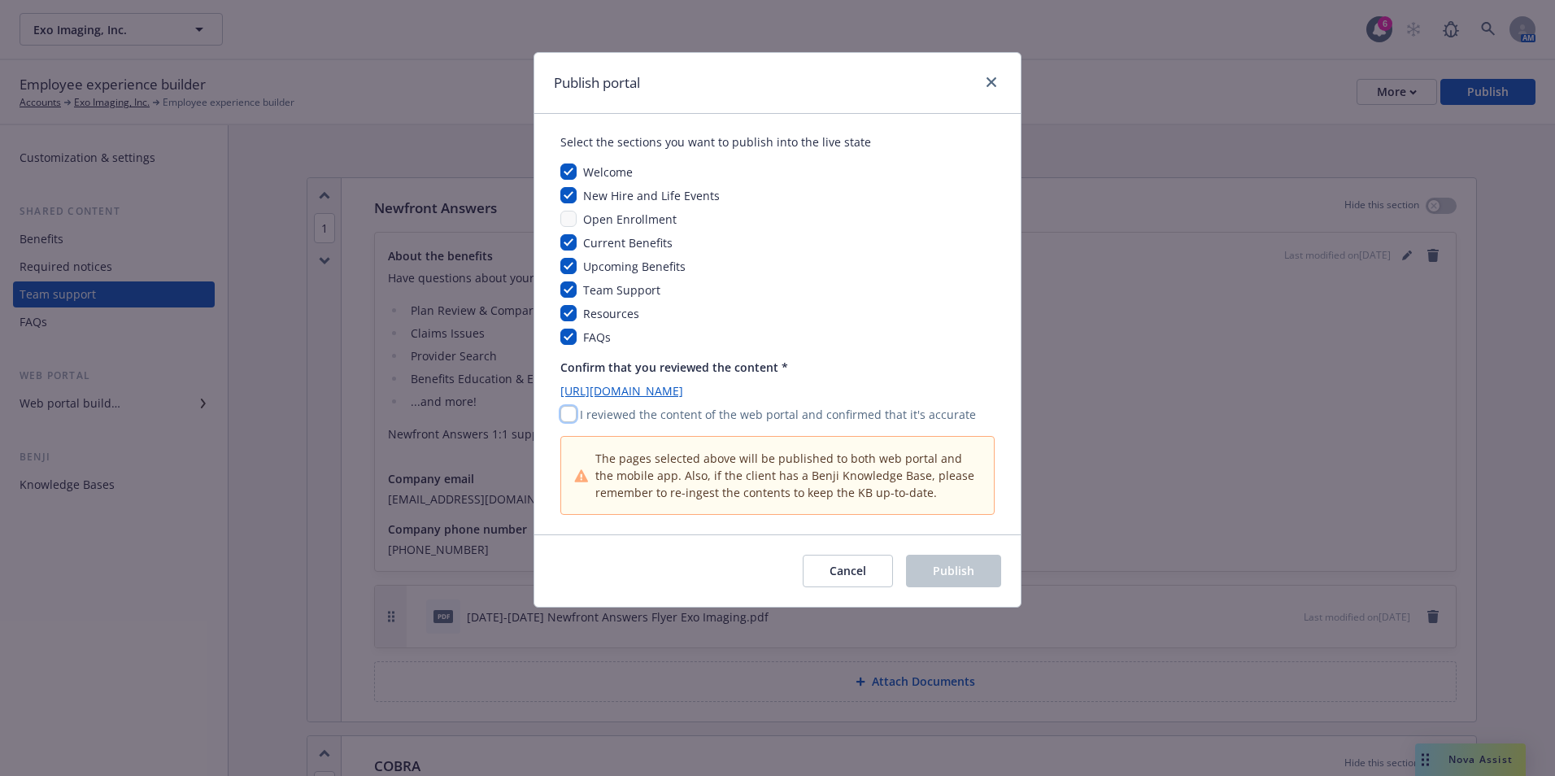
click at [573, 417] on input "checkbox" at bounding box center [568, 414] width 16 height 16
checkbox input "true"
click at [953, 567] on span "Publish" at bounding box center [953, 570] width 41 height 15
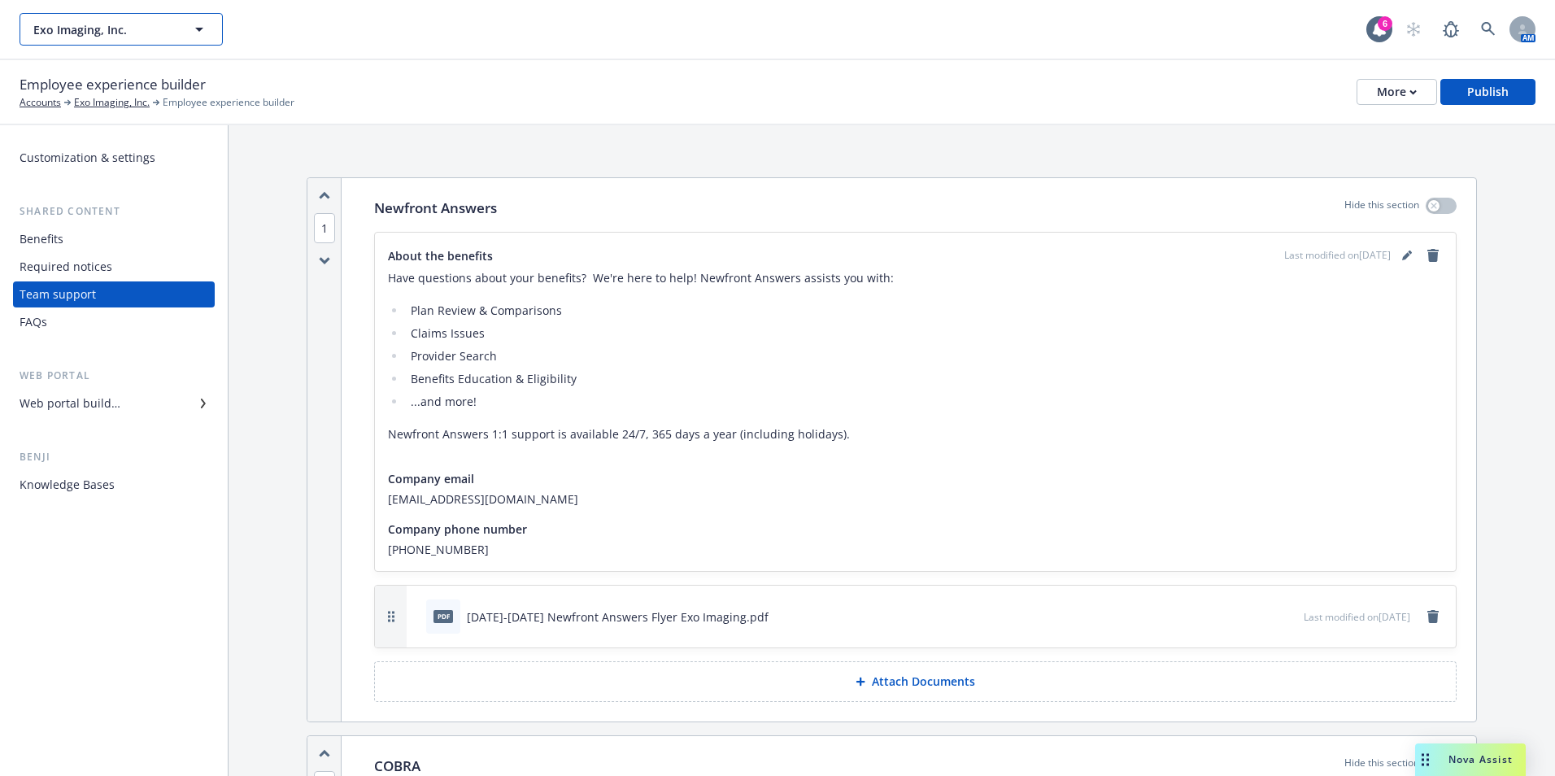
click at [143, 43] on button "Exo Imaging, Inc." at bounding box center [121, 29] width 203 height 33
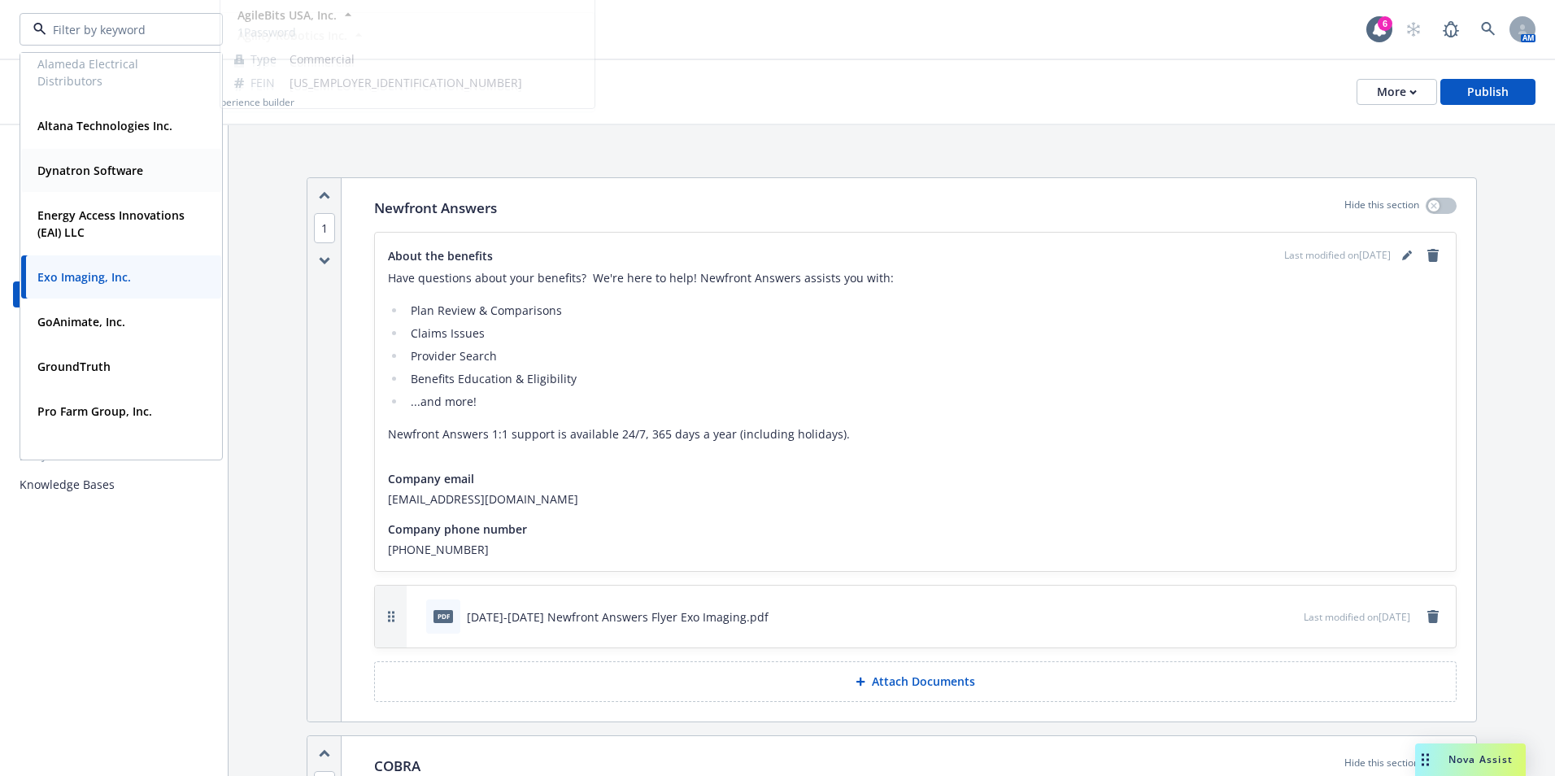
scroll to position [233, 0]
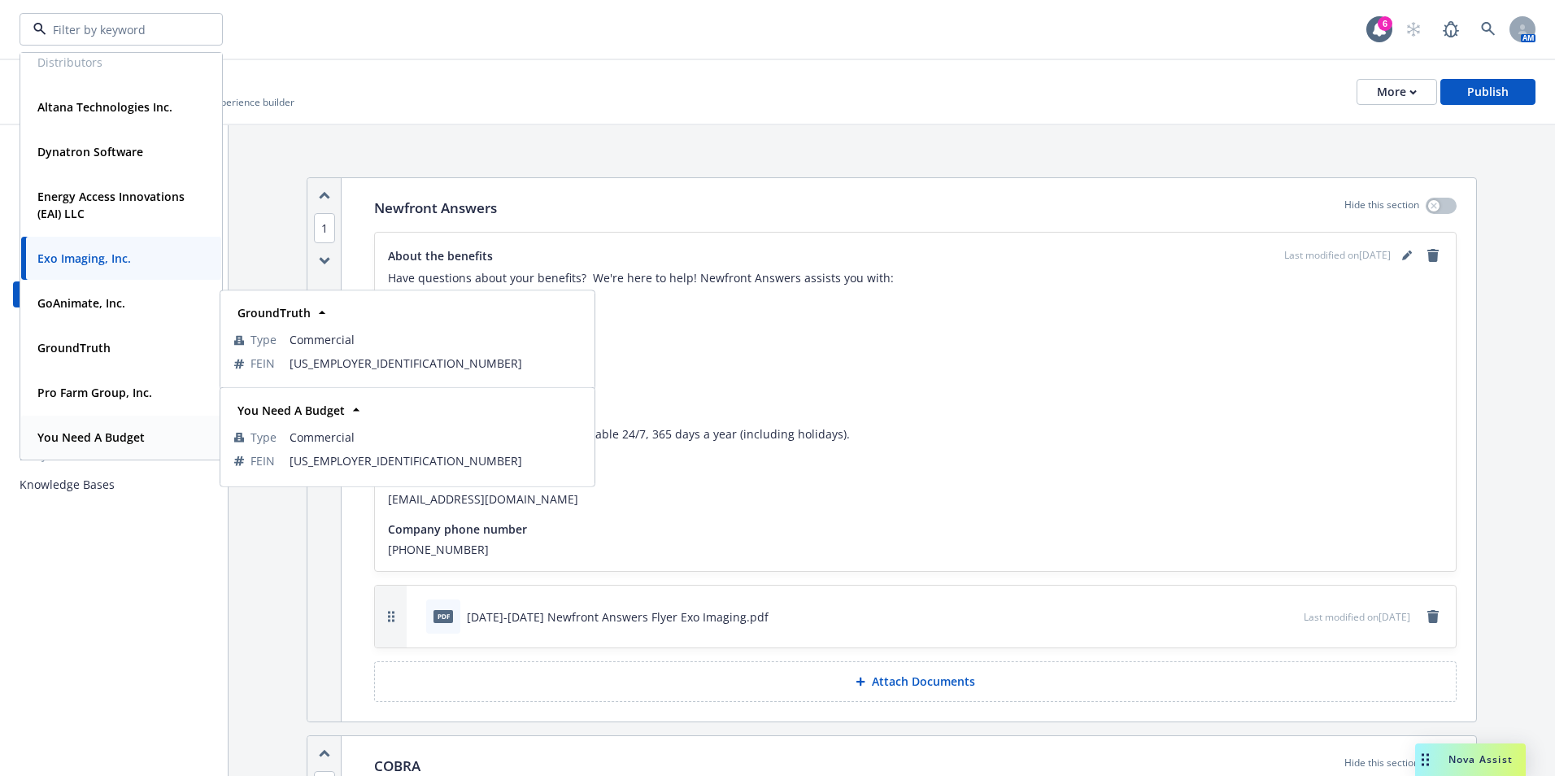
click at [111, 424] on div "You Need A Budget Type Commercial FEIN [US_EMPLOYER_IDENTIFICATION_NUMBER]" at bounding box center [121, 437] width 200 height 43
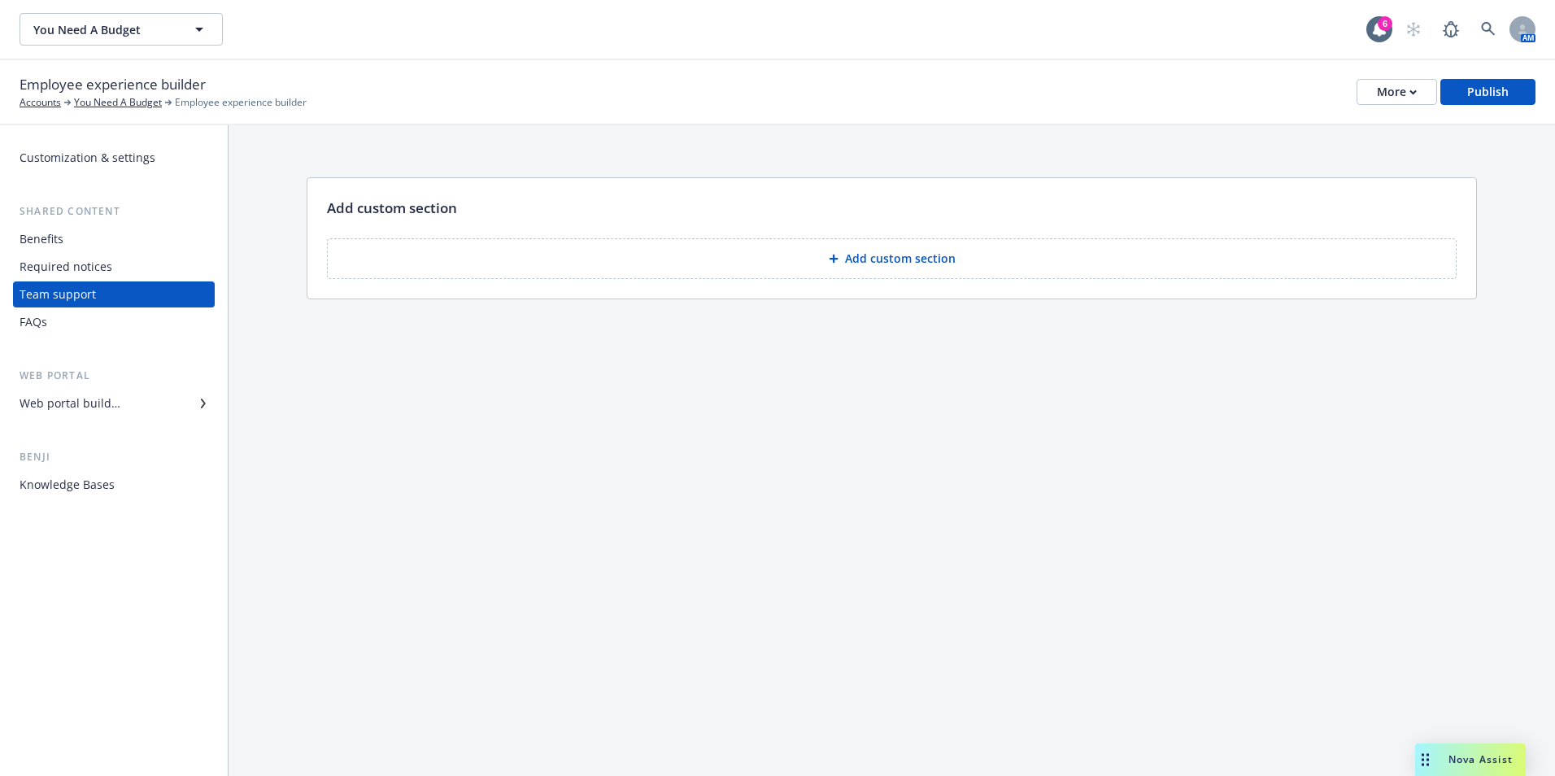
click at [94, 274] on div "Required notices" at bounding box center [66, 267] width 93 height 26
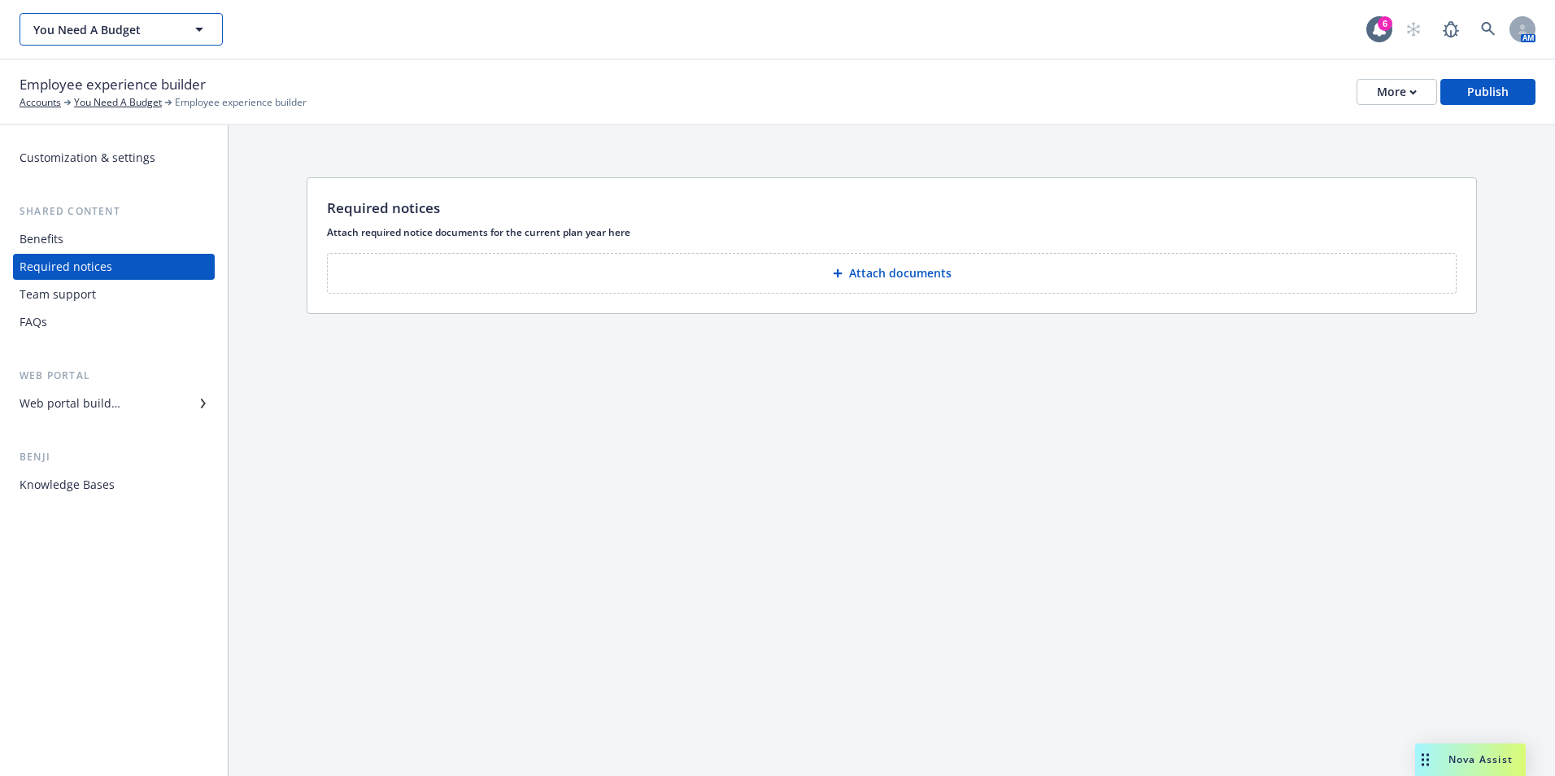
click at [172, 26] on span "You Need A Budget" at bounding box center [103, 29] width 141 height 17
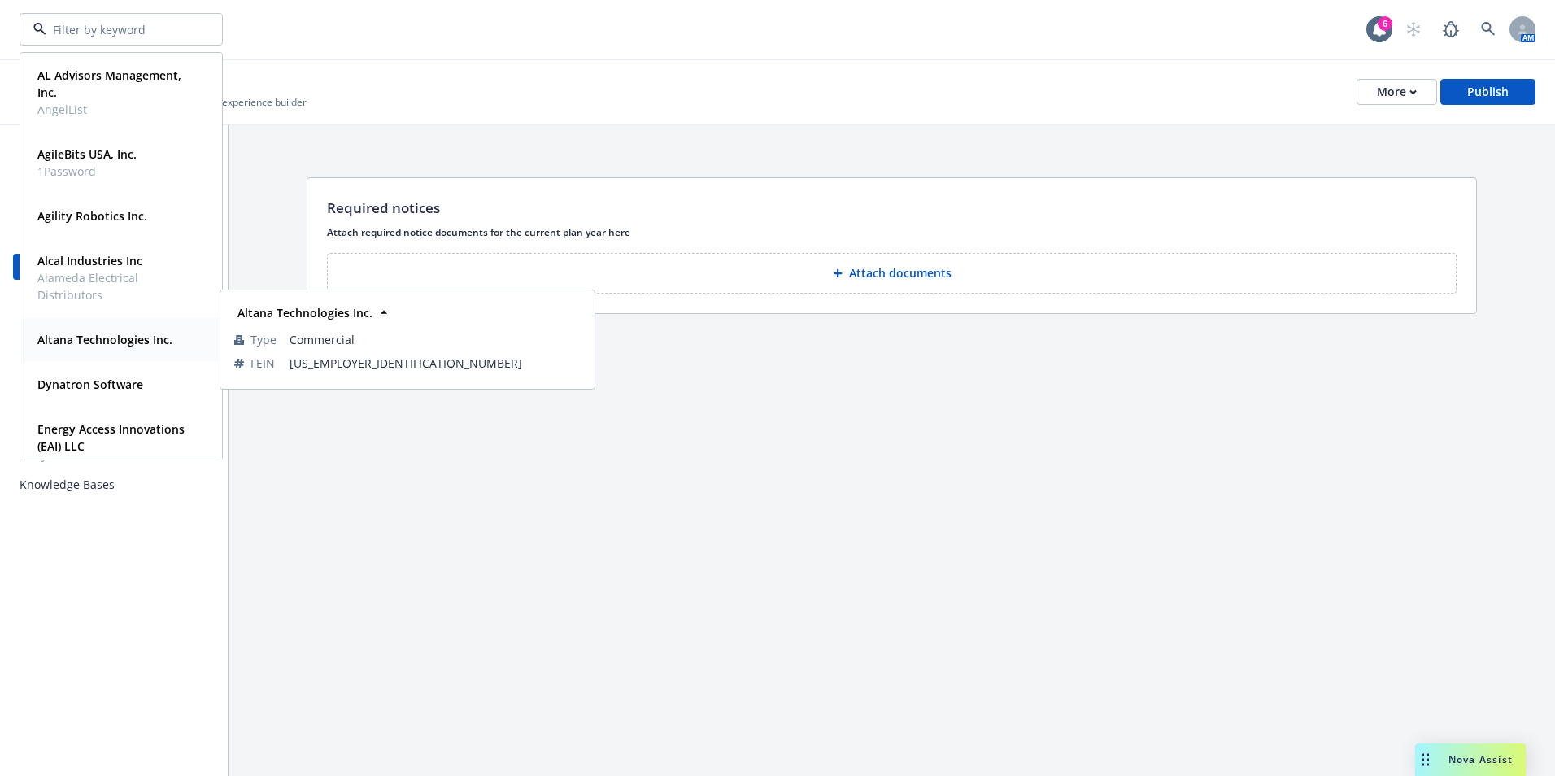
click at [131, 341] on strong "Altana Technologies Inc." at bounding box center [104, 339] width 135 height 15
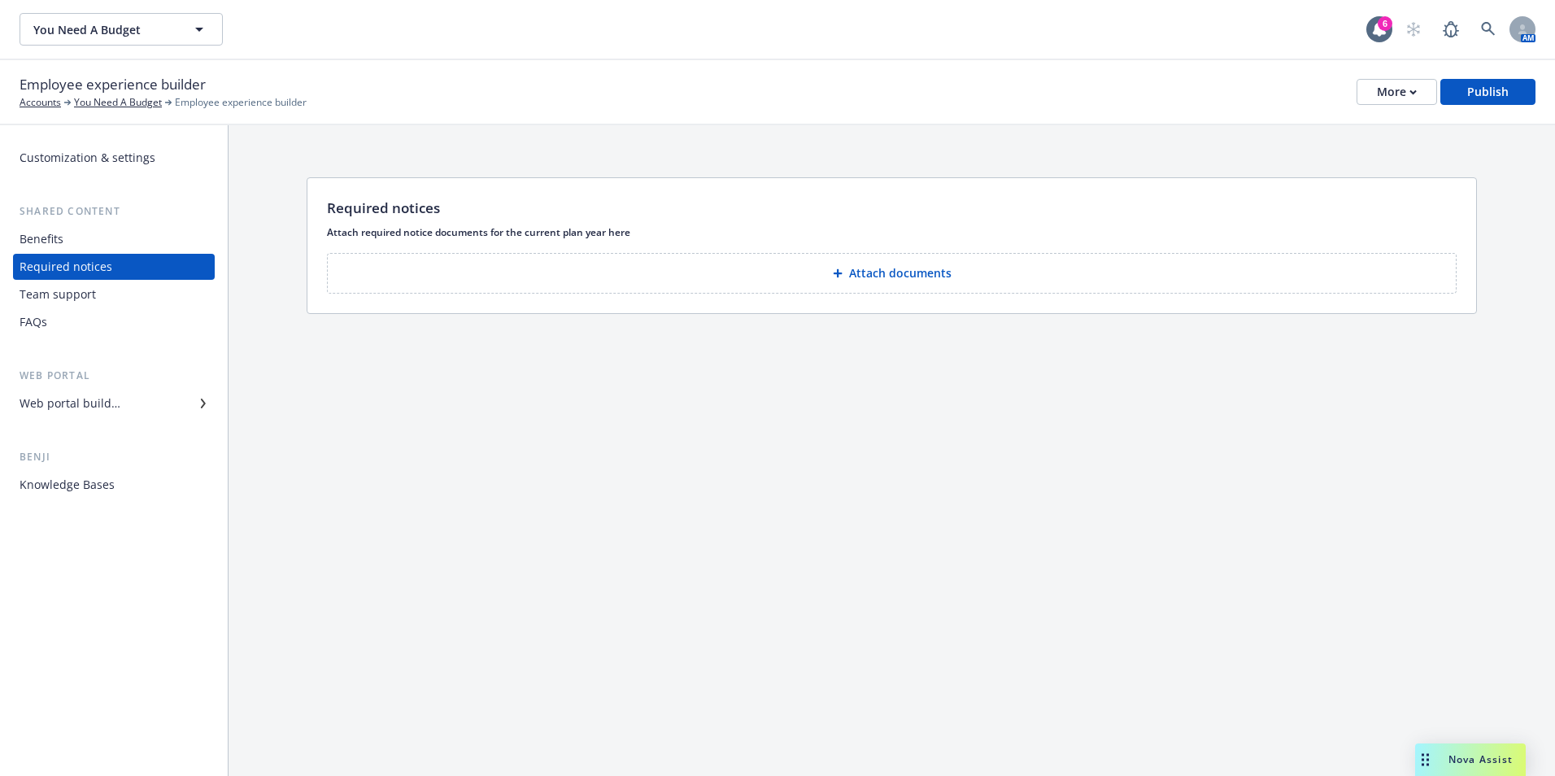
type input "Altana Technologies Inc."
click at [159, 33] on span "Altana Technologies Inc." at bounding box center [103, 29] width 141 height 17
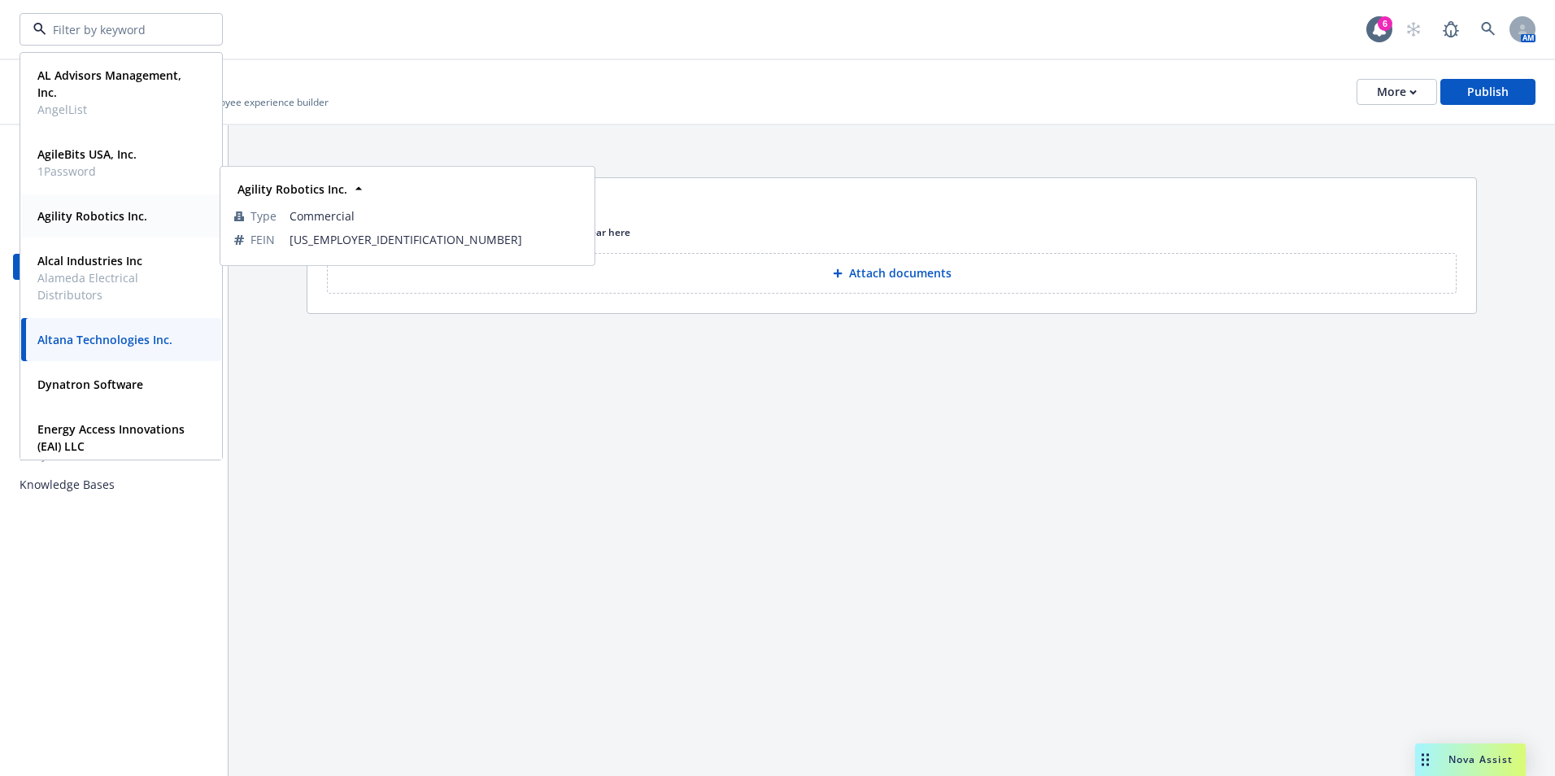
click at [103, 232] on div "Agility Robotics Inc. Type Commercial FEIN [US_EMPLOYER_IDENTIFICATION_NUMBER]" at bounding box center [121, 215] width 200 height 43
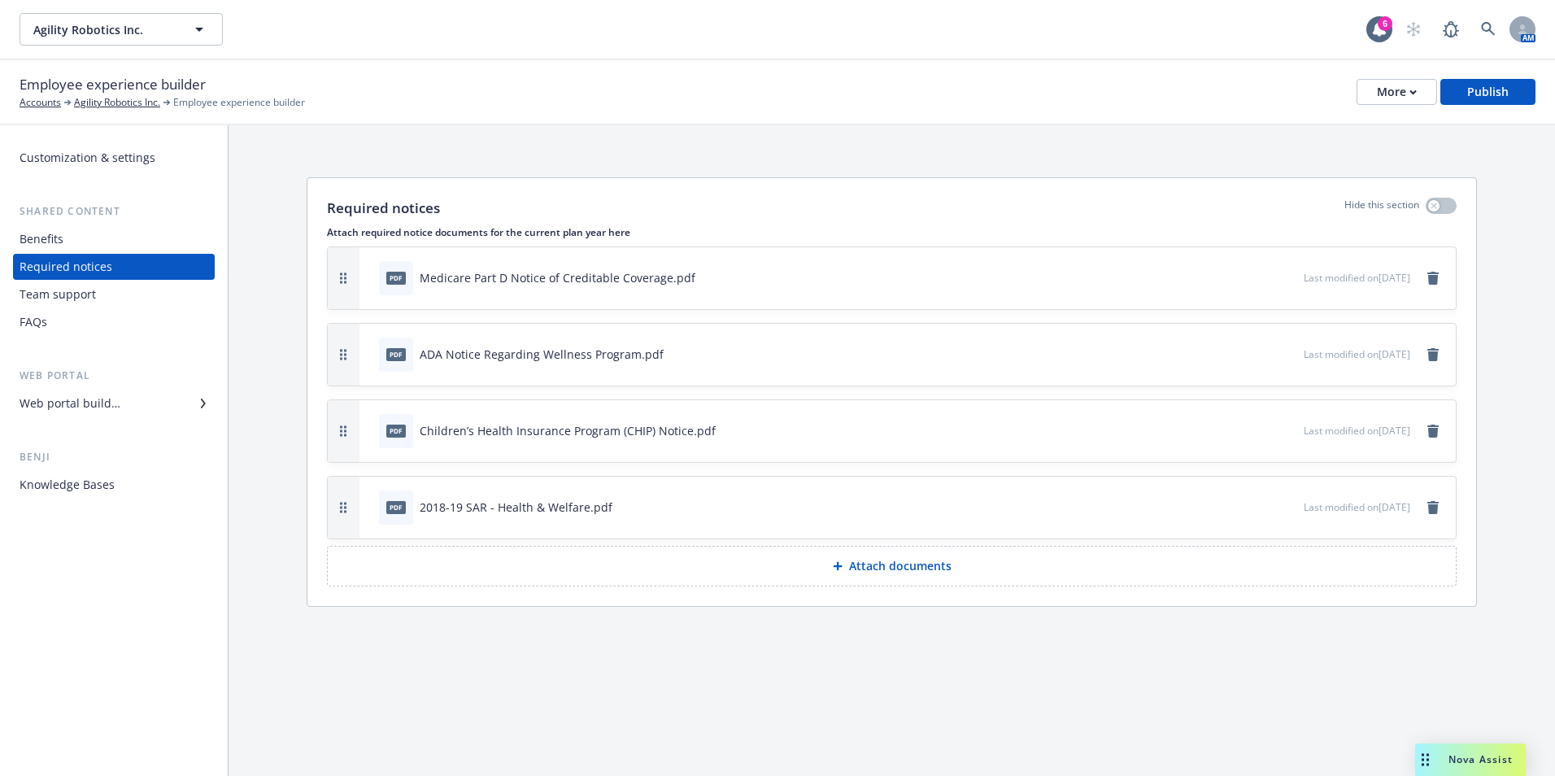
click at [59, 235] on div "Benefits" at bounding box center [42, 239] width 44 height 26
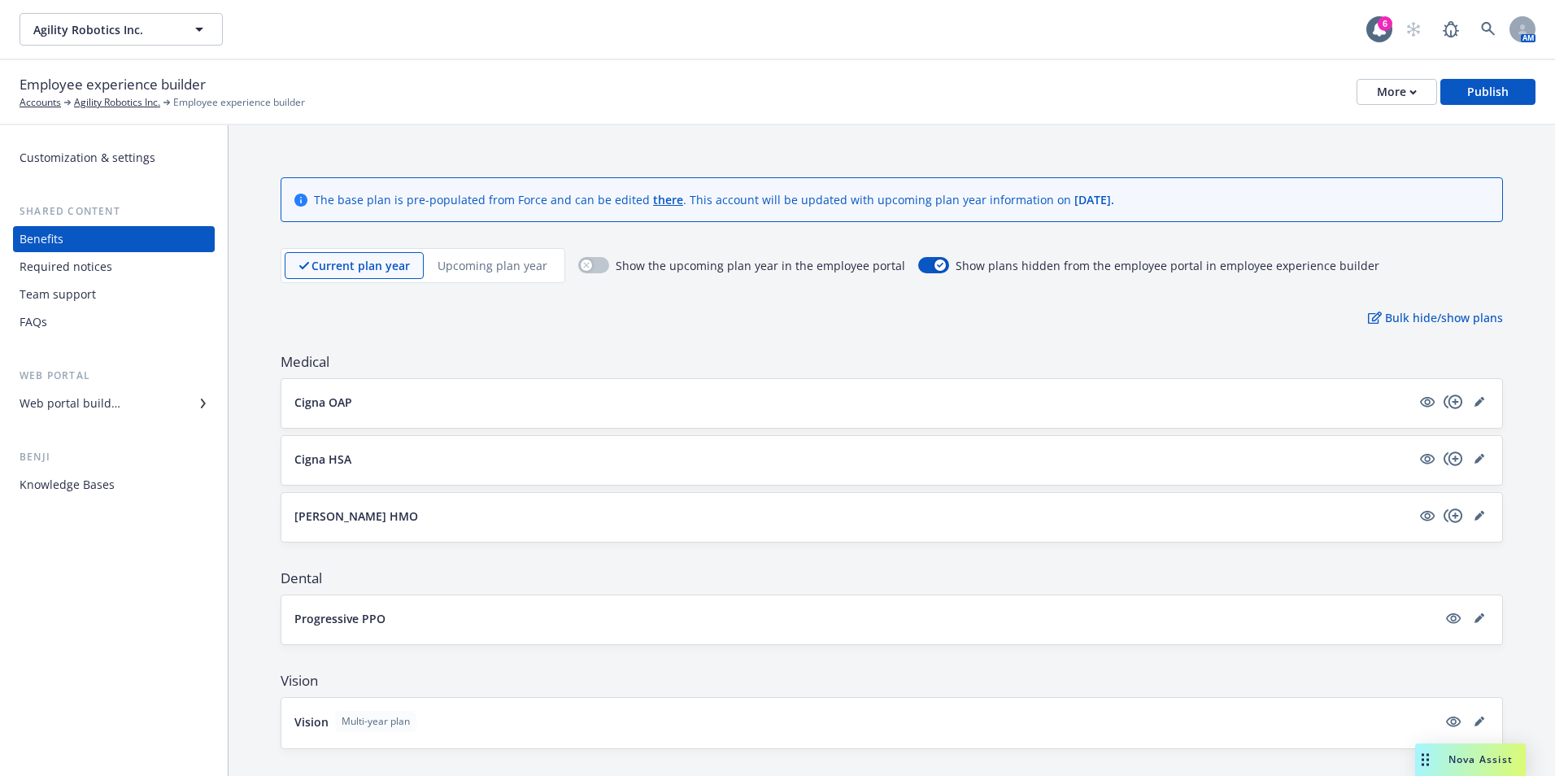
click at [75, 296] on div "Team support" at bounding box center [58, 294] width 76 height 26
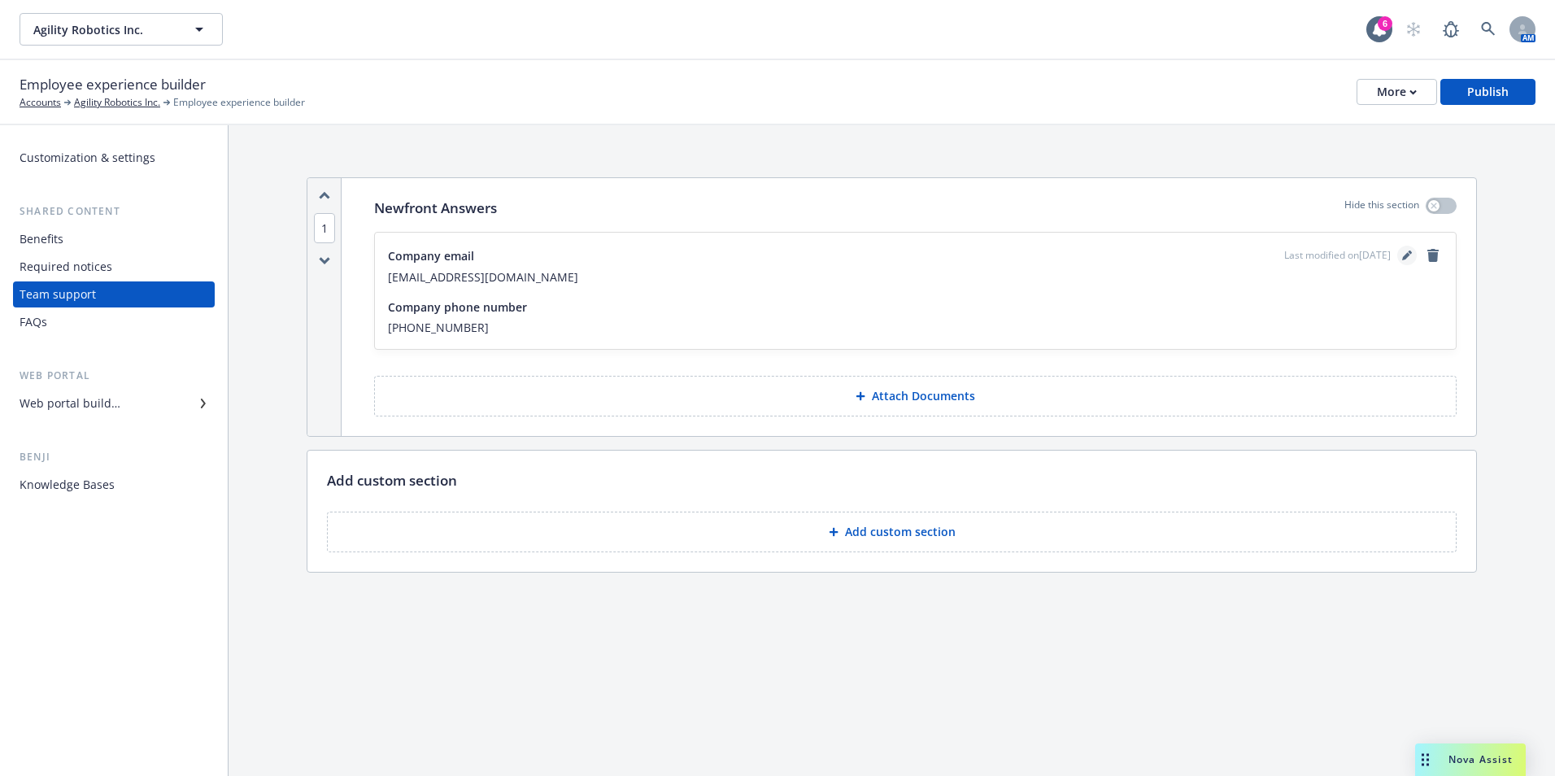
click at [1414, 251] on link "editPencil" at bounding box center [1407, 256] width 20 height 20
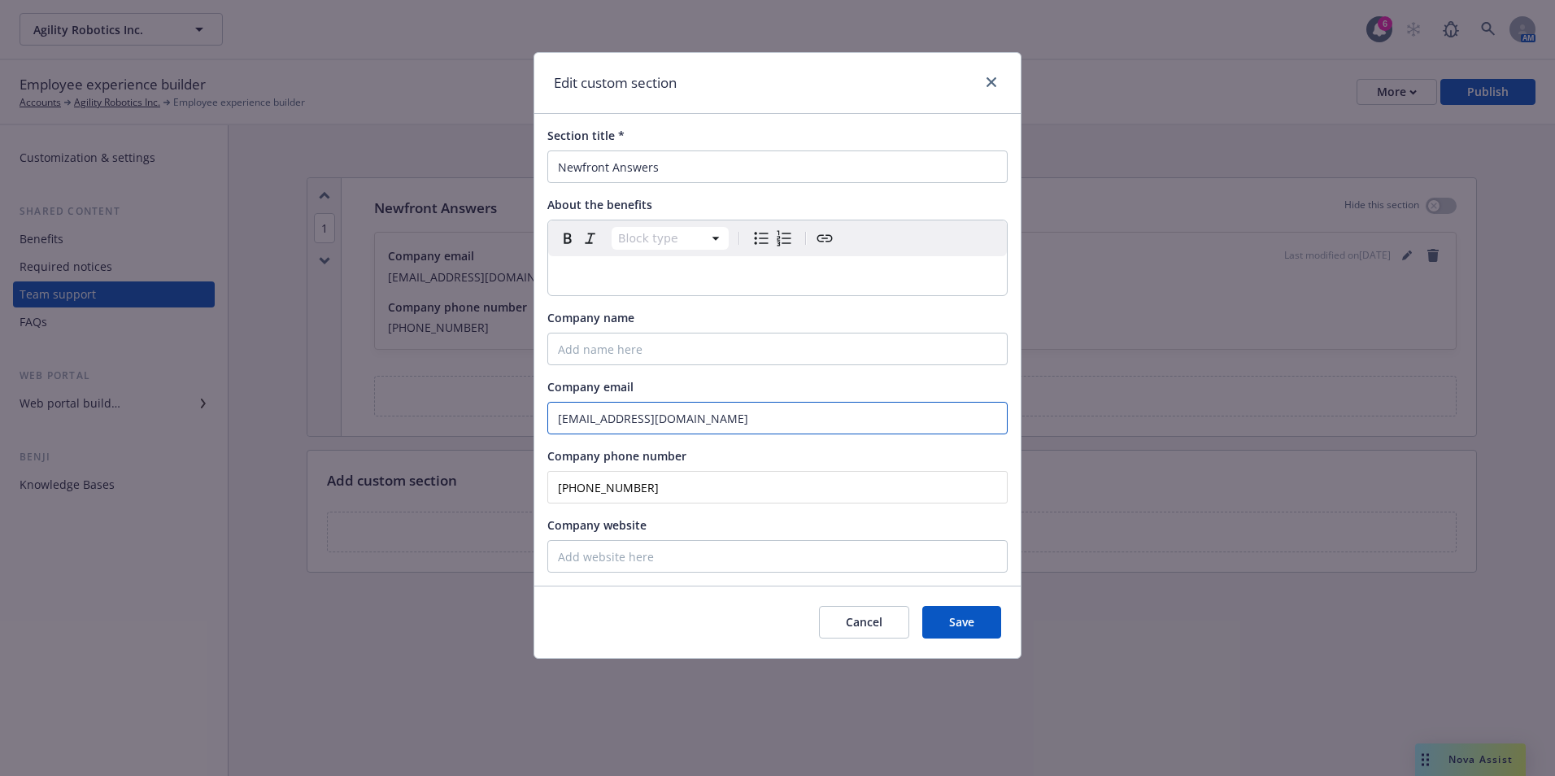
drag, startPoint x: 625, startPoint y: 420, endPoint x: 561, endPoint y: 421, distance: 63.4
click at [548, 420] on input "[EMAIL_ADDRESS][DOMAIN_NAME]" at bounding box center [777, 418] width 460 height 33
click at [573, 421] on input "[EMAIL_ADDRESS][DOMAIN_NAME]" at bounding box center [777, 418] width 460 height 33
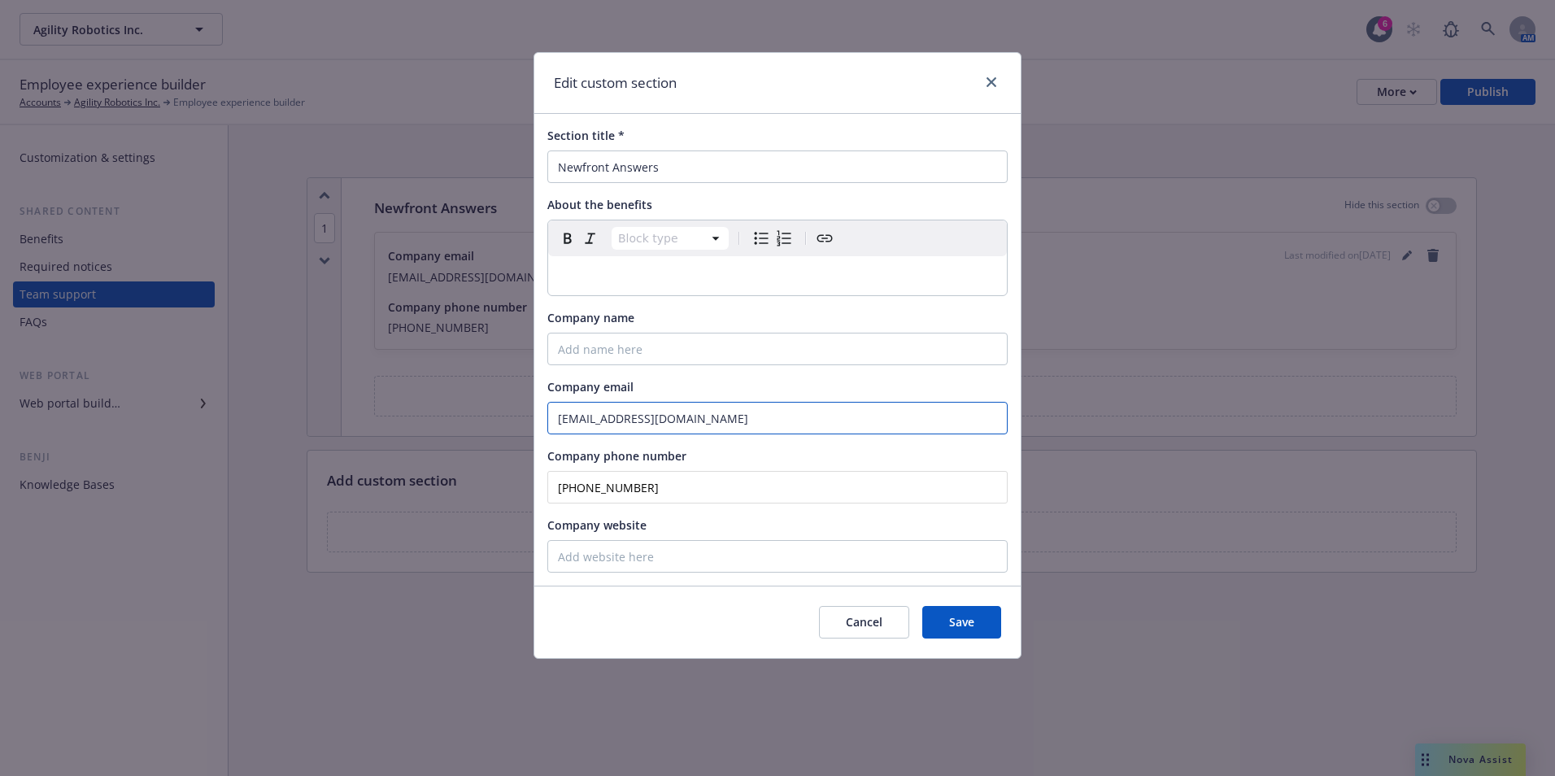
click at [573, 421] on input "[EMAIL_ADDRESS][DOMAIN_NAME]" at bounding box center [777, 418] width 460 height 33
click at [576, 421] on input "[EMAIL_ADDRESS][DOMAIN_NAME]" at bounding box center [777, 418] width 460 height 33
click at [581, 421] on input "[EMAIL_ADDRESS][DOMAIN_NAME]" at bounding box center [777, 418] width 460 height 33
type input "[EMAIL_ADDRESS][DOMAIN_NAME]"
drag, startPoint x: 651, startPoint y: 490, endPoint x: 538, endPoint y: 491, distance: 113.9
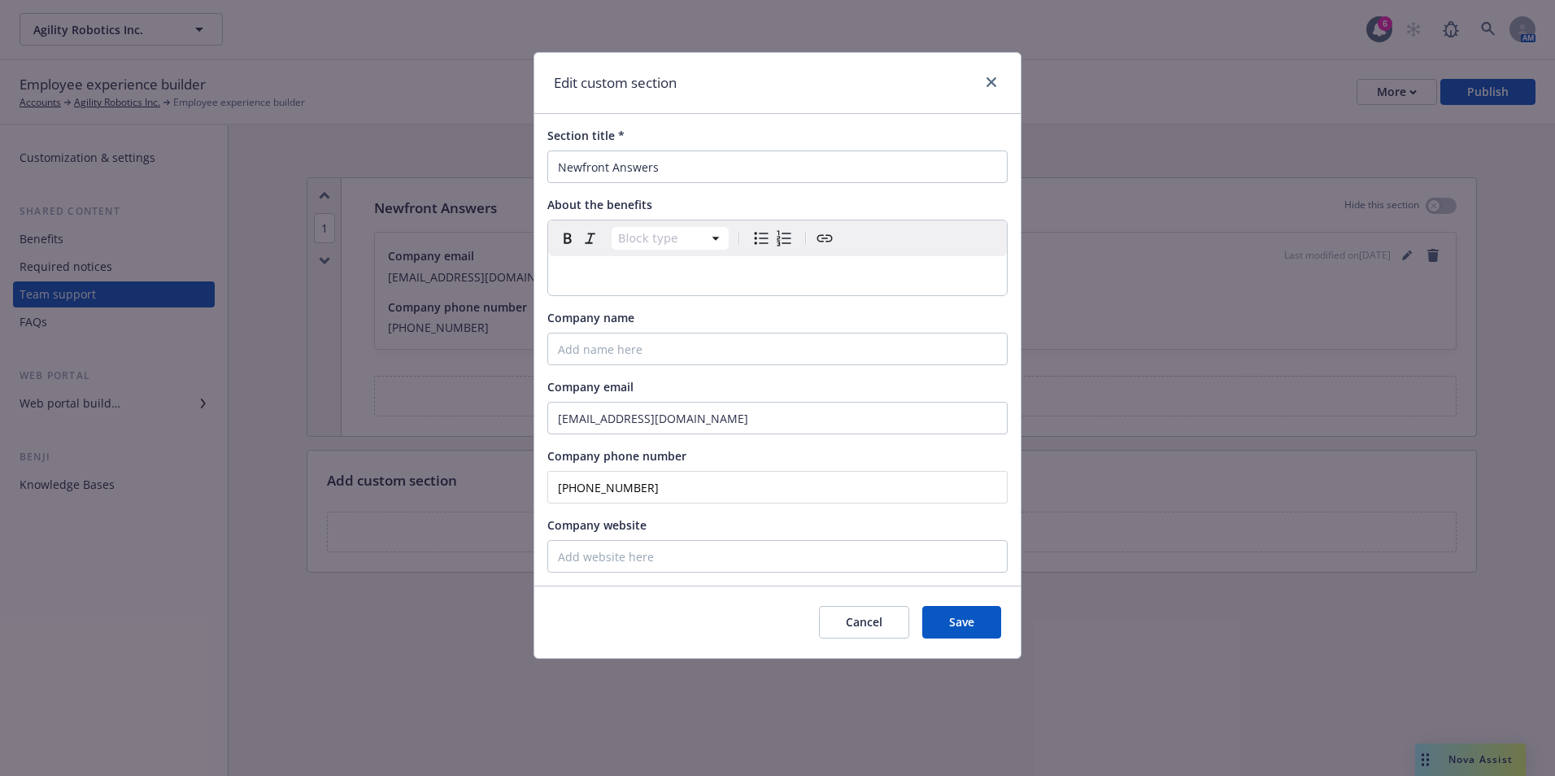
click at [538, 490] on div "Section title * Newfront Answers About the benefits Block type Paragraph Headin…" at bounding box center [777, 350] width 486 height 472
click at [741, 492] on input "[PHONE_NUMBER]" at bounding box center [777, 487] width 460 height 33
click at [734, 492] on input "[PHONE_NUMBER]" at bounding box center [777, 487] width 460 height 33
click at [742, 492] on input "[PHONE_NUMBER]" at bounding box center [777, 487] width 460 height 33
drag, startPoint x: 730, startPoint y: 489, endPoint x: 505, endPoint y: 487, distance: 225.3
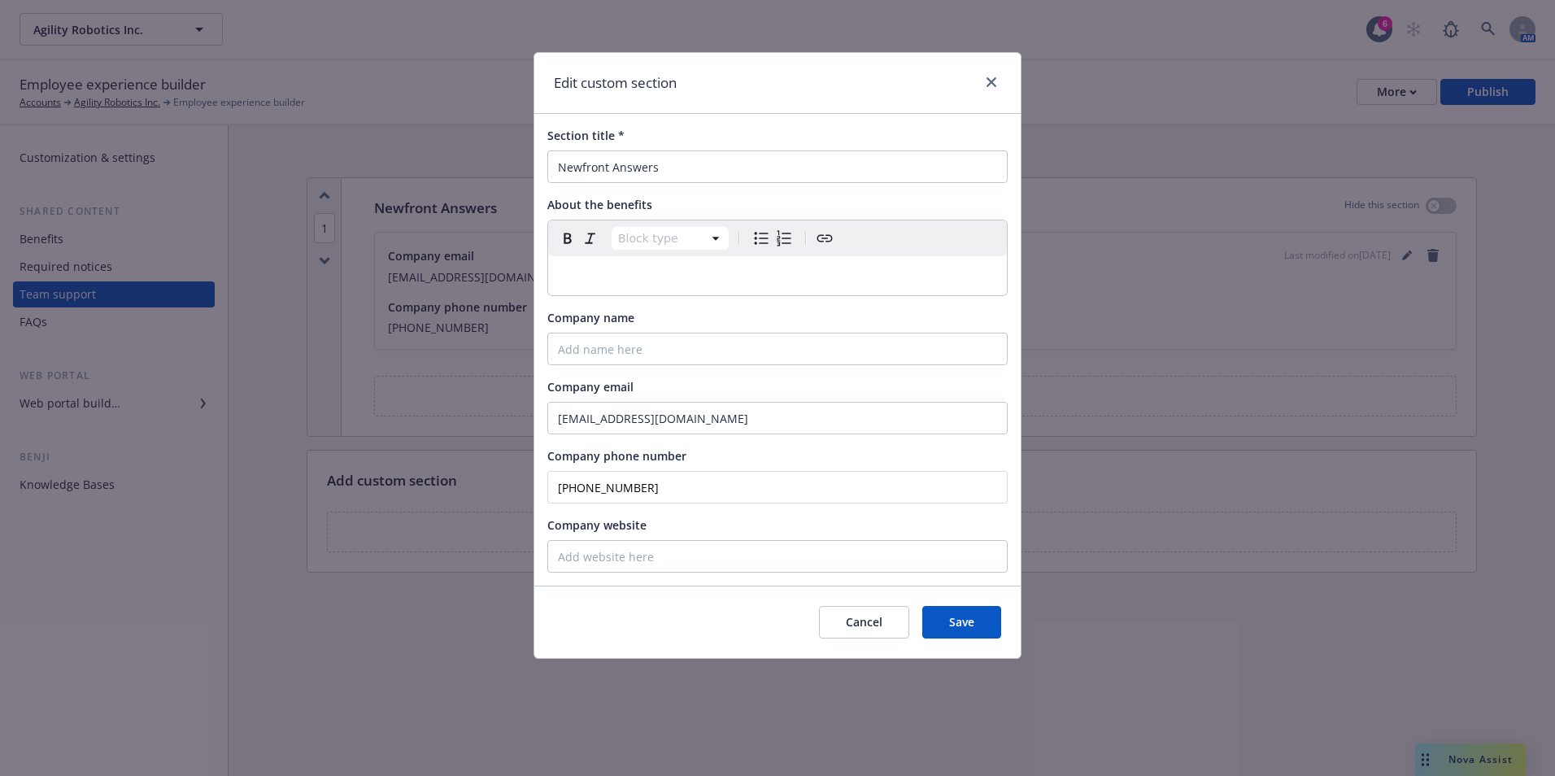
click at [505, 487] on div "Edit custom section Section title * Newfront Answers About the benefits Block t…" at bounding box center [777, 388] width 1555 height 776
type input "[PHONE_NUMBER]"
click at [951, 616] on span "Save" at bounding box center [961, 621] width 25 height 15
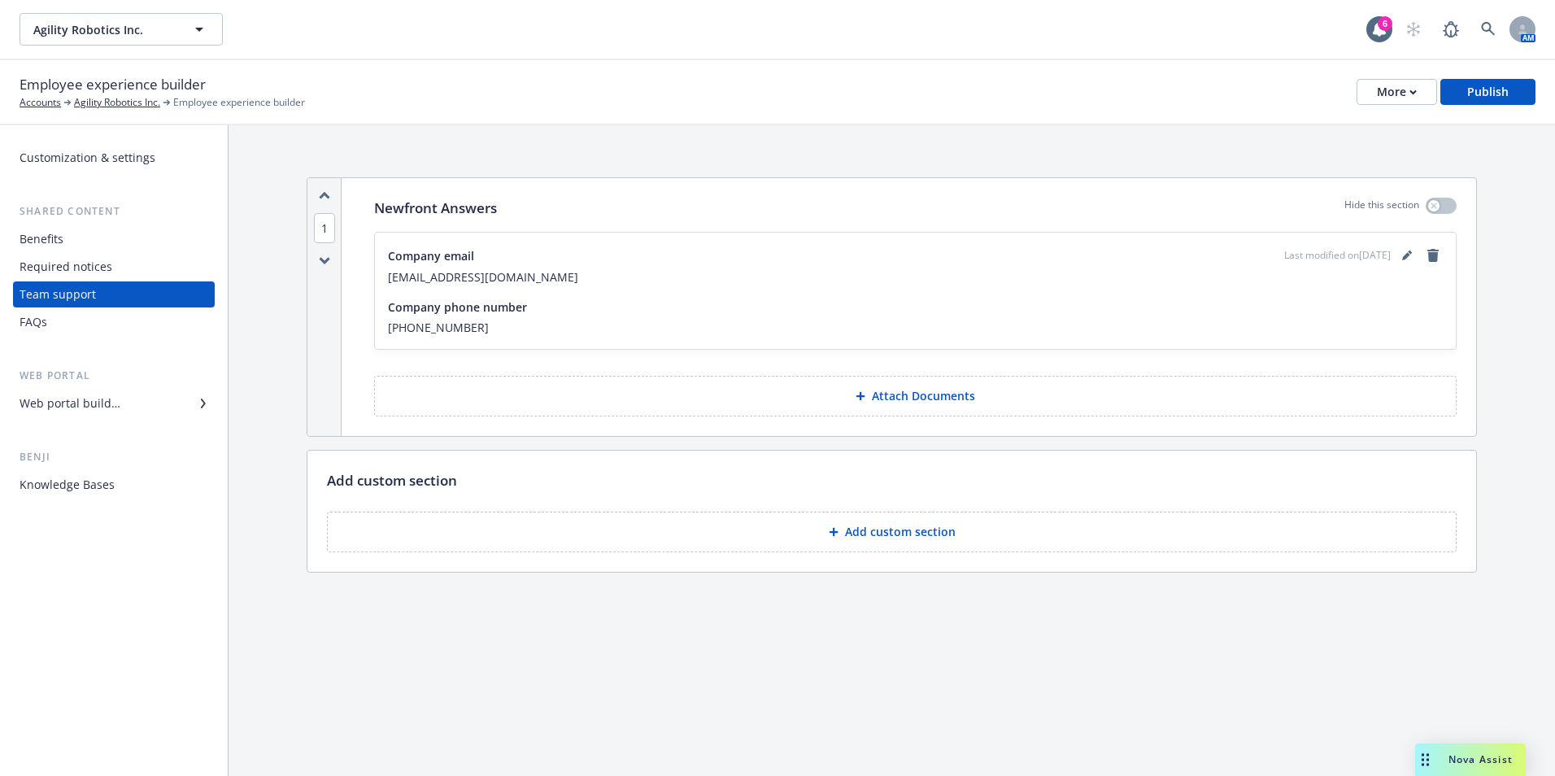
click at [805, 397] on button "Attach Documents" at bounding box center [915, 396] width 1082 height 41
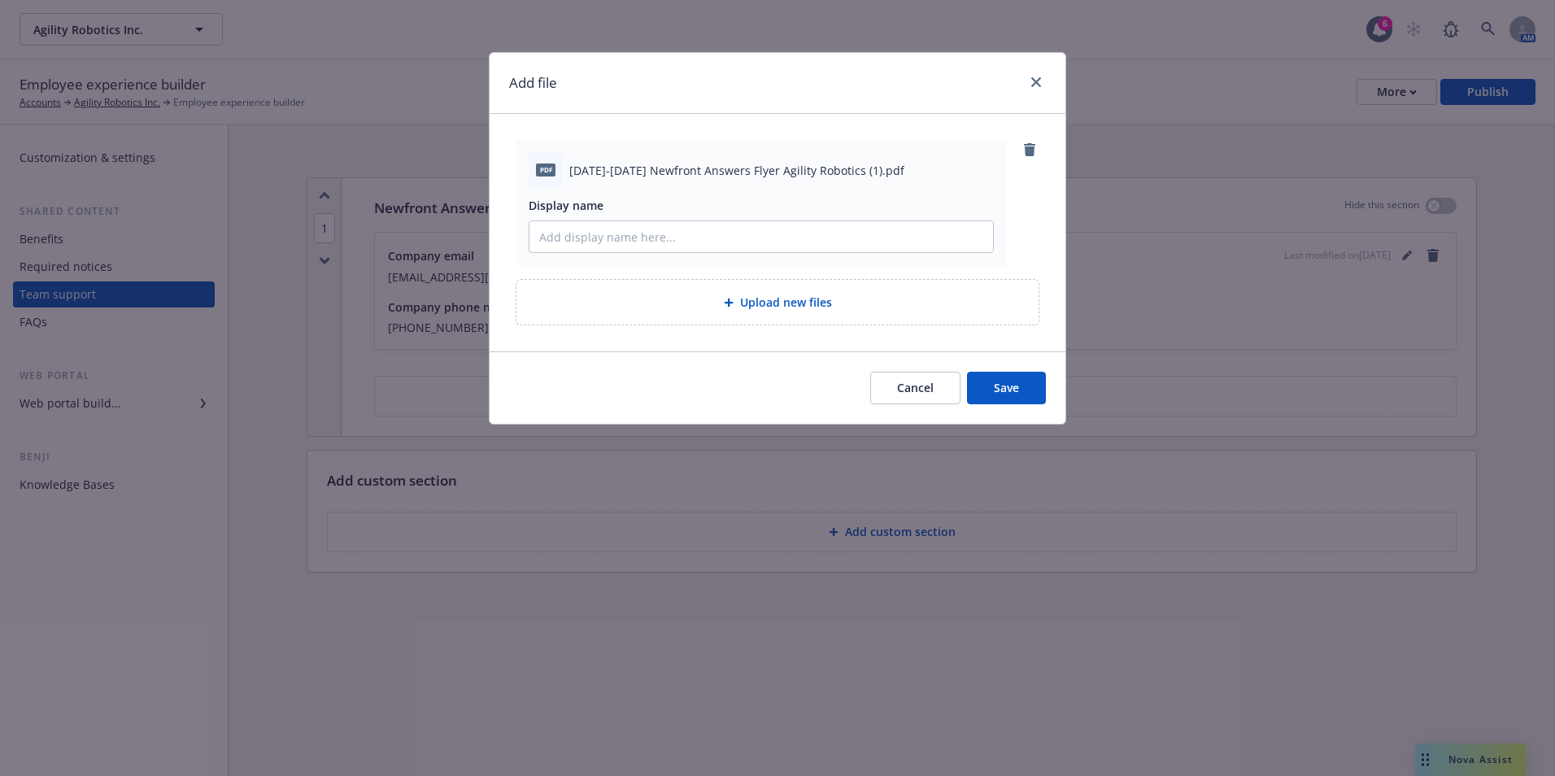
click at [834, 174] on span "[DATE]-[DATE] Newfront Answers Flyer Agility Robotics (1).pdf" at bounding box center [736, 170] width 335 height 17
drag, startPoint x: 755, startPoint y: 170, endPoint x: 561, endPoint y: 163, distance: 194.5
click at [561, 163] on div "pdf [DATE]-[DATE] Newfront Answers Flyer Agility Robotics (1).pdf" at bounding box center [761, 170] width 465 height 34
drag, startPoint x: 561, startPoint y: 163, endPoint x: 574, endPoint y: 162, distance: 13.1
copy div "[DATE]-[DATE] Newfront Answers Flyer"
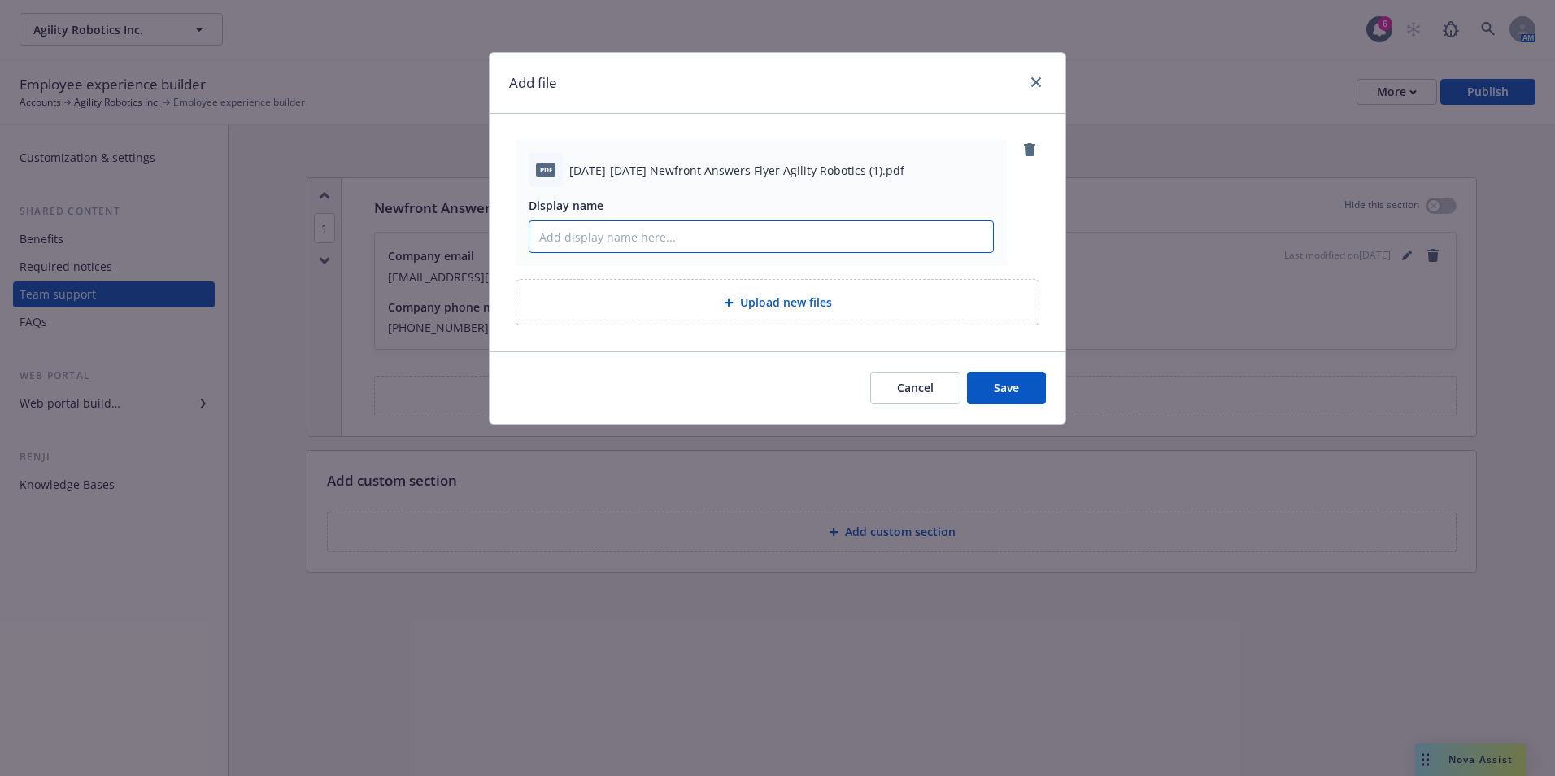
click at [611, 235] on input "Display name" at bounding box center [761, 236] width 464 height 31
paste input "[DATE]-[DATE] Newfront Answers Flyer"
type input "[DATE]-[DATE] Newfront Answers Flyer"
drag, startPoint x: 1019, startPoint y: 402, endPoint x: 1011, endPoint y: 395, distance: 10.4
click at [1020, 402] on button "Save" at bounding box center [1006, 388] width 79 height 33
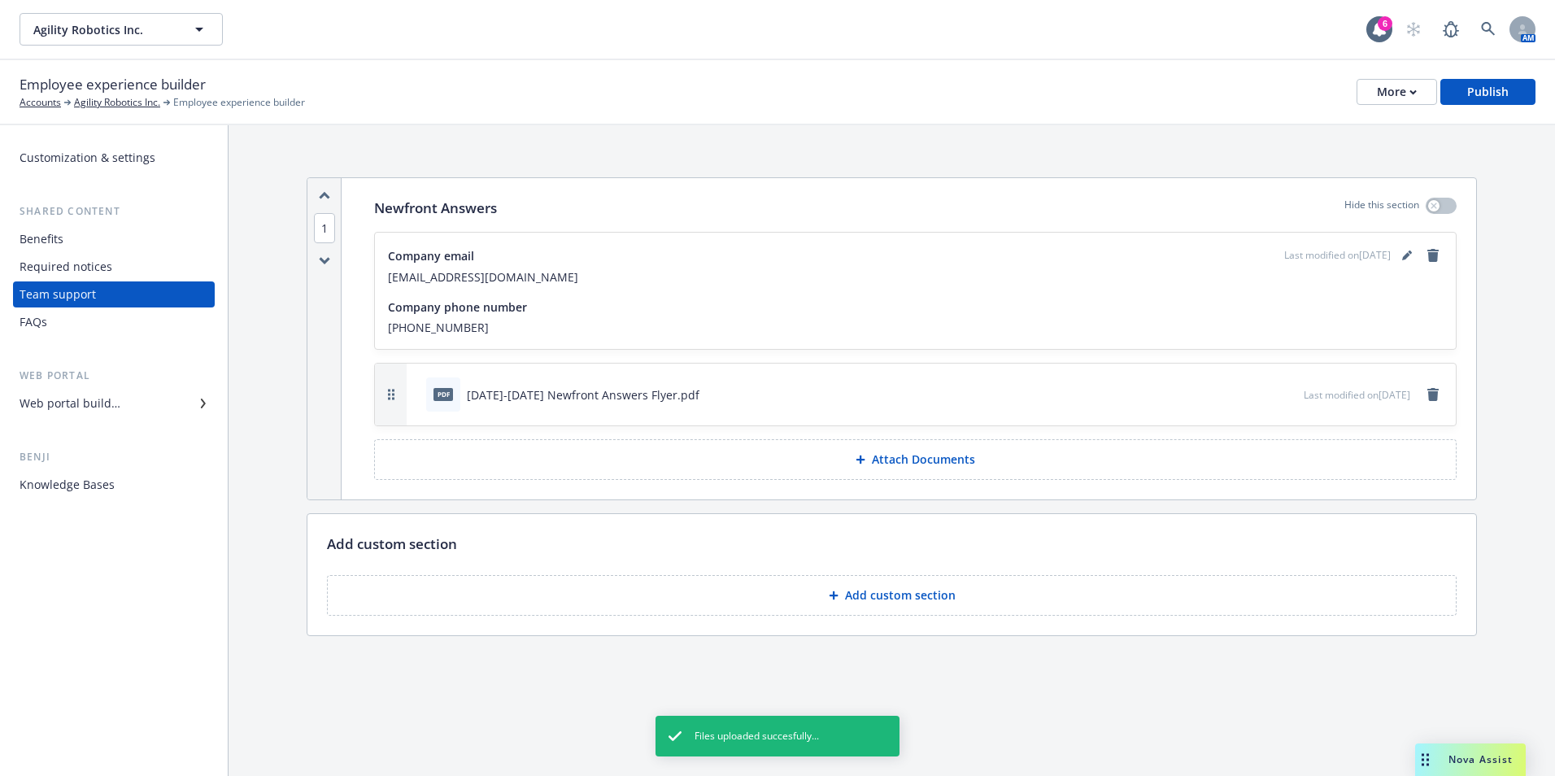
click at [55, 324] on div "FAQs" at bounding box center [114, 322] width 189 height 26
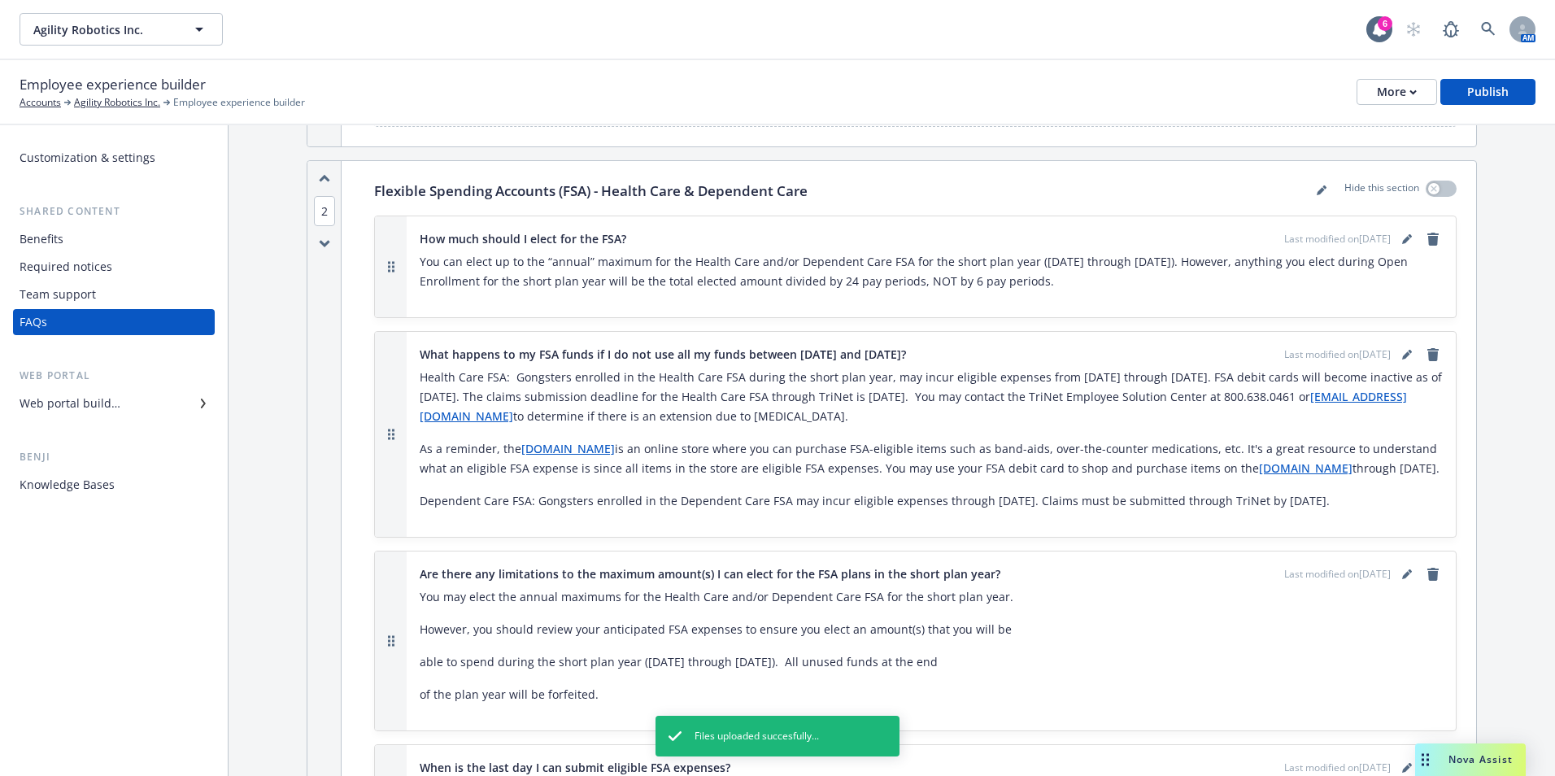
scroll to position [1139, 0]
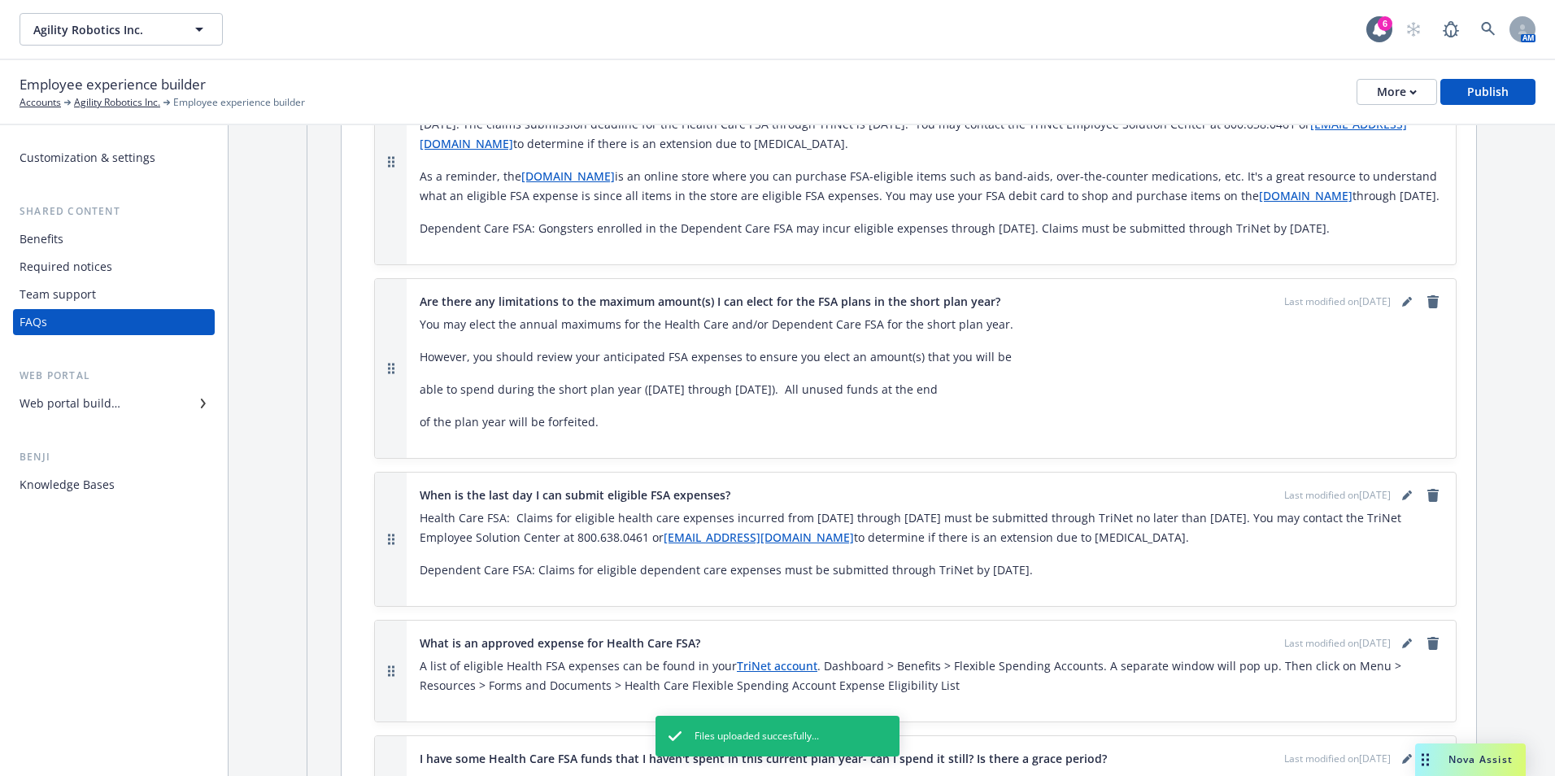
click at [17, 242] on link "Benefits" at bounding box center [114, 239] width 202 height 26
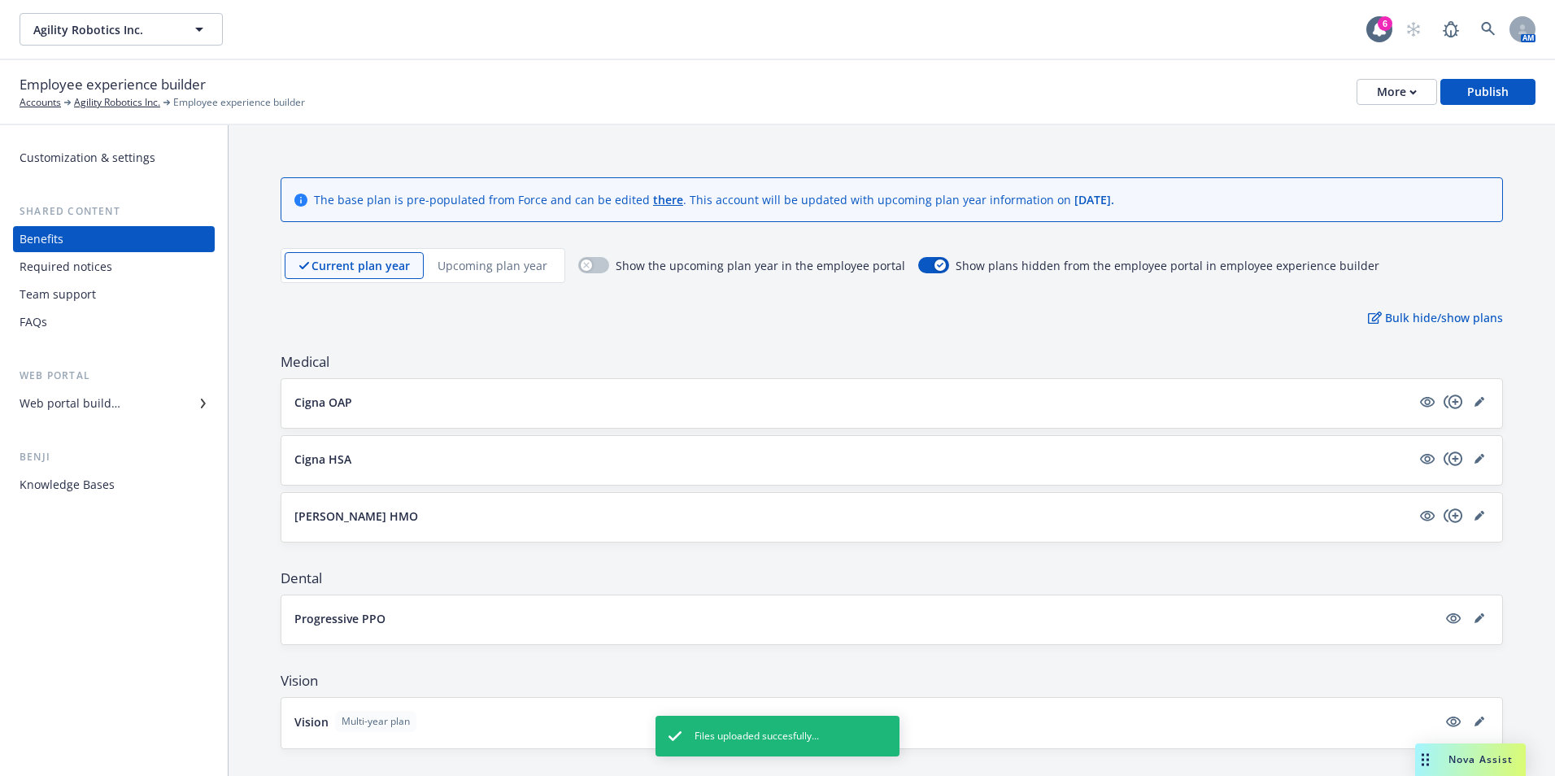
click at [66, 402] on div "Web portal builder" at bounding box center [70, 403] width 101 height 26
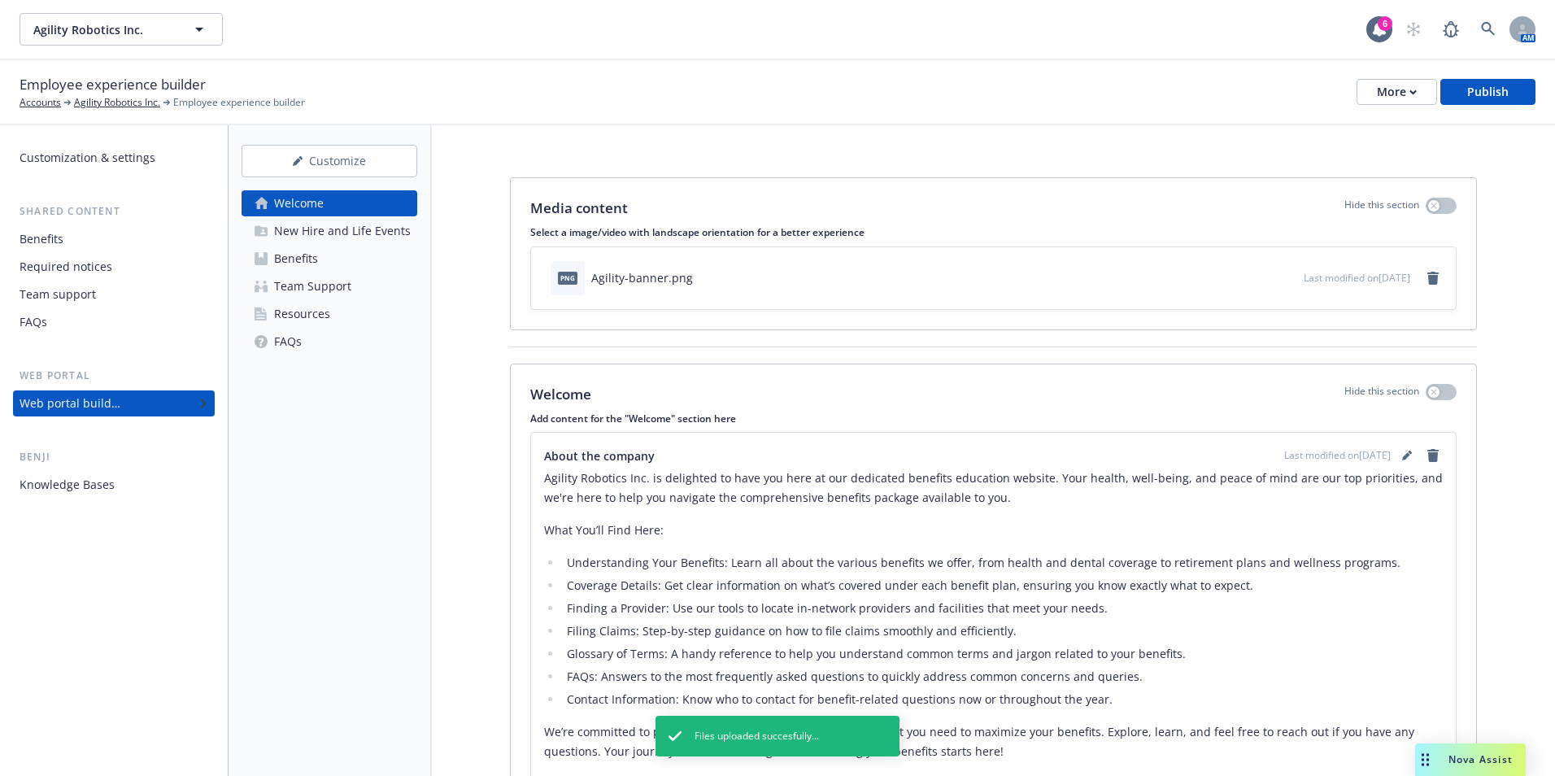
click at [334, 231] on div "New Hire and Life Events" at bounding box center [342, 231] width 137 height 26
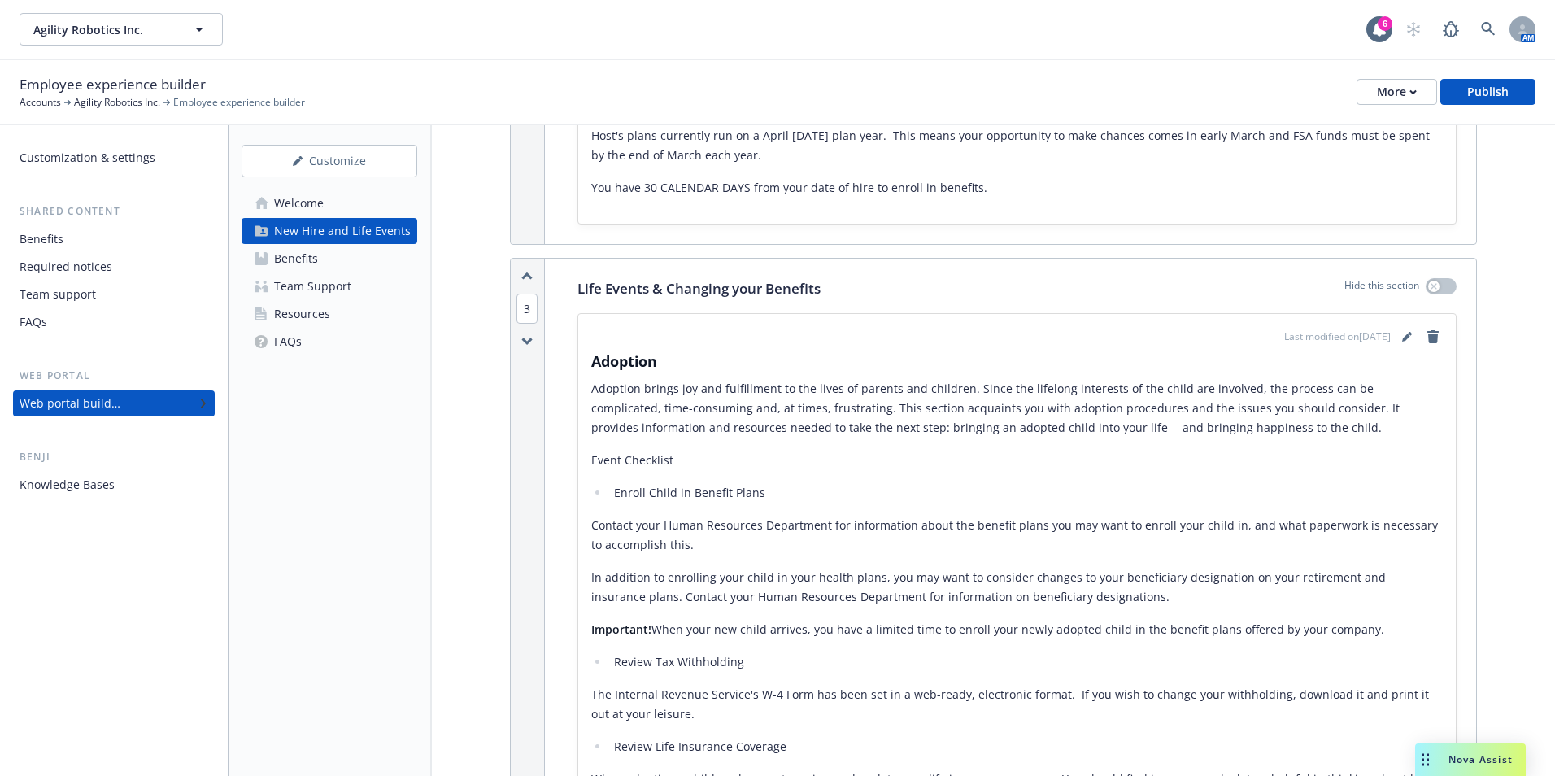
scroll to position [1057, 0]
